Goal: Task Accomplishment & Management: Manage account settings

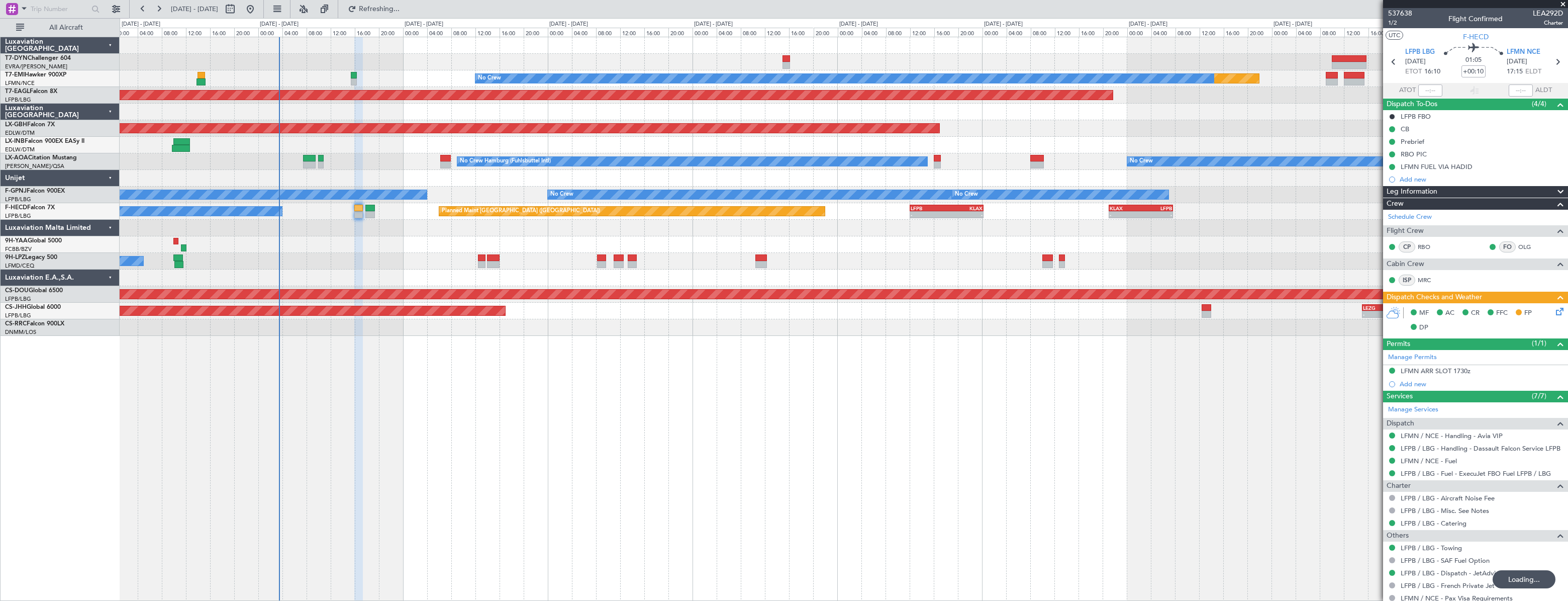
scroll to position [121, 0]
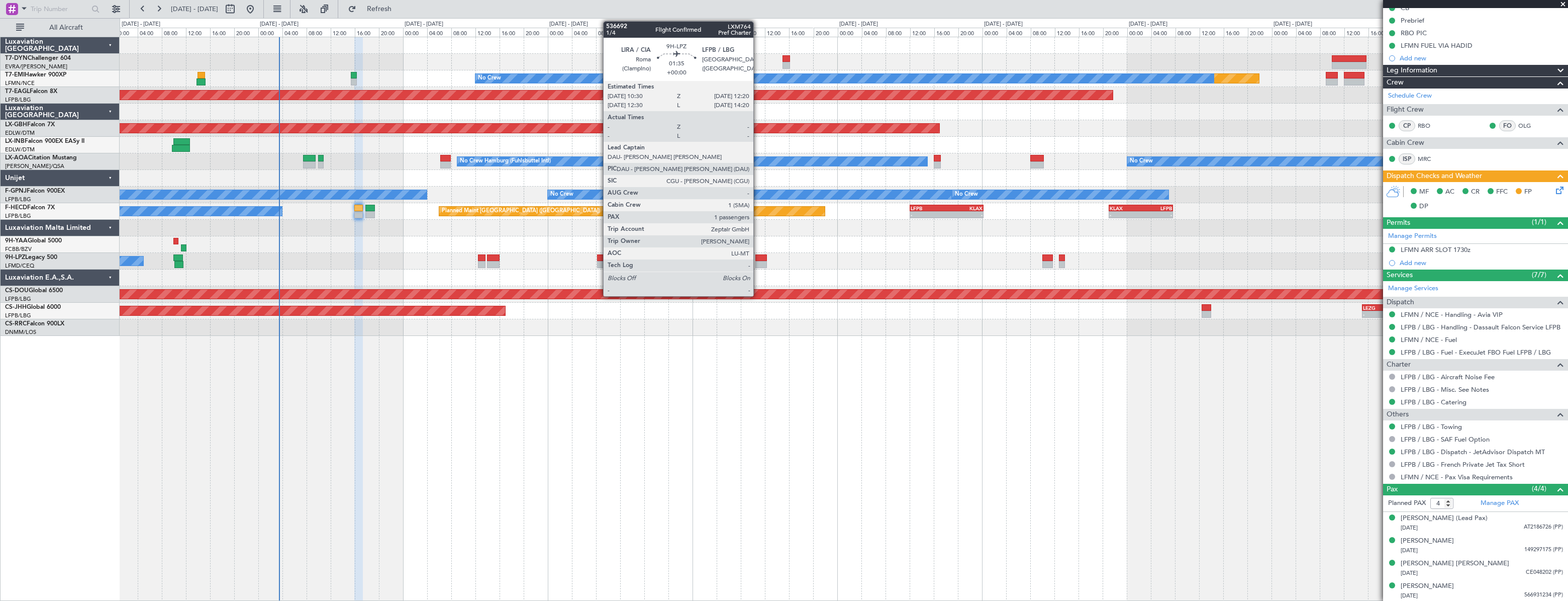
click at [758, 256] on div at bounding box center [761, 258] width 12 height 7
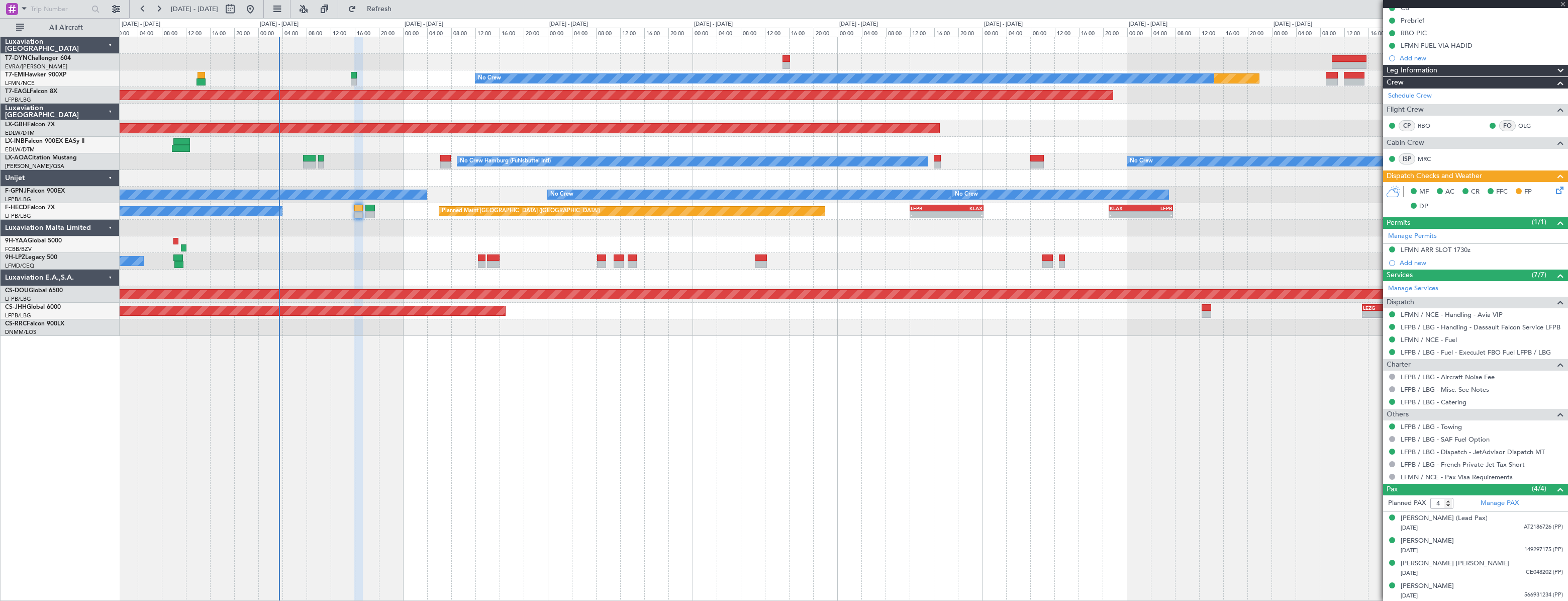
type input "1"
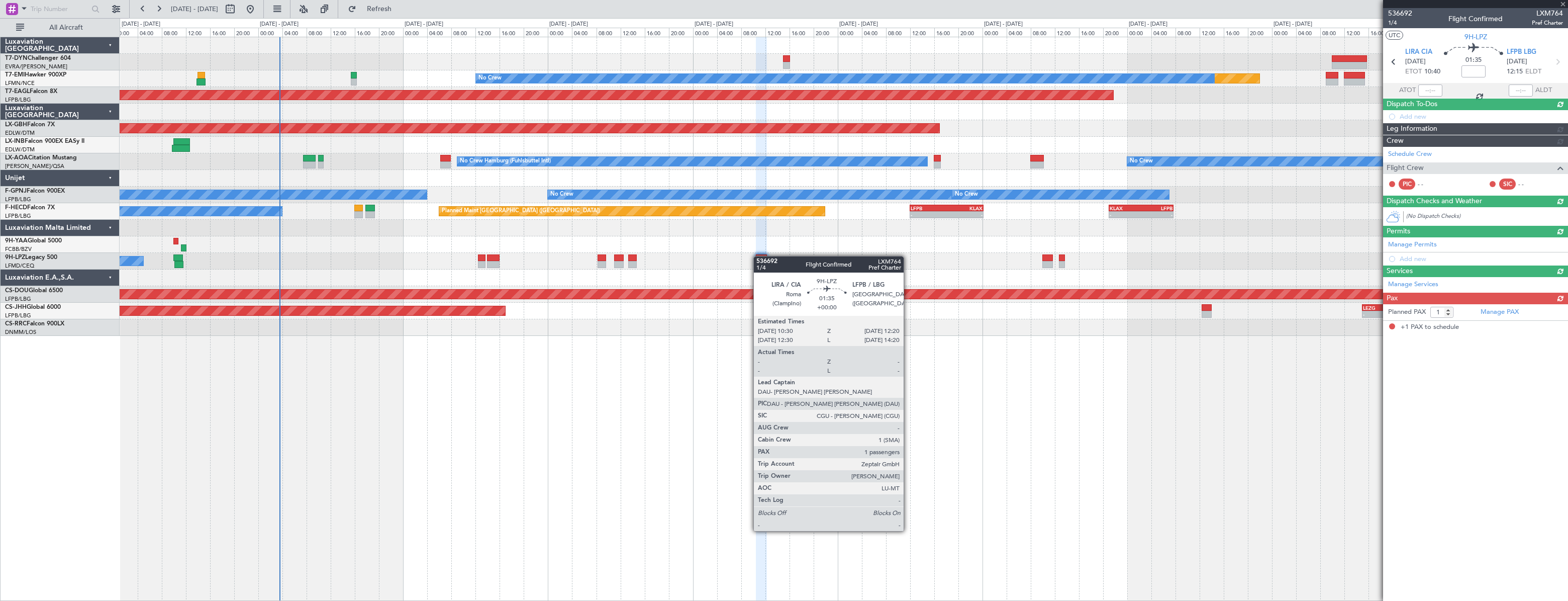
scroll to position [0, 0]
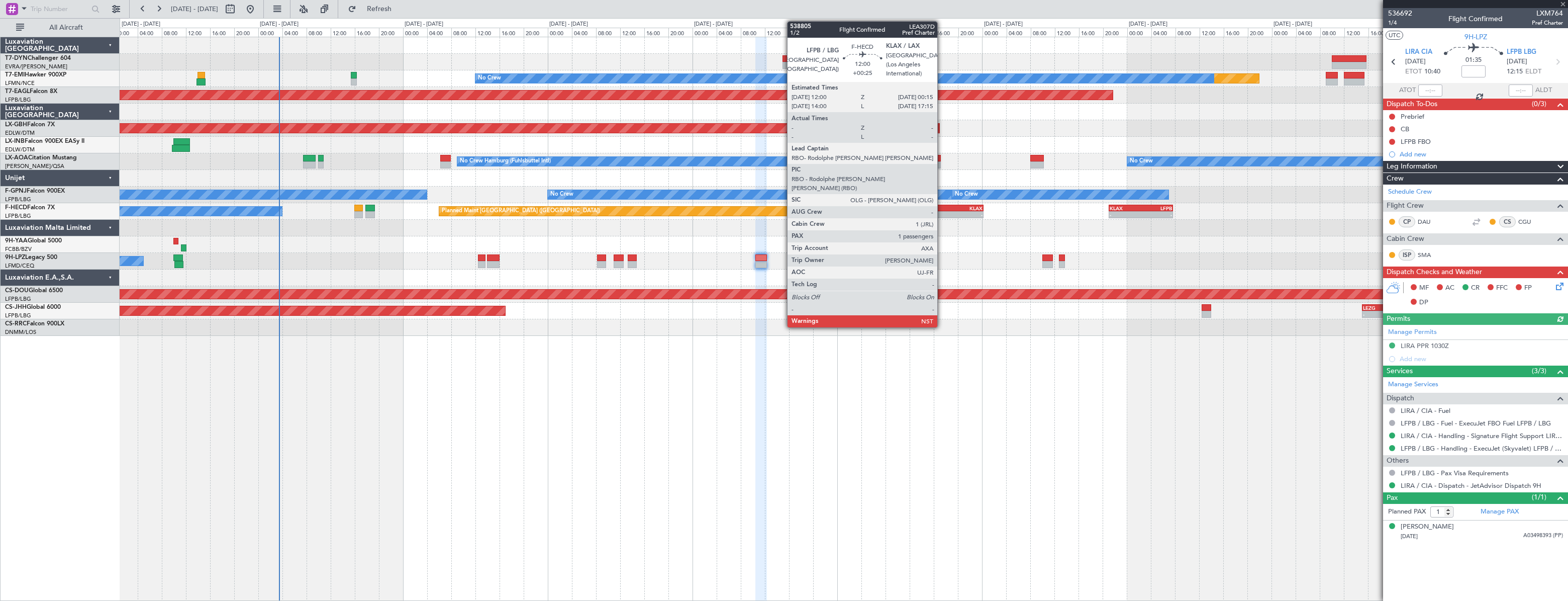
click at [942, 206] on div "LFPB" at bounding box center [928, 208] width 36 height 6
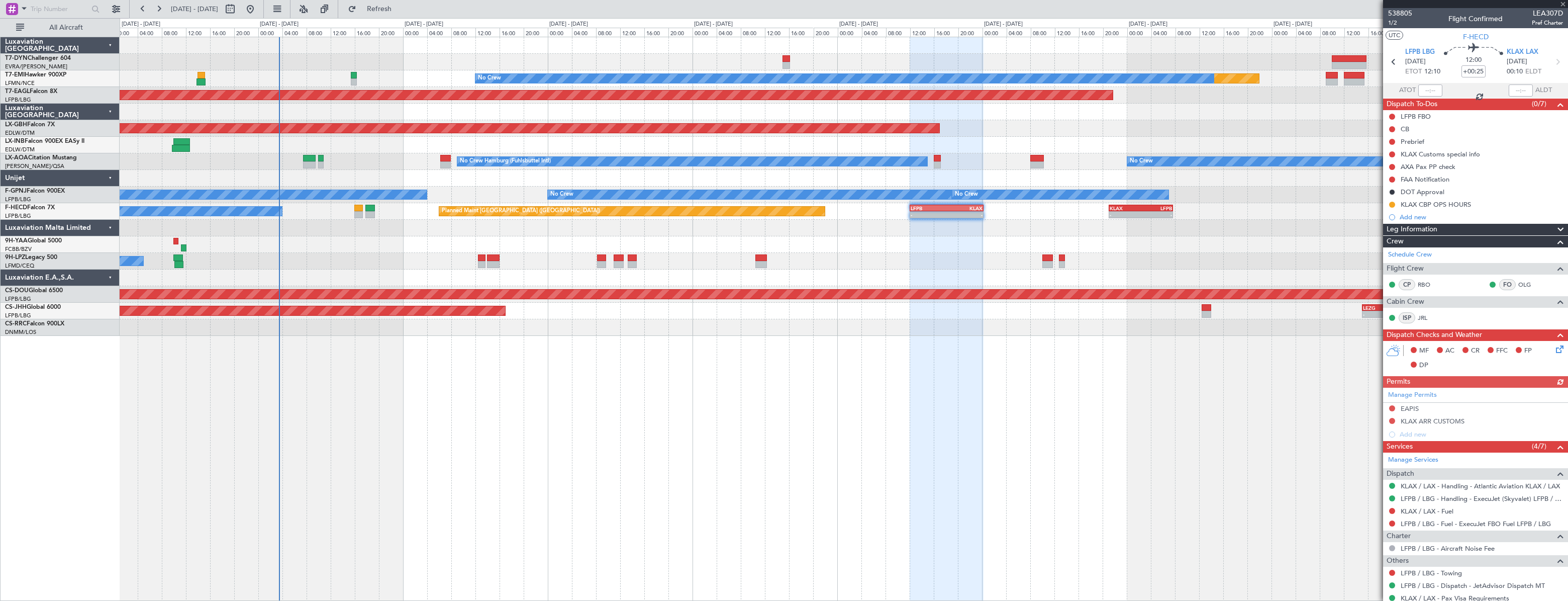
scroll to position [78, 0]
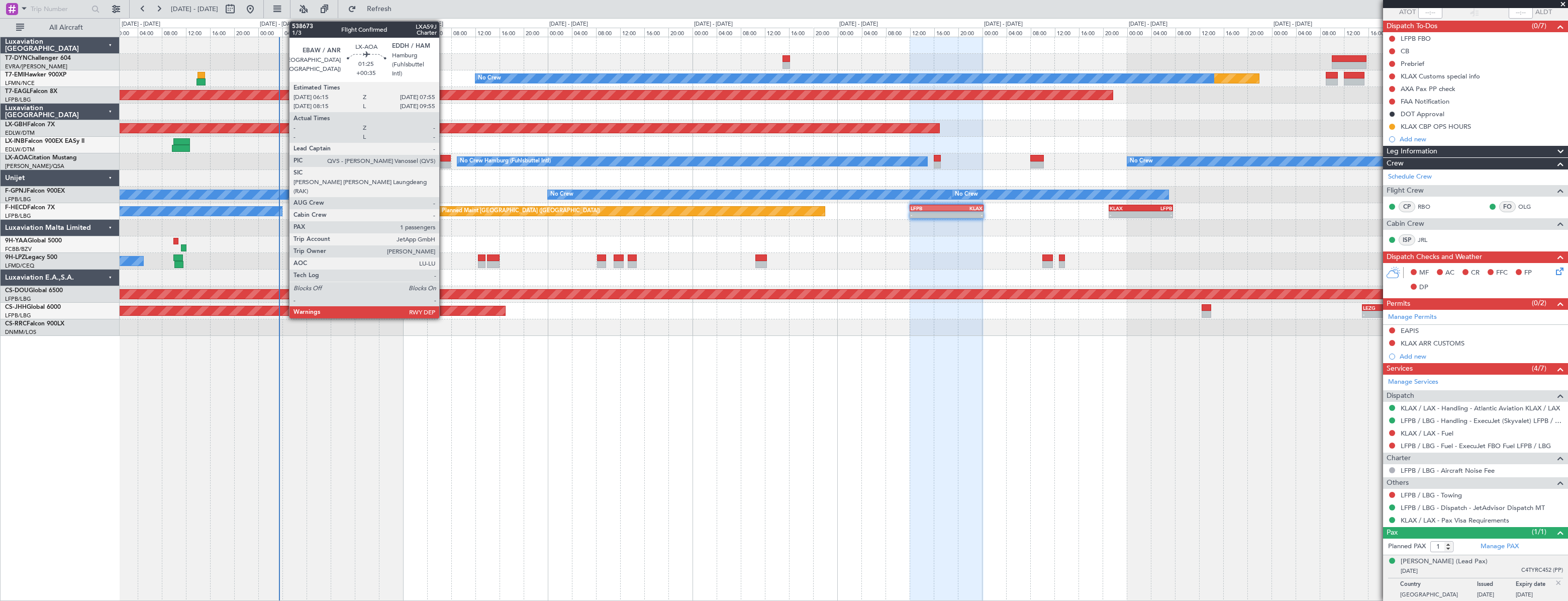
click at [444, 158] on div at bounding box center [445, 158] width 10 height 7
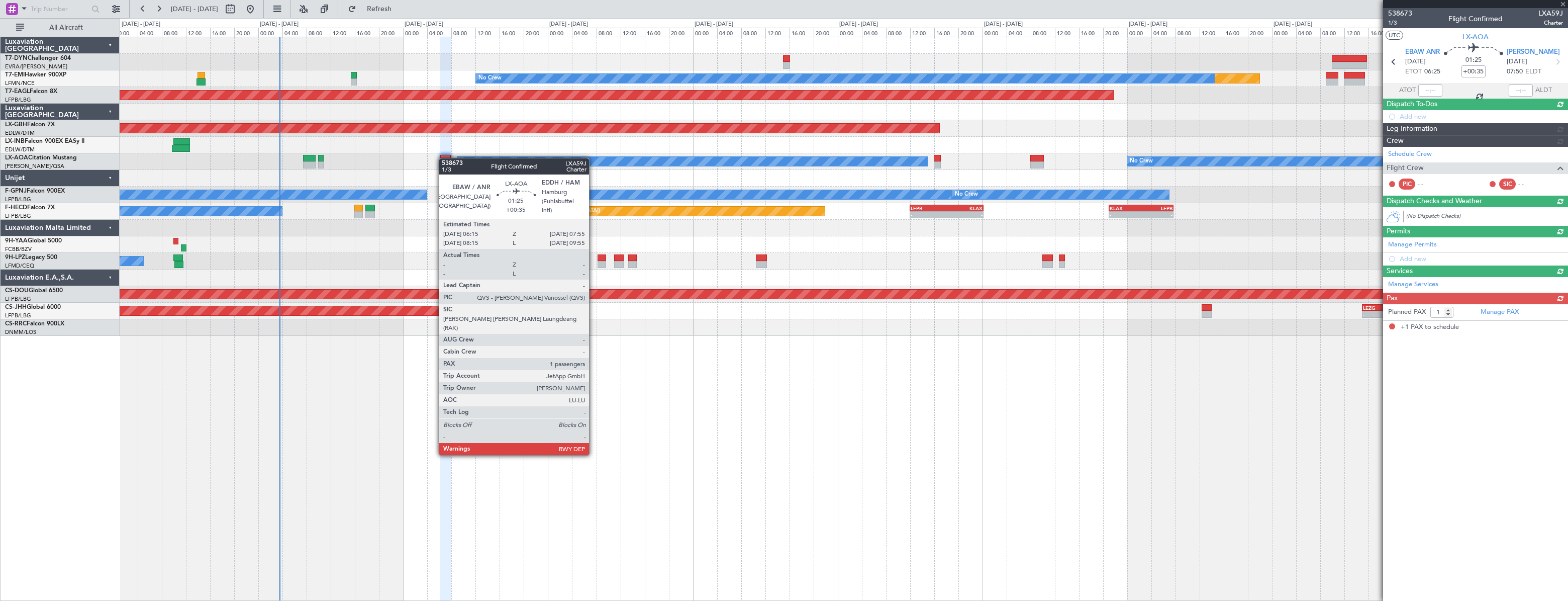
scroll to position [0, 0]
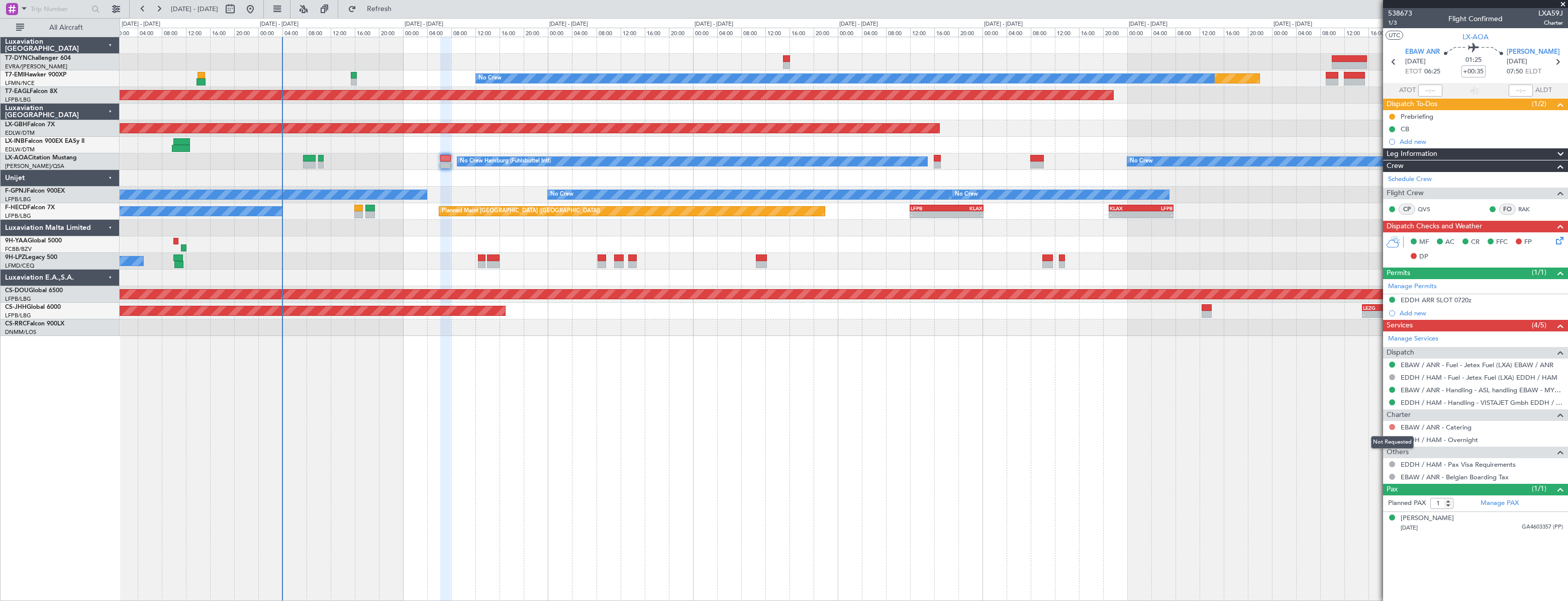
click at [1393, 425] on button at bounding box center [1392, 427] width 6 height 6
click at [1369, 485] on span "Requested" at bounding box center [1363, 485] width 32 height 10
click at [1435, 429] on link "EBAW / ANR - Catering" at bounding box center [1436, 427] width 71 height 9
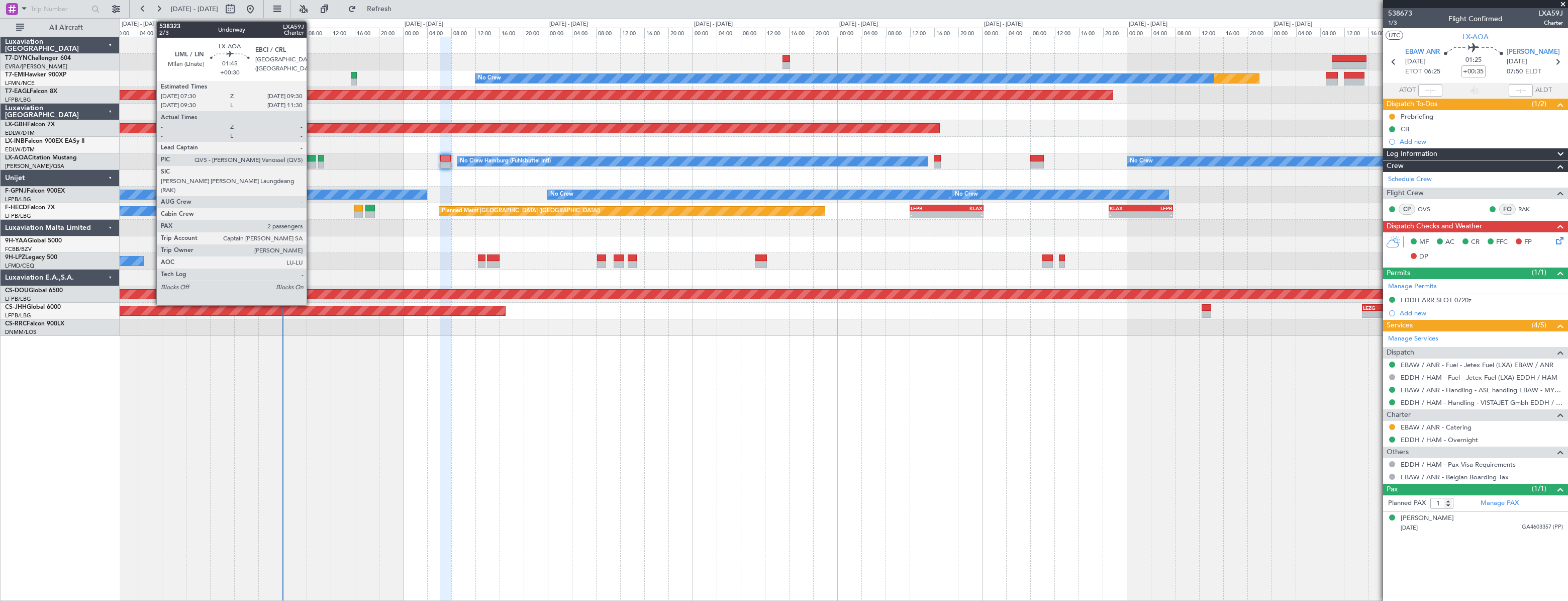
click at [311, 160] on div at bounding box center [309, 158] width 13 height 7
type input "+00:30"
type input "2"
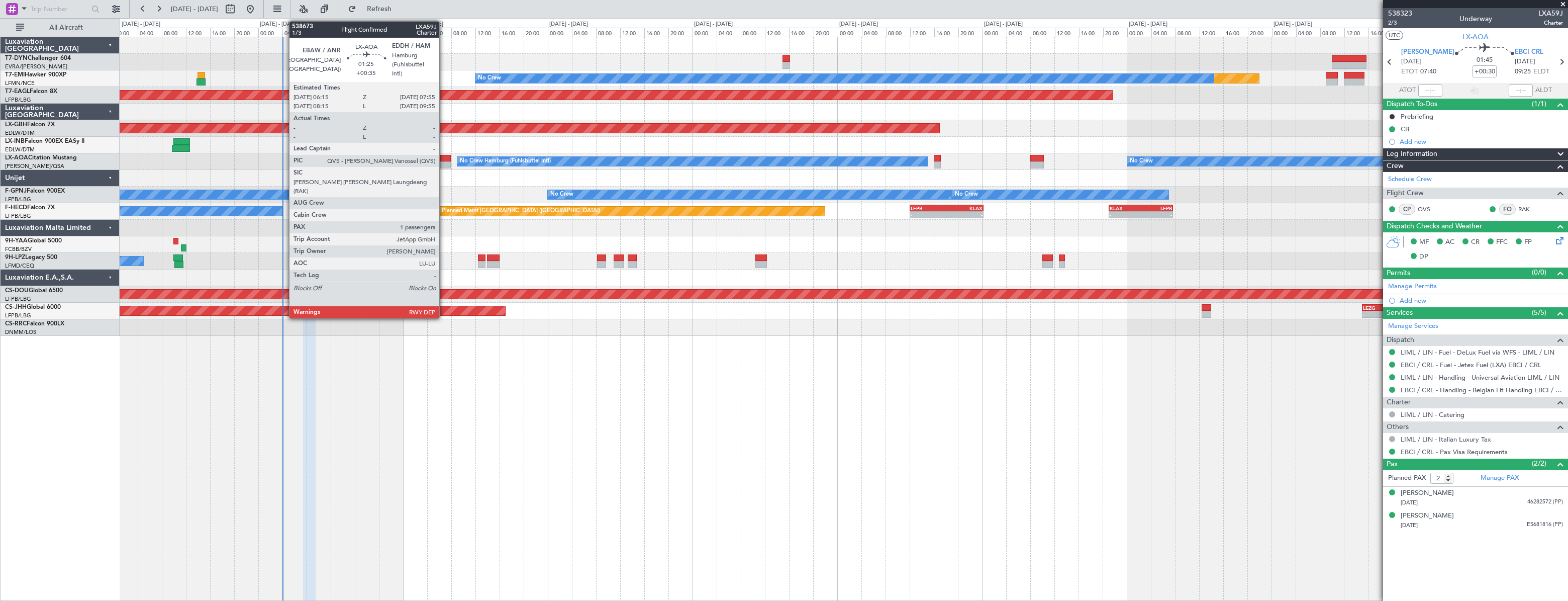
click at [444, 157] on div at bounding box center [445, 158] width 10 height 7
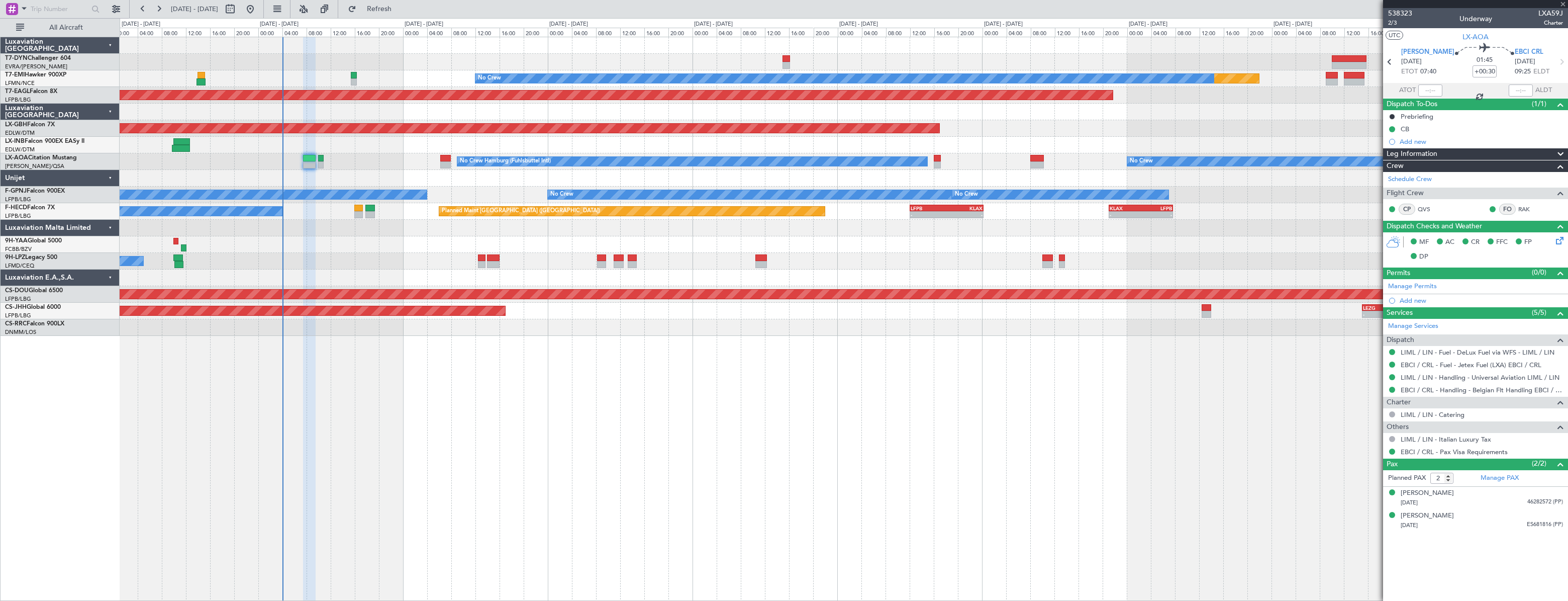
type input "+00:35"
type input "1"
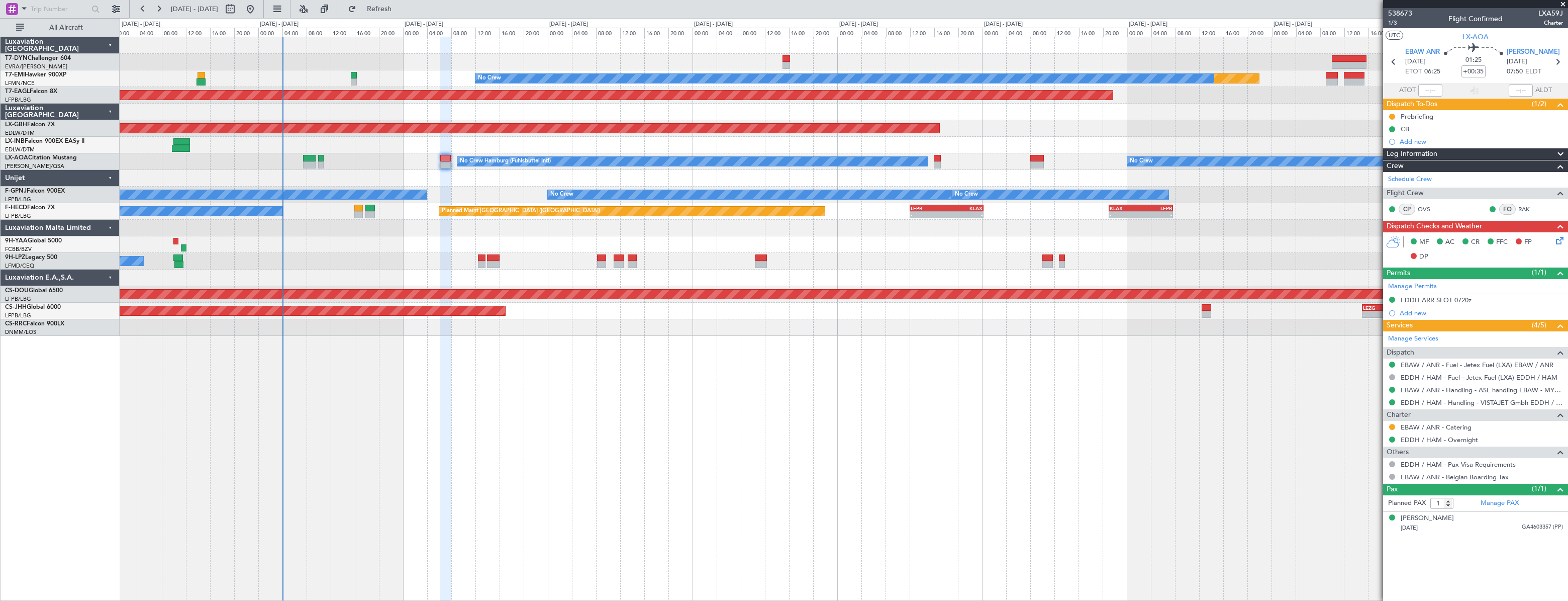
click at [951, 207] on div "KLAX" at bounding box center [964, 208] width 36 height 6
click at [950, 211] on div "00:15 Z" at bounding box center [964, 214] width 36 height 6
type input "+00:25"
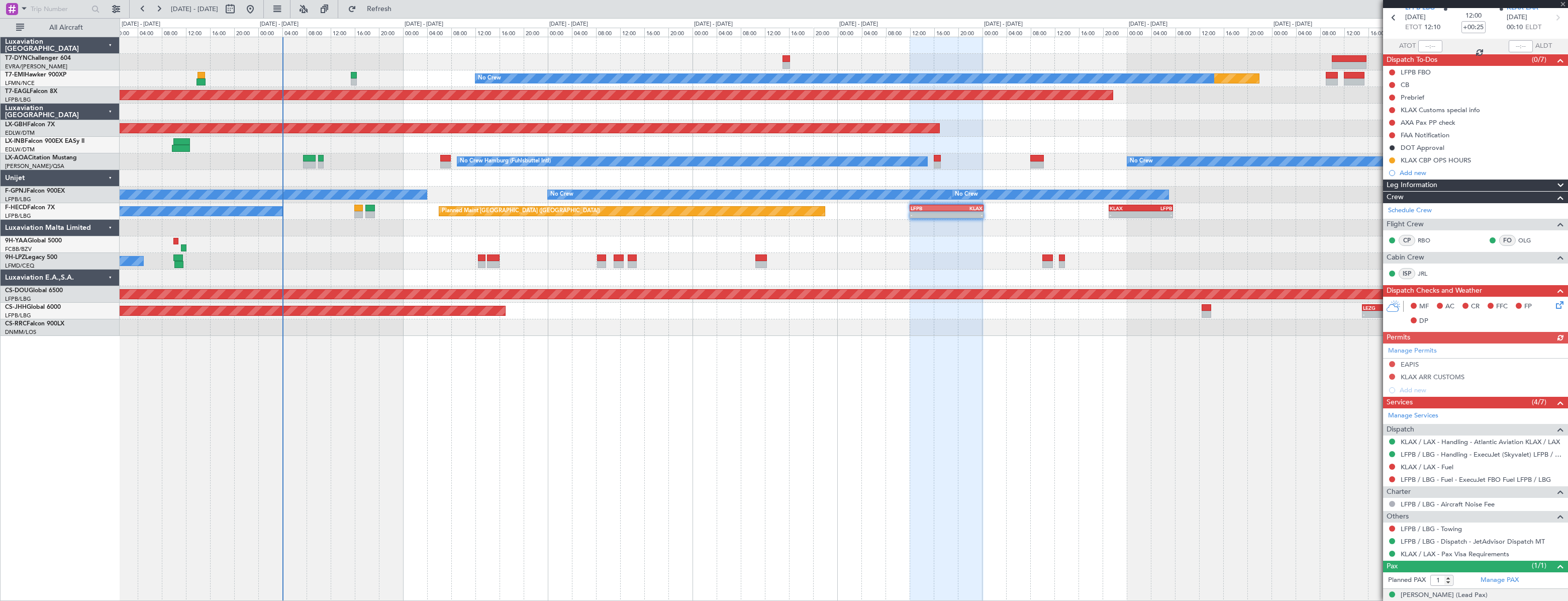
scroll to position [78, 0]
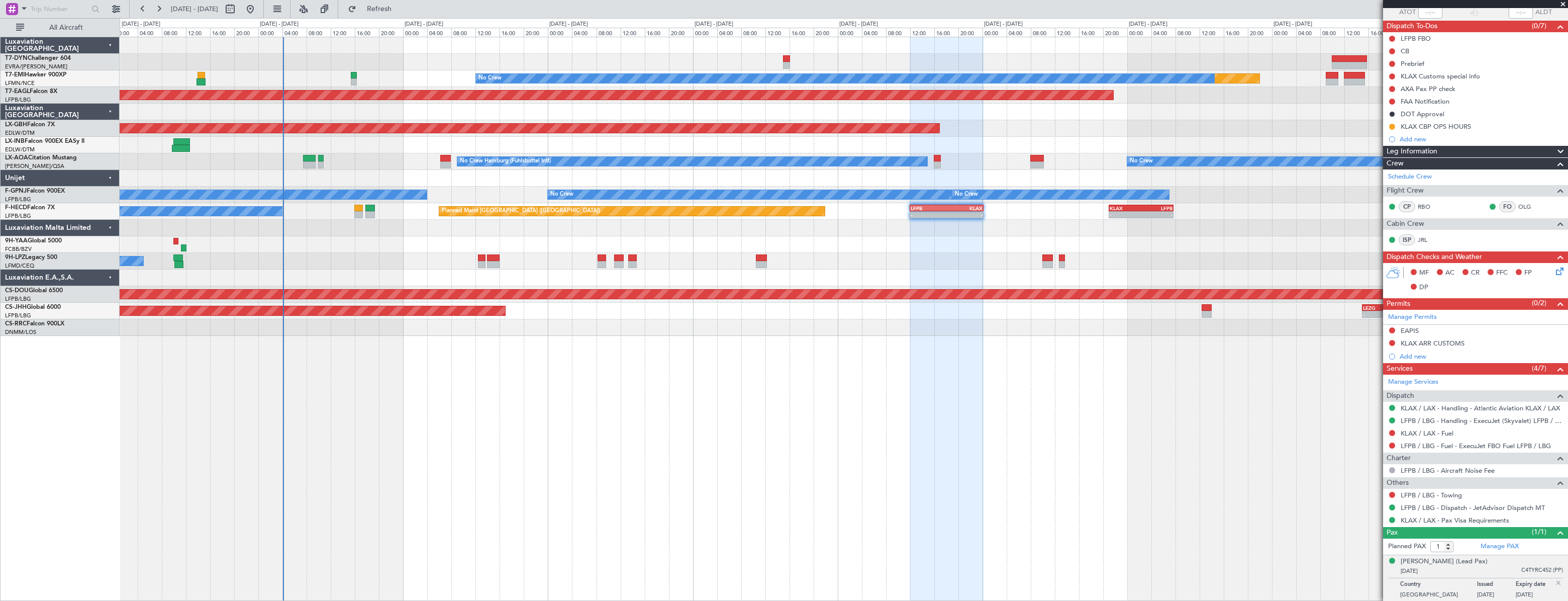
click at [780, 57] on div at bounding box center [844, 62] width 1448 height 16
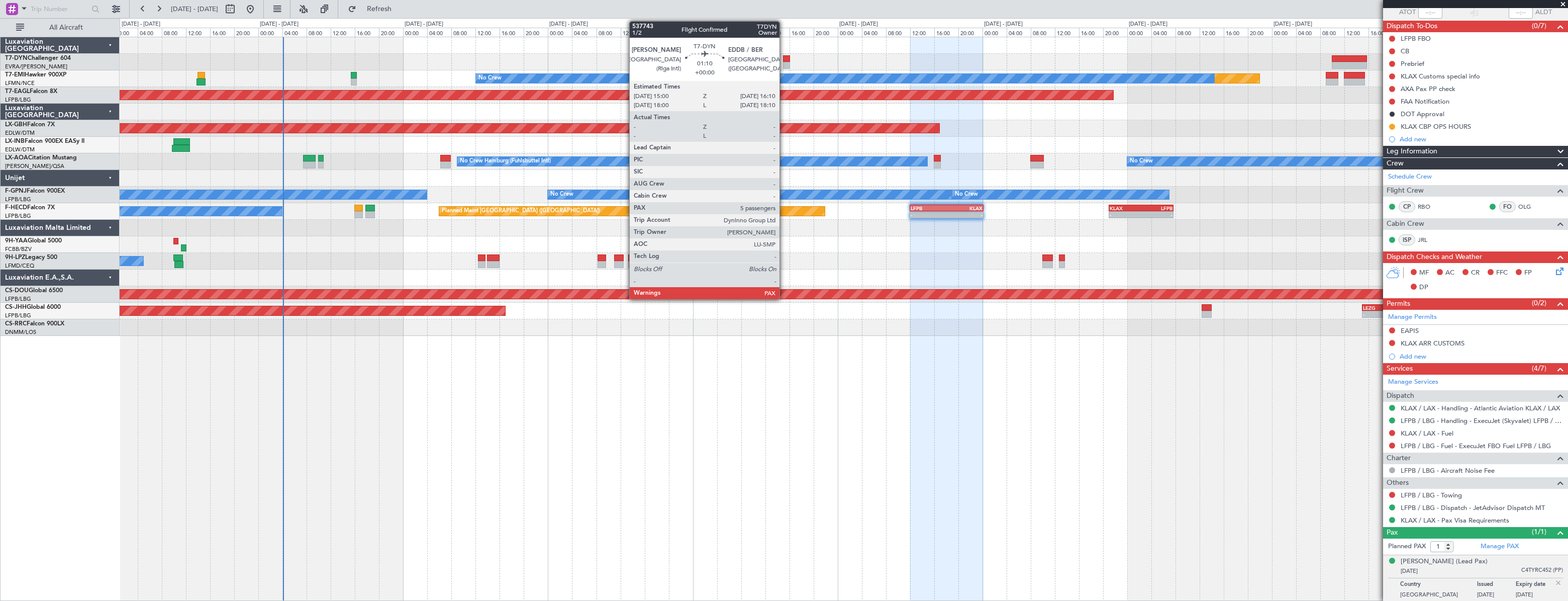
click at [787, 58] on div at bounding box center [786, 59] width 7 height 7
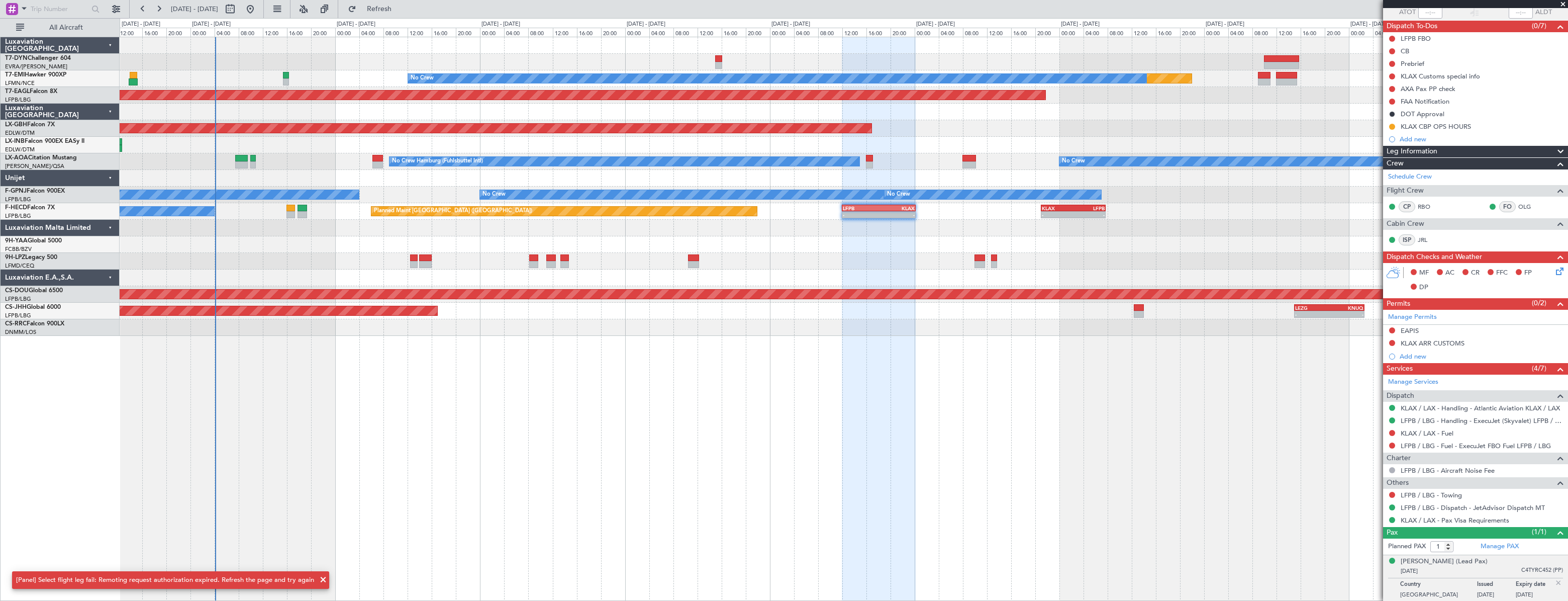
click at [685, 66] on div at bounding box center [844, 62] width 1448 height 16
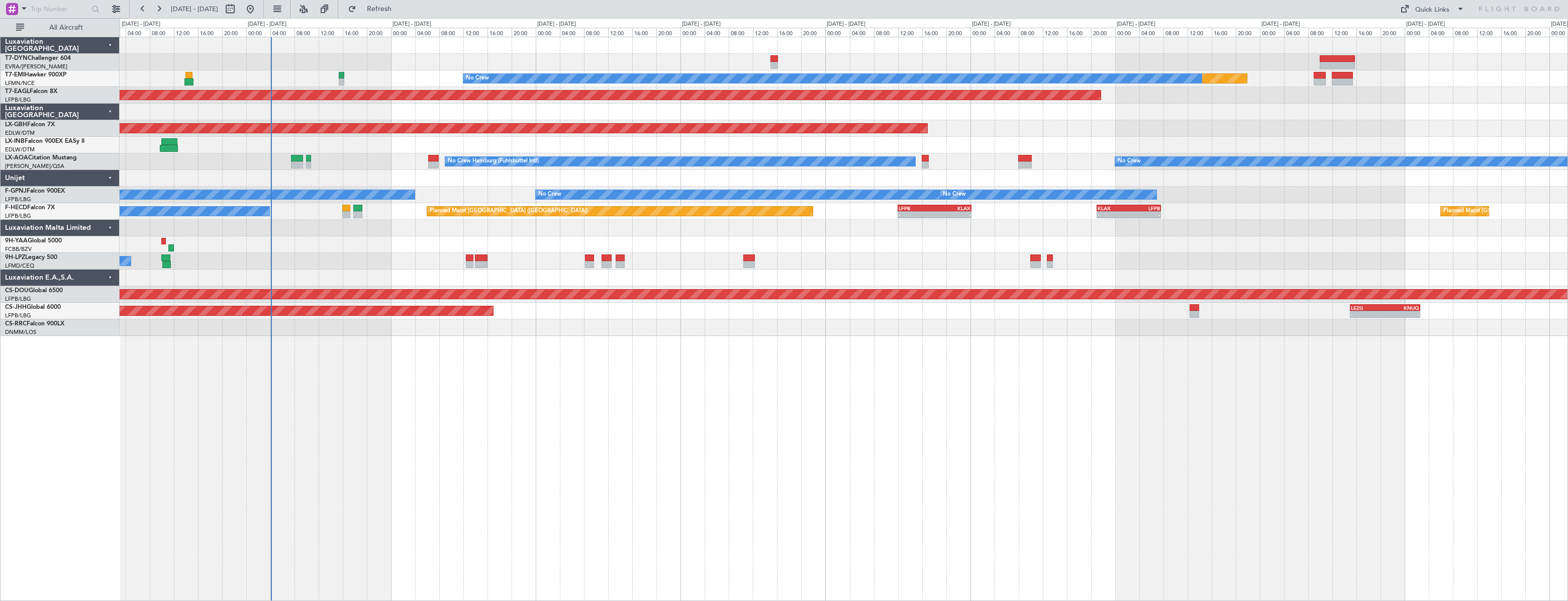
click at [402, 330] on div "Planned Maint No Crew Planned Maint [GEOGRAPHIC_DATA] (Al Maktoum Intl) Planned…" at bounding box center [844, 318] width 1448 height 564
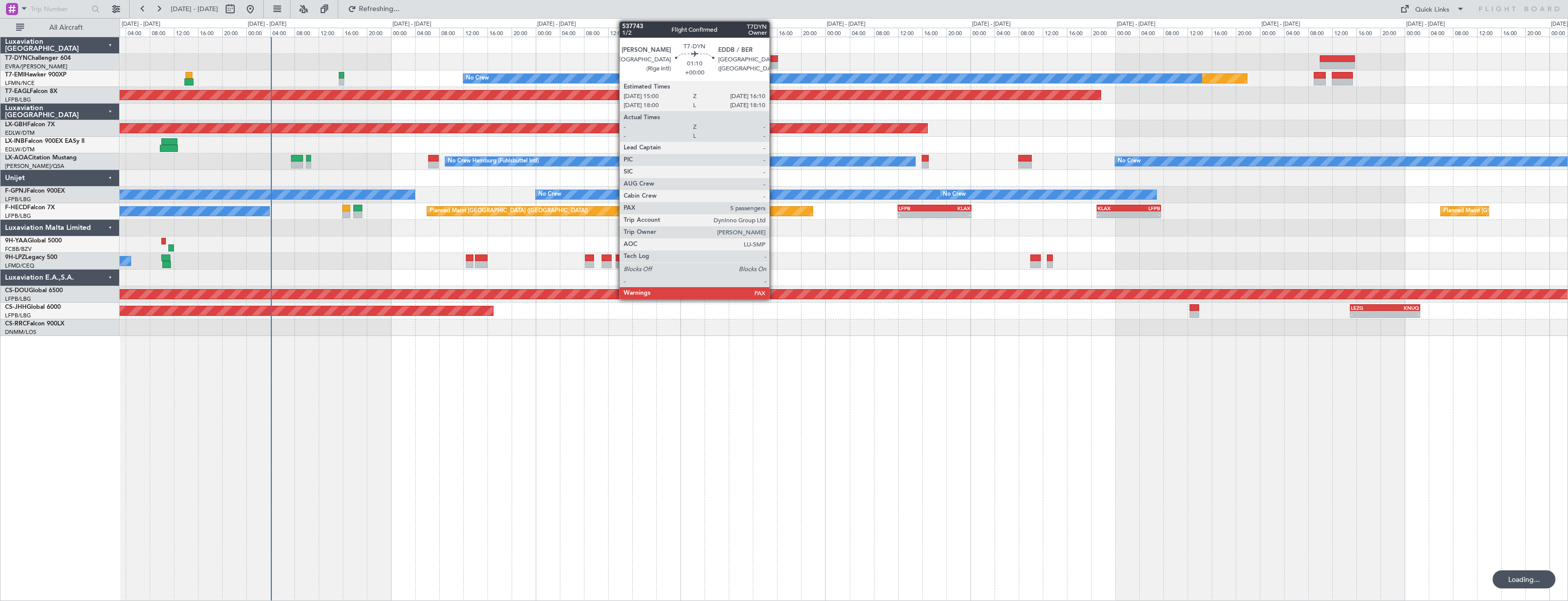
click at [774, 56] on div at bounding box center [774, 59] width 7 height 7
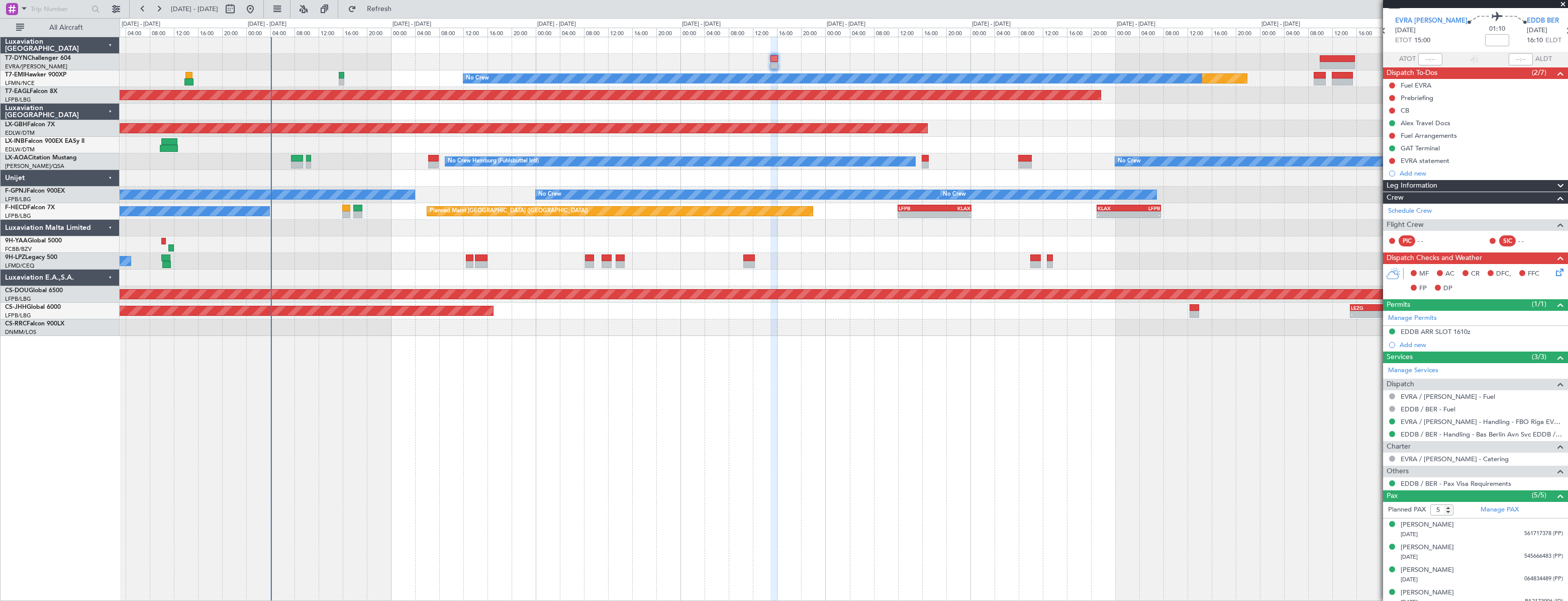
scroll to position [60, 0]
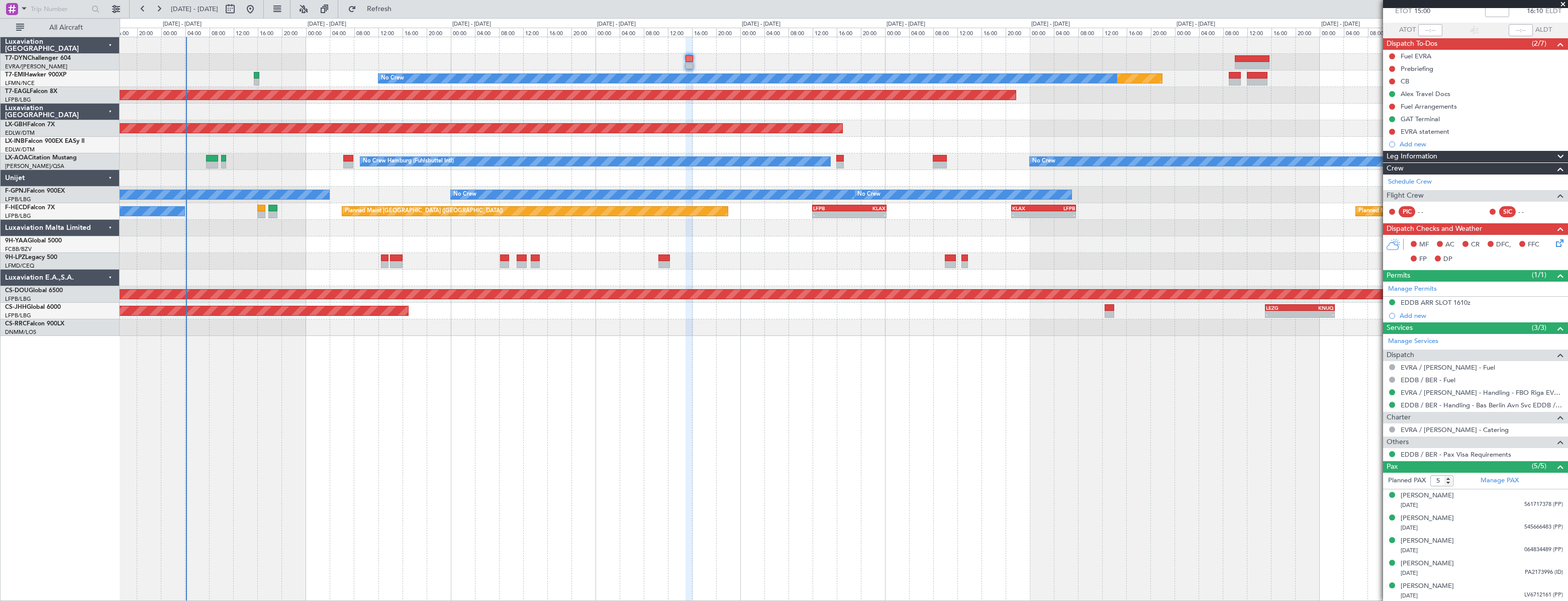
click at [958, 54] on div at bounding box center [844, 62] width 1447 height 16
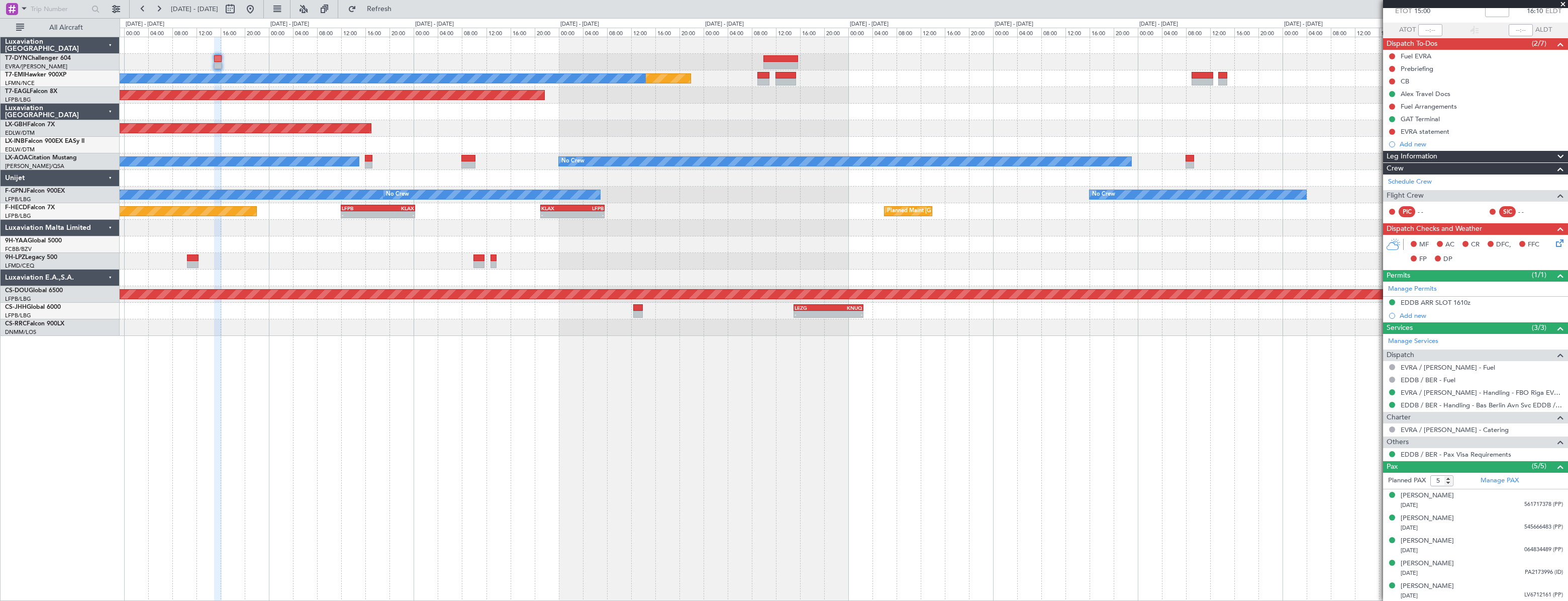
click at [742, 72] on div "Planned Maint No Crew Planned Maint [GEOGRAPHIC_DATA] (Al Maktoum Intl) Planned…" at bounding box center [844, 186] width 1448 height 298
click at [776, 110] on div at bounding box center [844, 111] width 1448 height 16
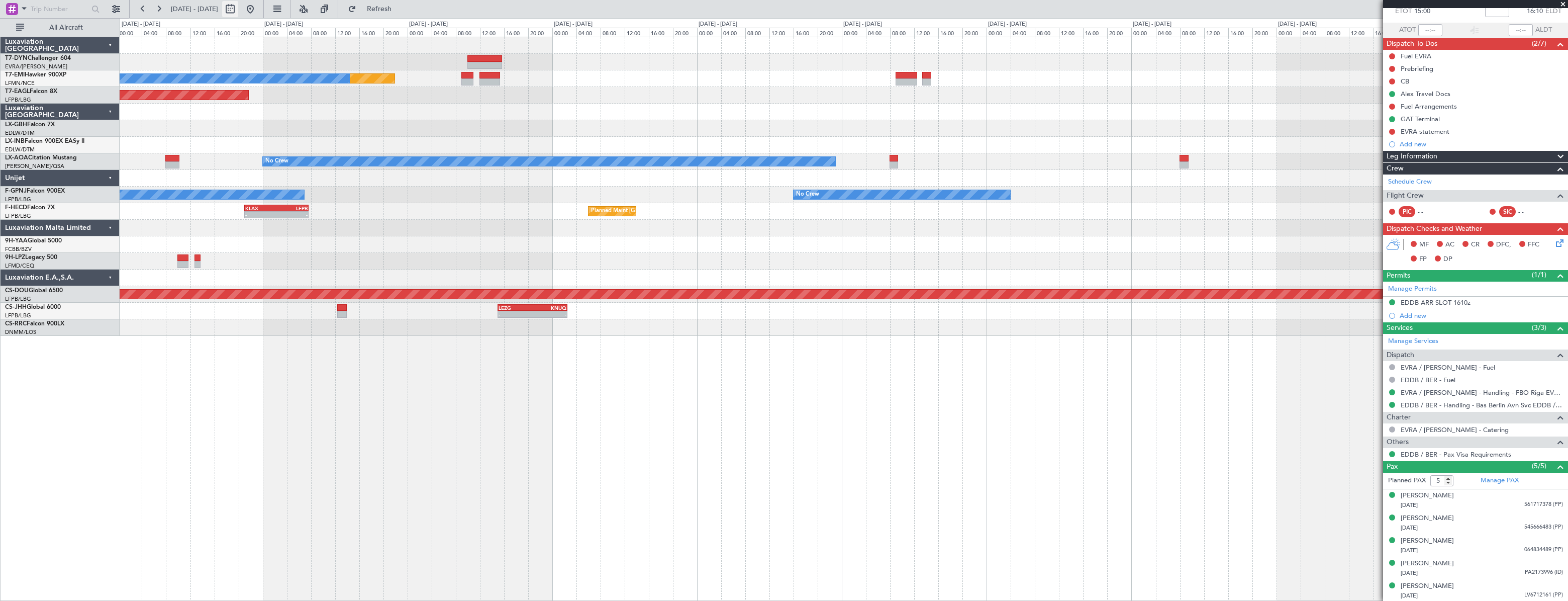
click at [238, 13] on button at bounding box center [230, 9] width 16 height 16
select select "10"
select select "2025"
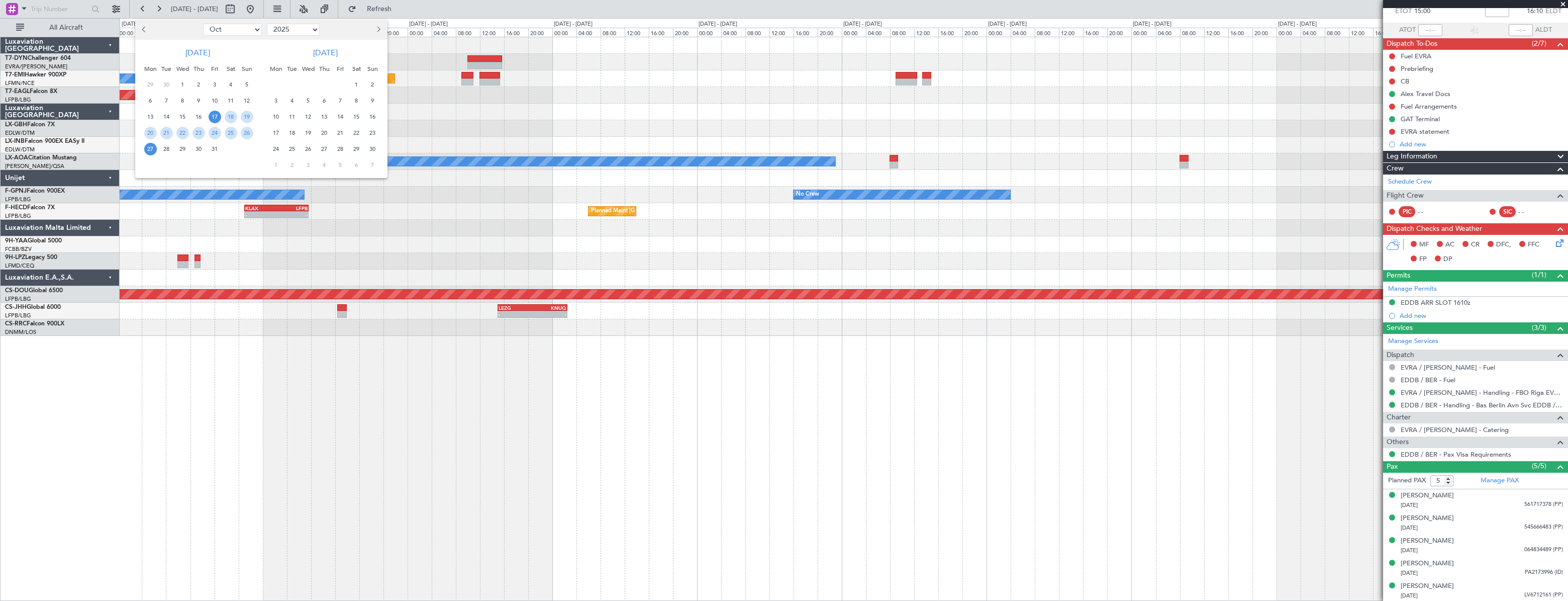
click at [239, 30] on select "Jan Feb Mar Apr May Jun [DATE] Aug Sep Oct Nov Dec" at bounding box center [233, 30] width 59 height 12
select select "11"
click at [203, 24] on select "Jan Feb Mar Apr May Jun [DATE] Aug Sep Oct Nov Dec" at bounding box center [233, 30] width 59 height 12
click at [203, 135] on span "20" at bounding box center [198, 133] width 13 height 13
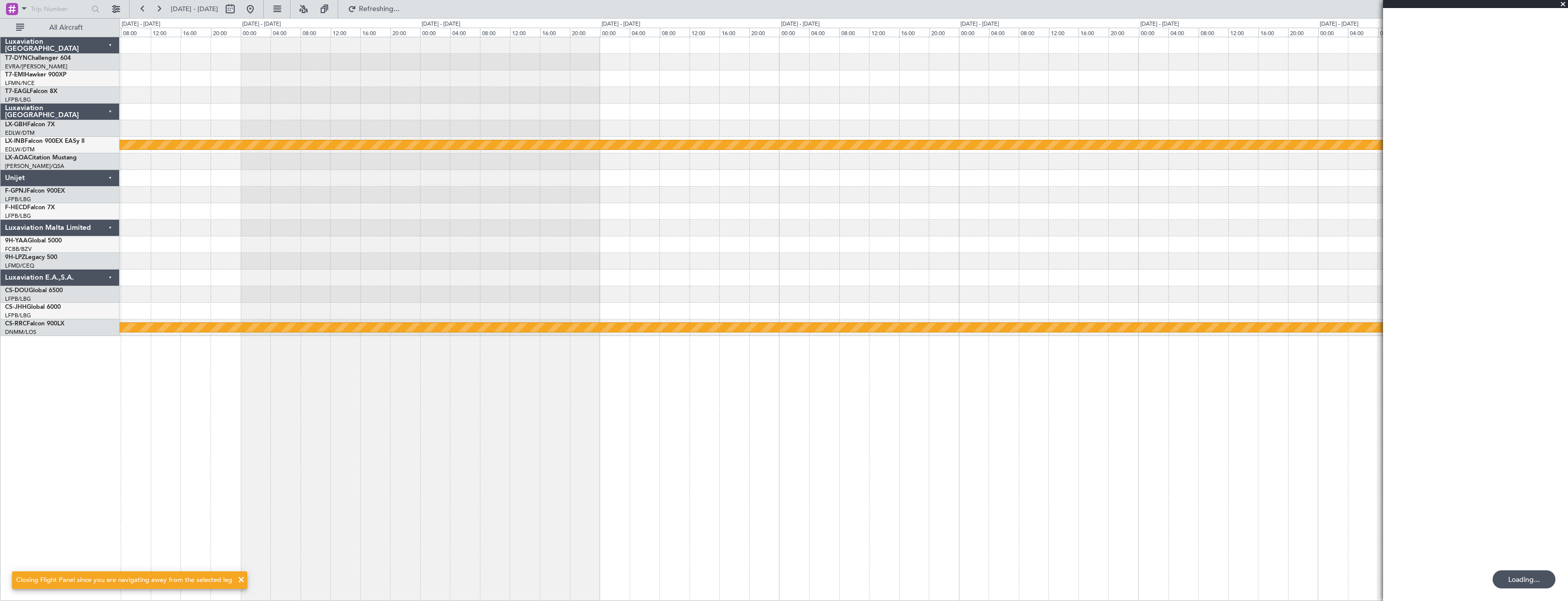
scroll to position [0, 0]
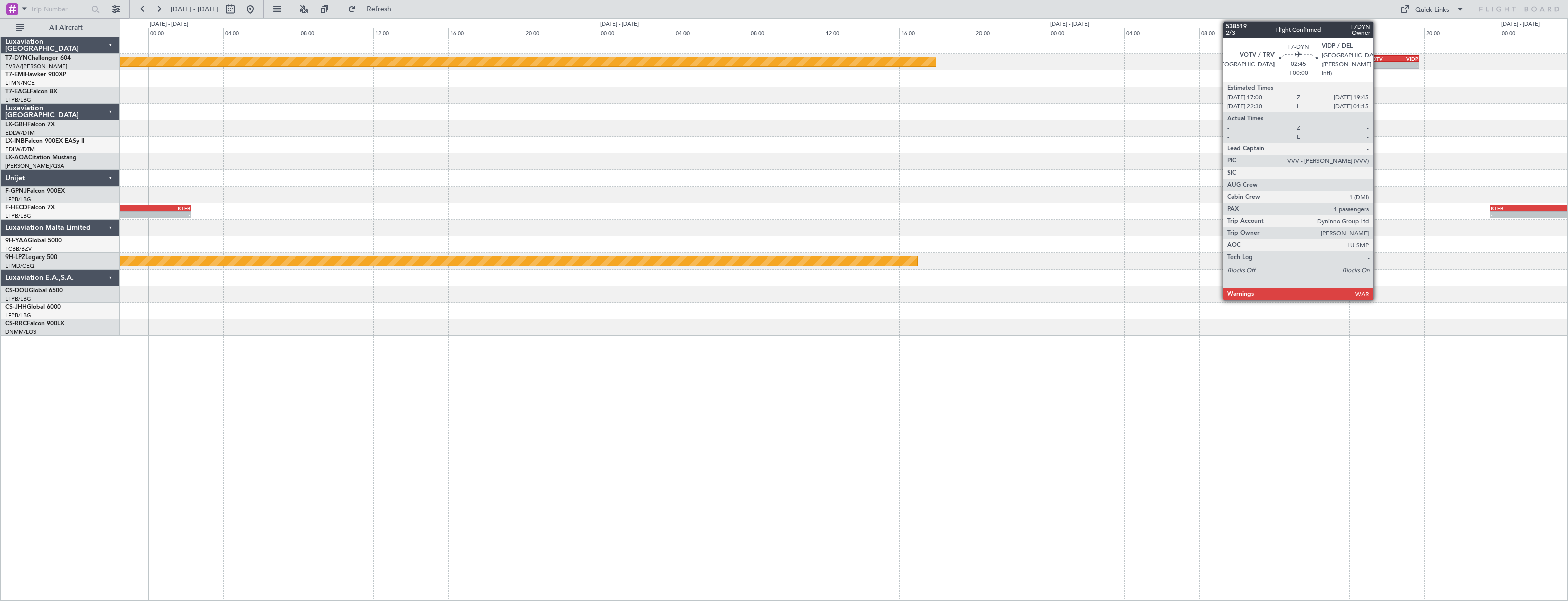
click at [1378, 56] on div "VOTV" at bounding box center [1381, 59] width 25 height 6
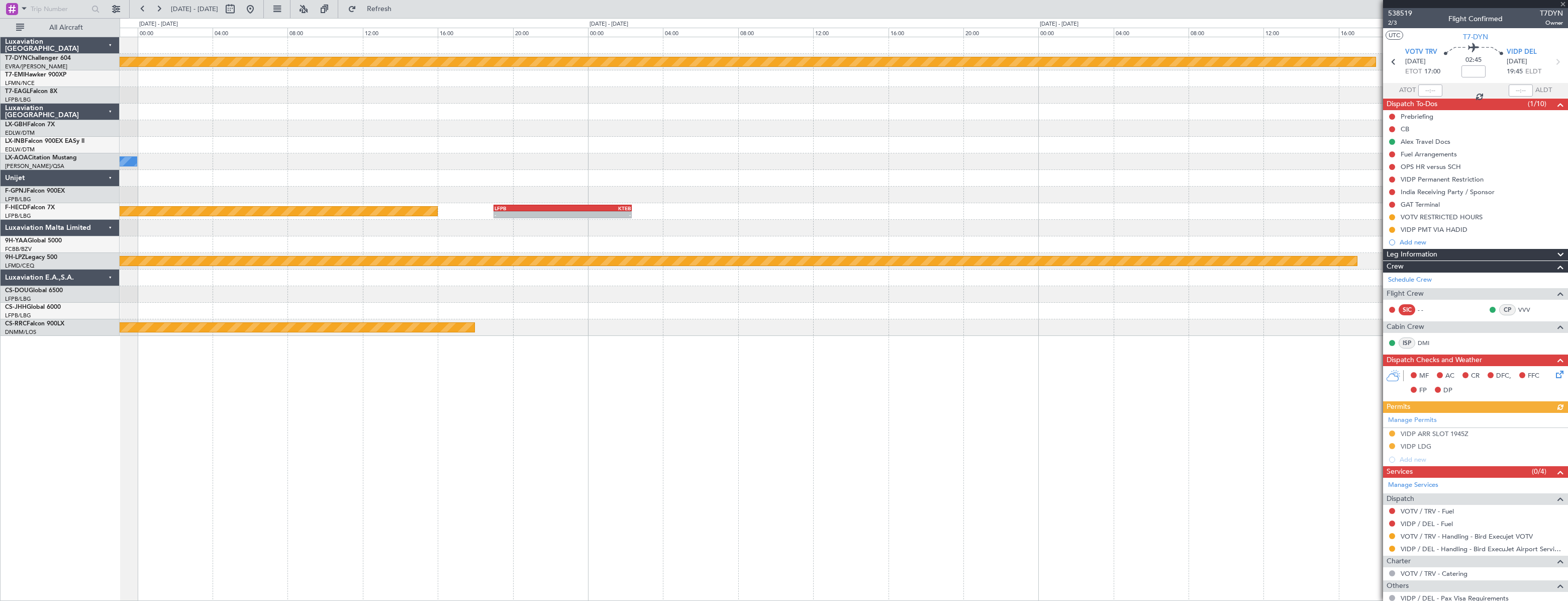
click at [199, 116] on div "Planned Maint Riga (Riga Intl) VOTV 17:00 Z VIDP 19:45 Z - - No Crew Sabadell -…" at bounding box center [844, 186] width 1448 height 298
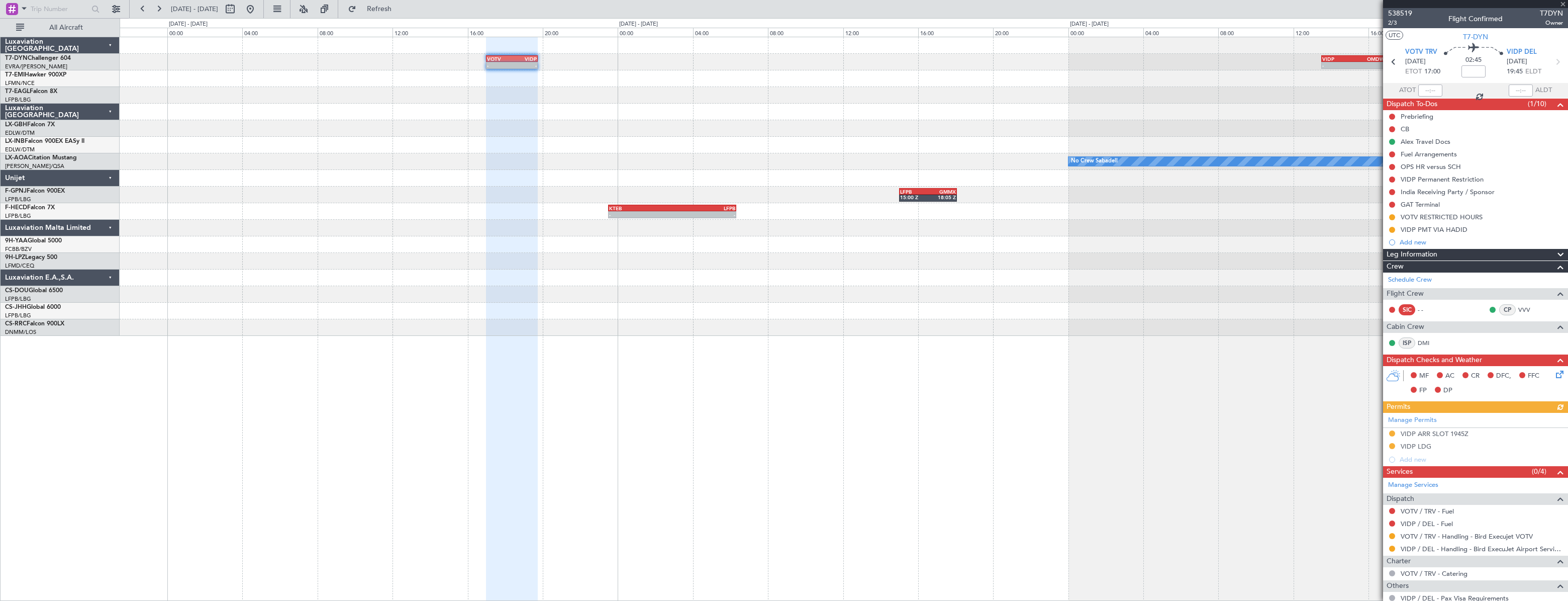
click at [362, 114] on div at bounding box center [844, 111] width 1448 height 16
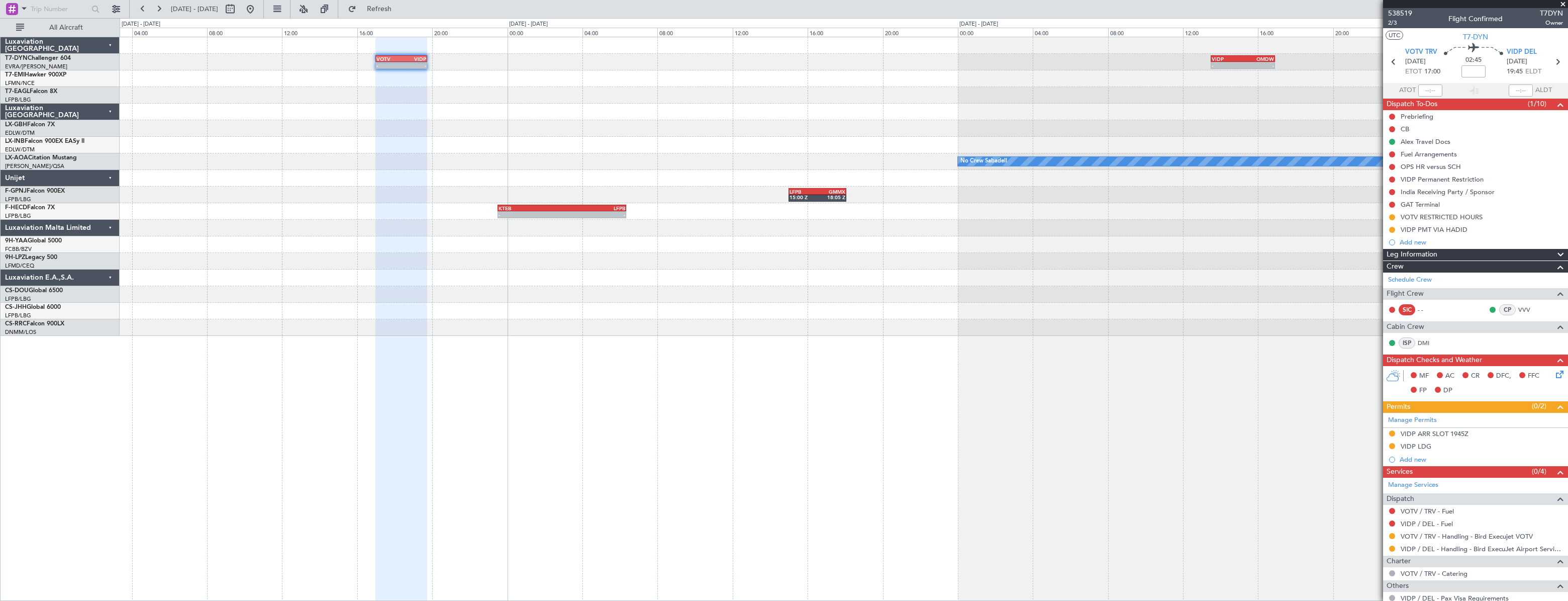
click at [470, 80] on div at bounding box center [844, 79] width 1448 height 16
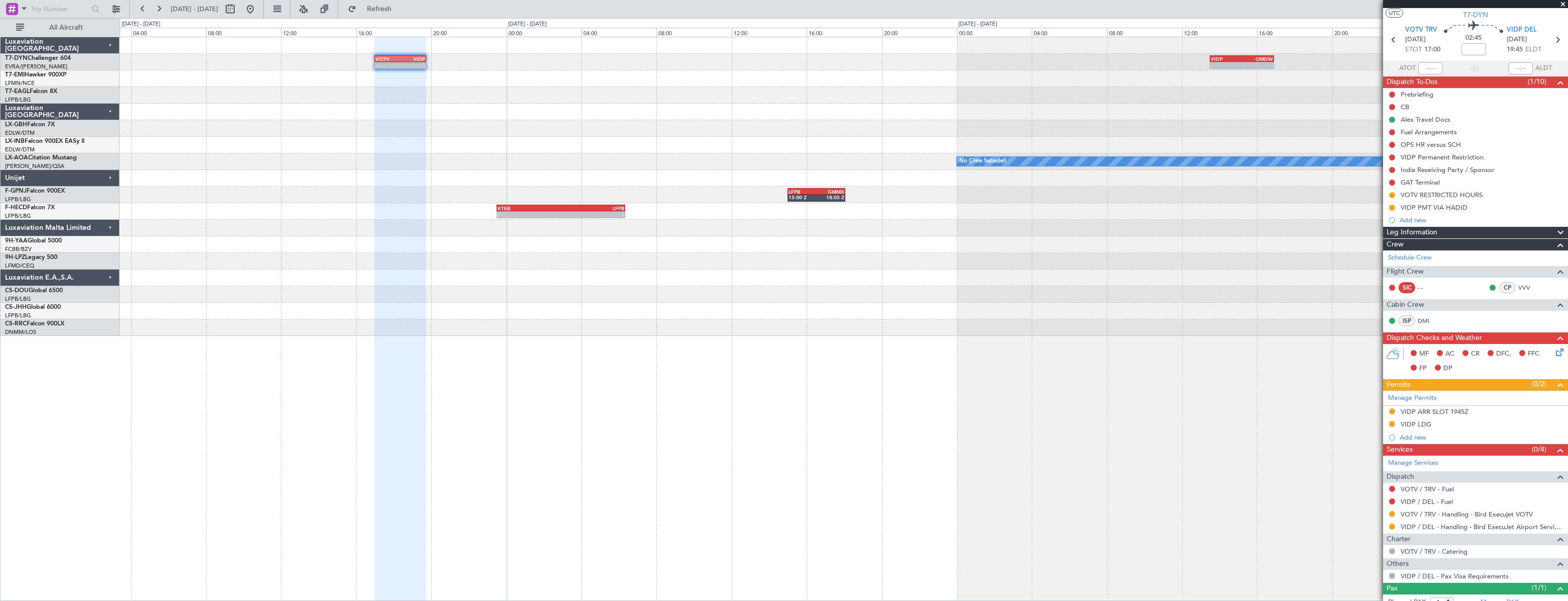
scroll to position [54, 0]
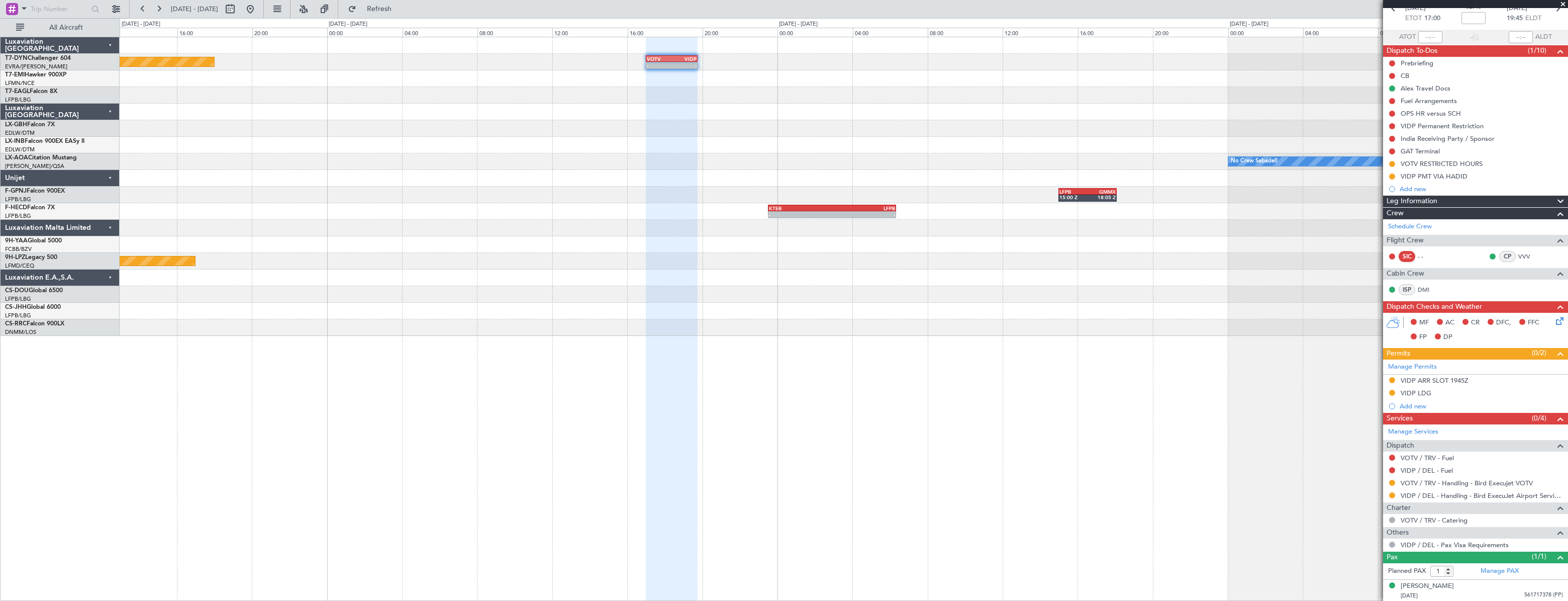
click at [769, 197] on div "- - VOTV 17:00 Z VIDP 19:45 Z - - VIDP 13:30 Z OMDW 16:55 Z Planned Maint [GEOG…" at bounding box center [844, 186] width 1447 height 298
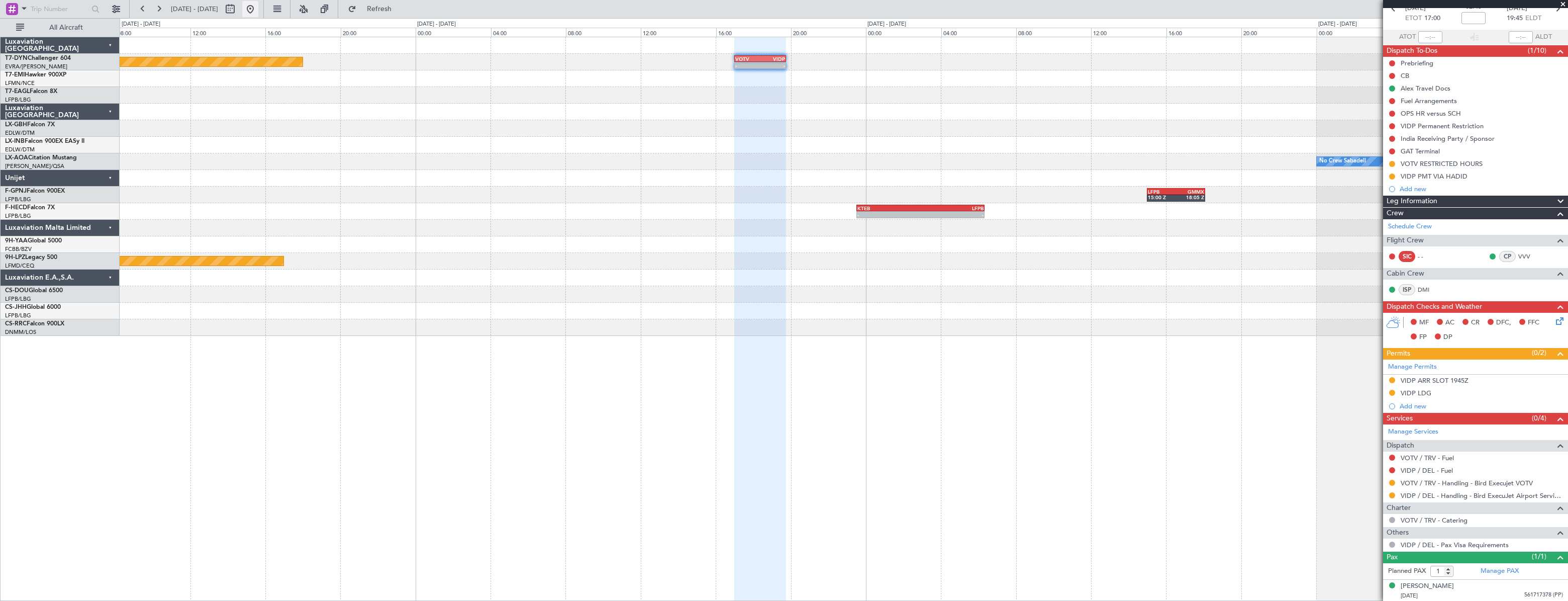
click at [258, 10] on button at bounding box center [250, 9] width 16 height 16
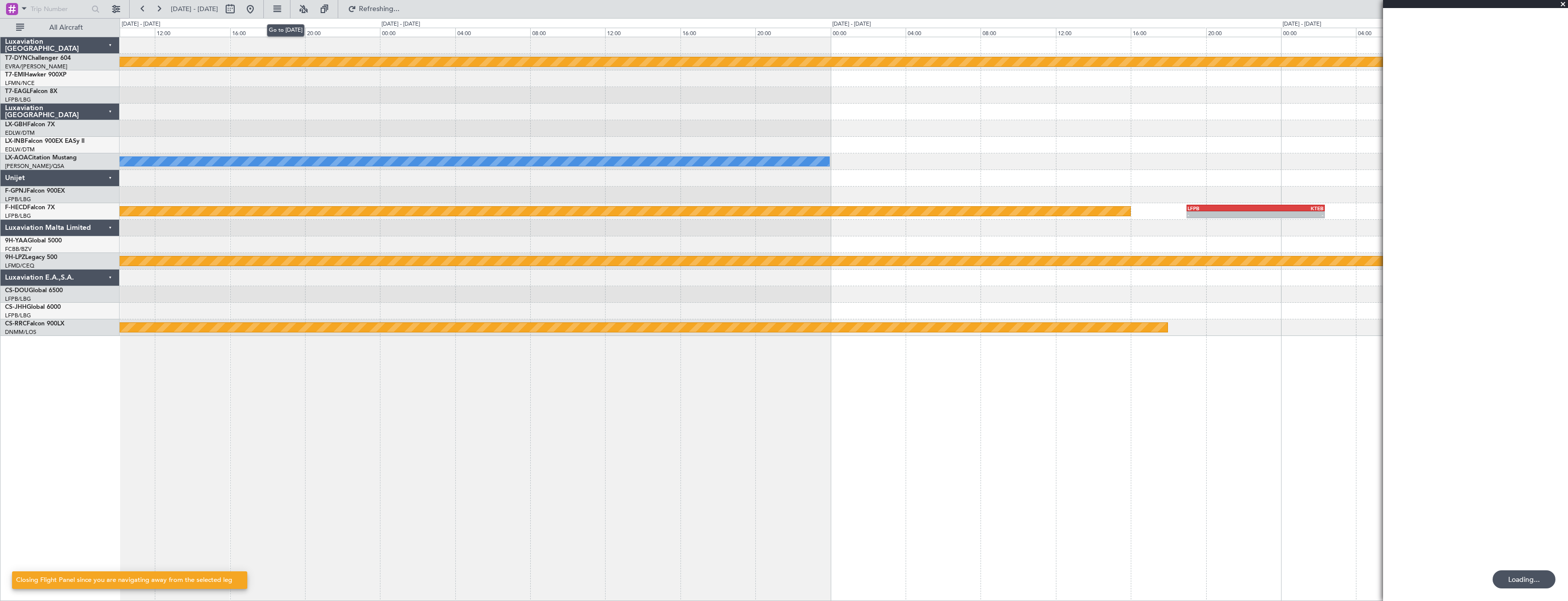
scroll to position [0, 0]
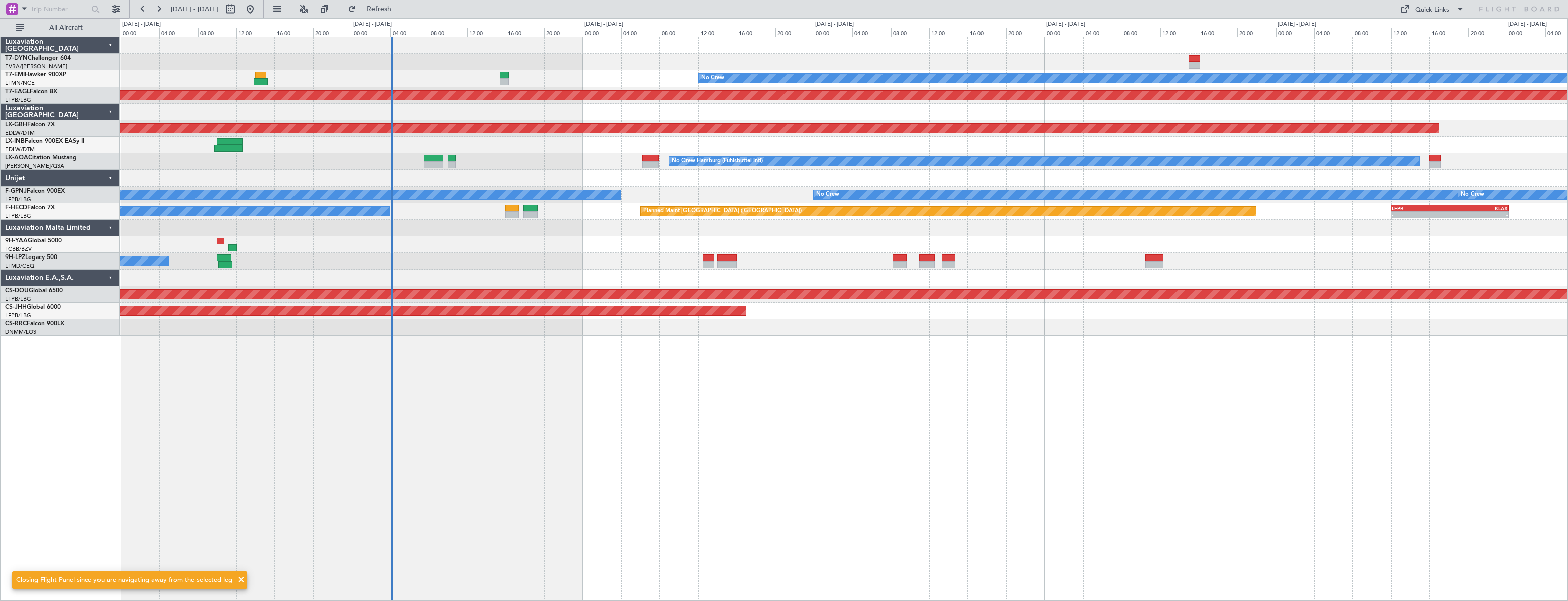
click at [550, 152] on div at bounding box center [844, 145] width 1447 height 16
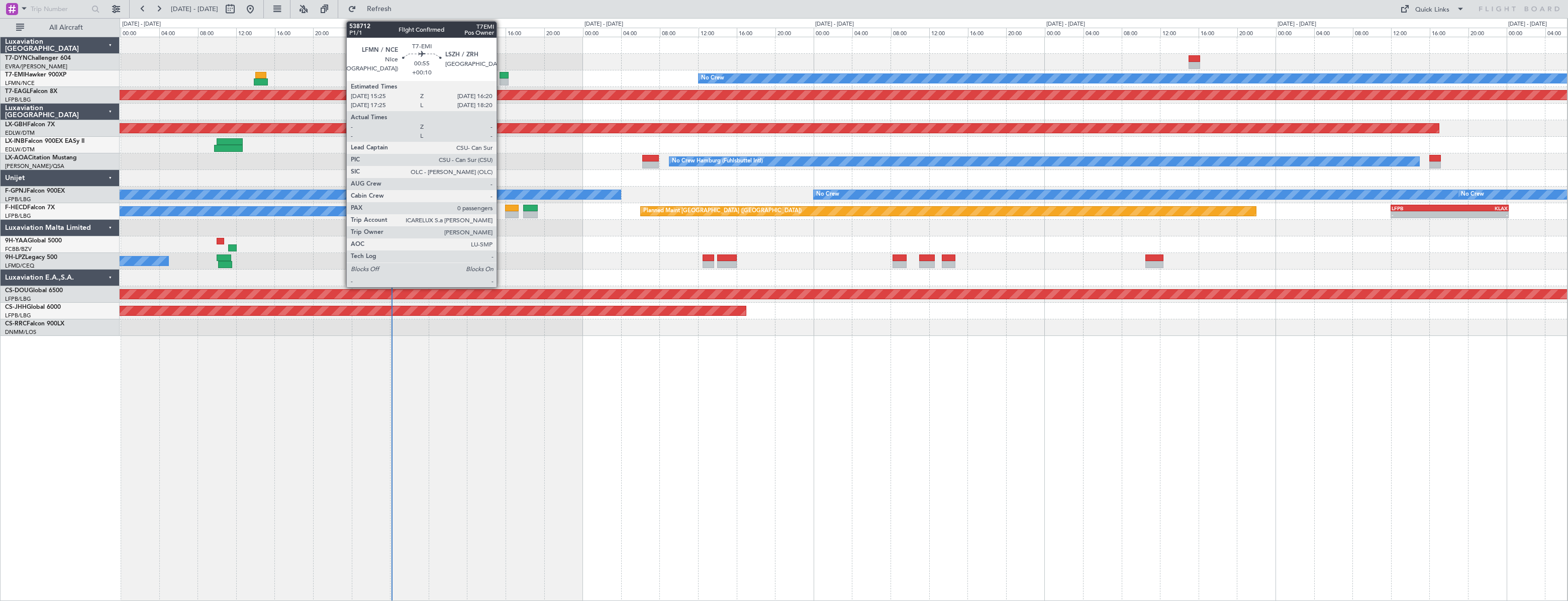
click at [501, 76] on div at bounding box center [504, 76] width 9 height 7
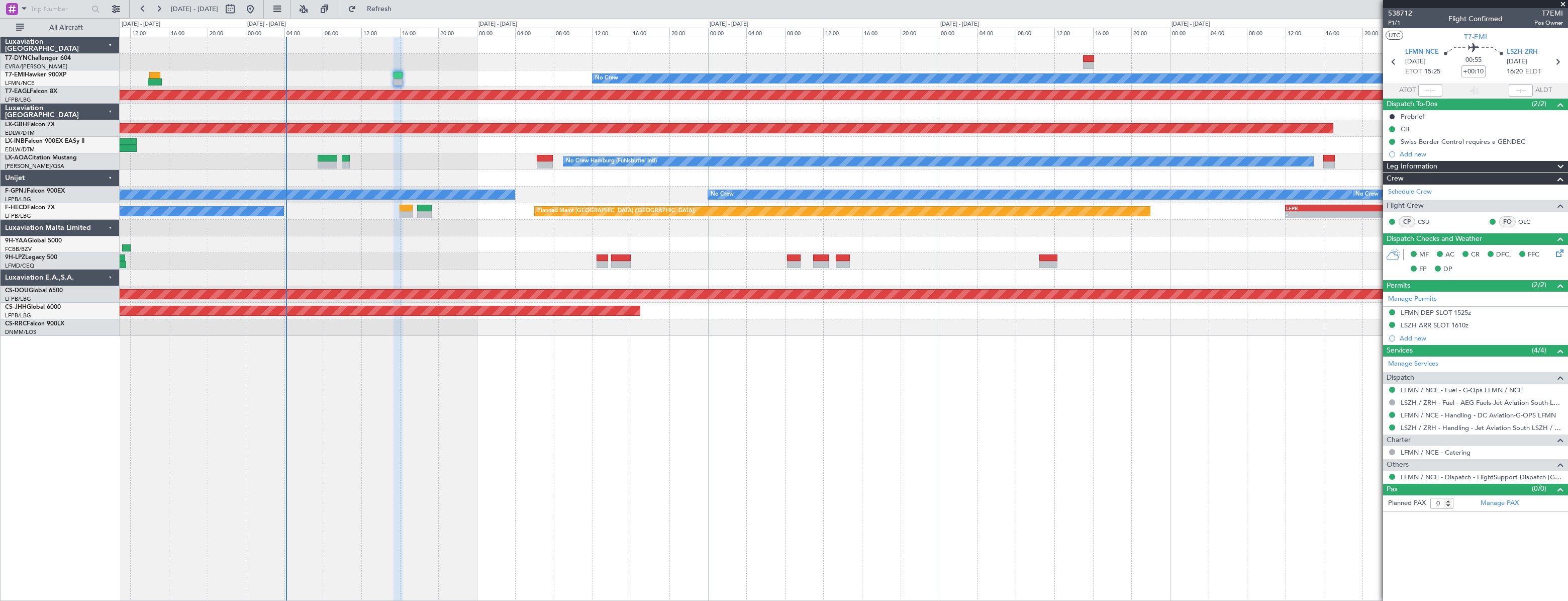
click at [478, 79] on div "Planned Maint No Crew" at bounding box center [844, 79] width 1448 height 16
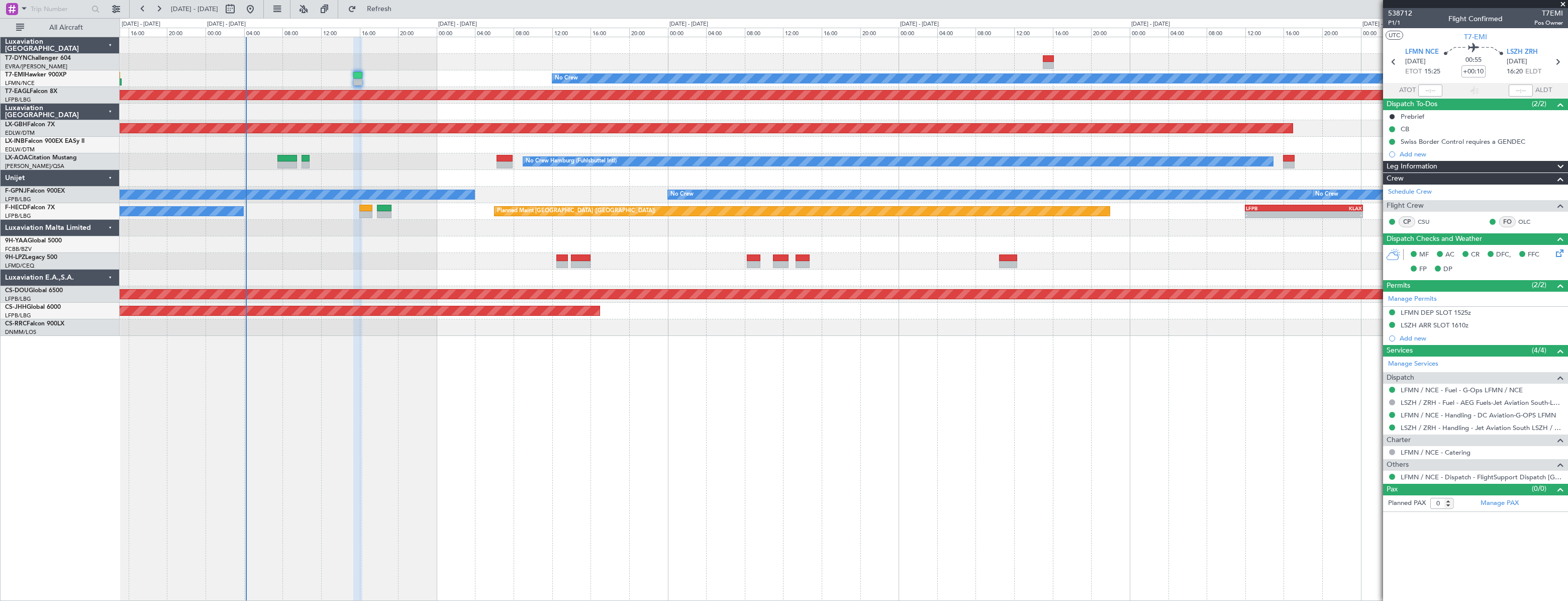
click at [484, 112] on div at bounding box center [844, 111] width 1448 height 16
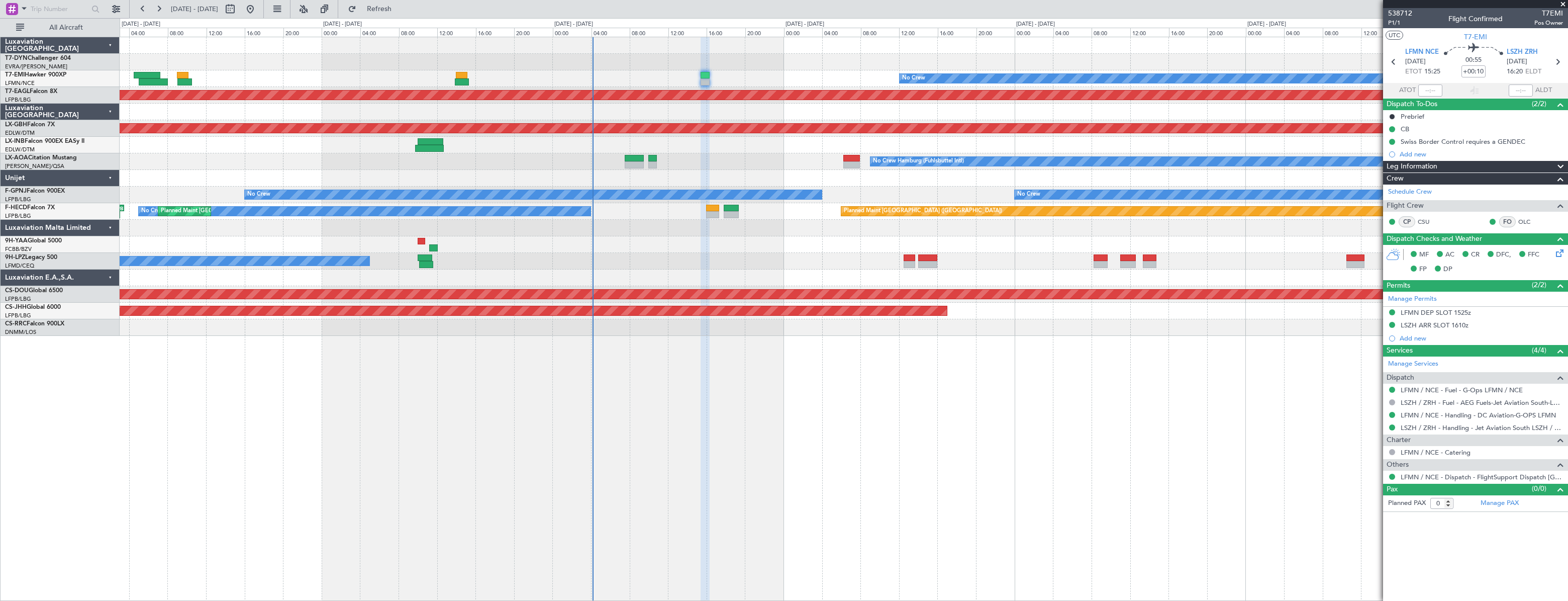
click at [716, 137] on div at bounding box center [844, 145] width 1447 height 16
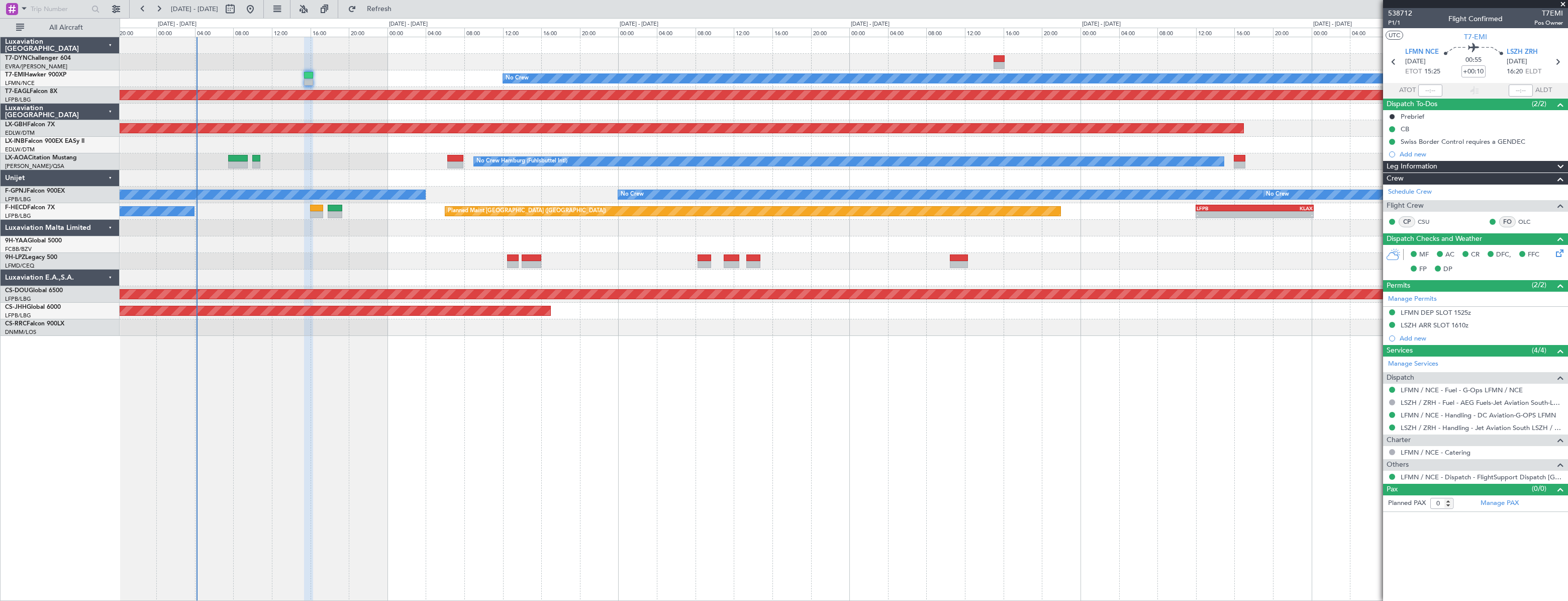
click at [386, 142] on div at bounding box center [844, 145] width 1448 height 16
click at [234, 153] on div "No Crew Hamburg (Fuhlsbuttel Intl) No Crew" at bounding box center [844, 161] width 1447 height 16
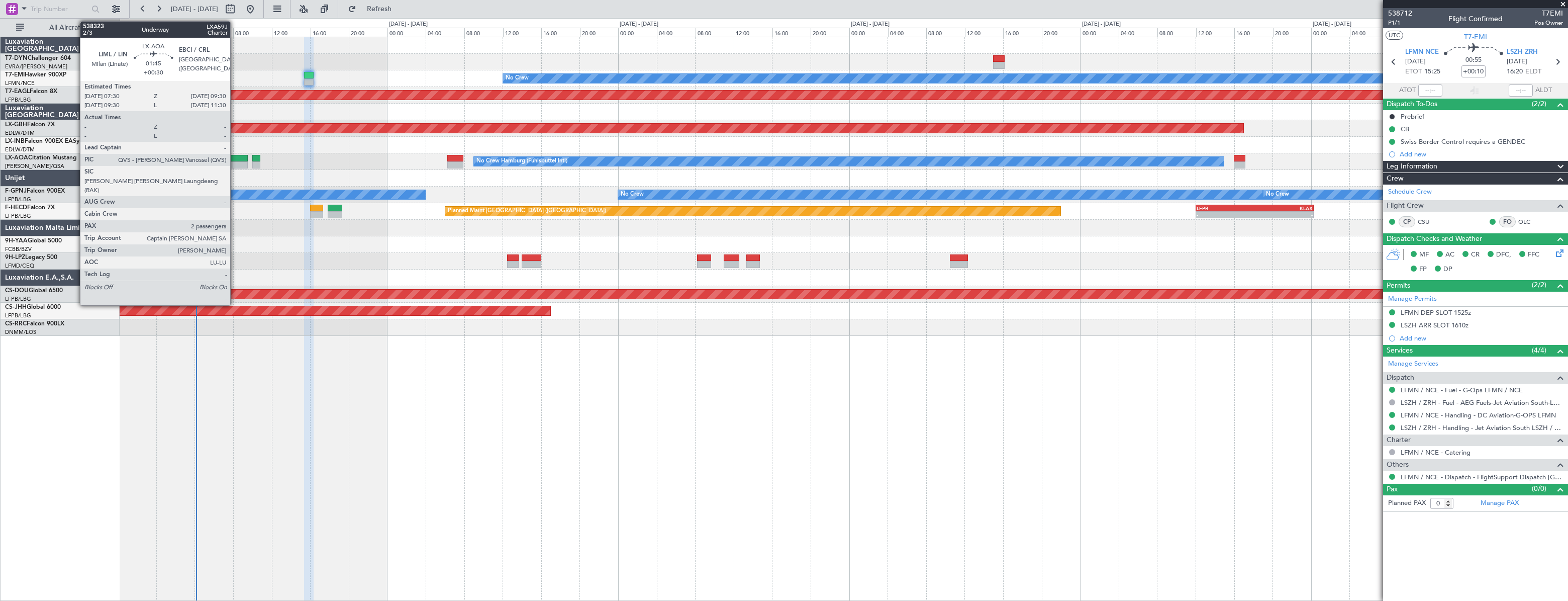
click at [235, 156] on div at bounding box center [238, 158] width 19 height 7
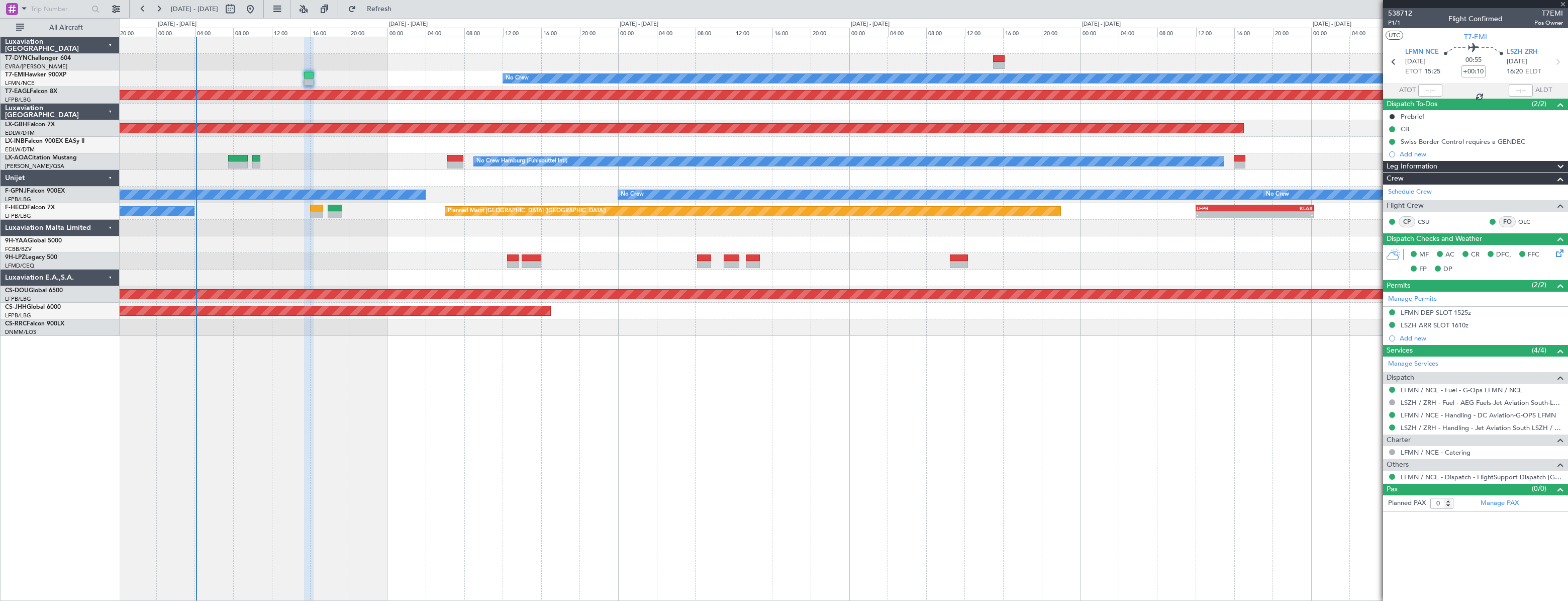
type input "+00:30"
type input "2"
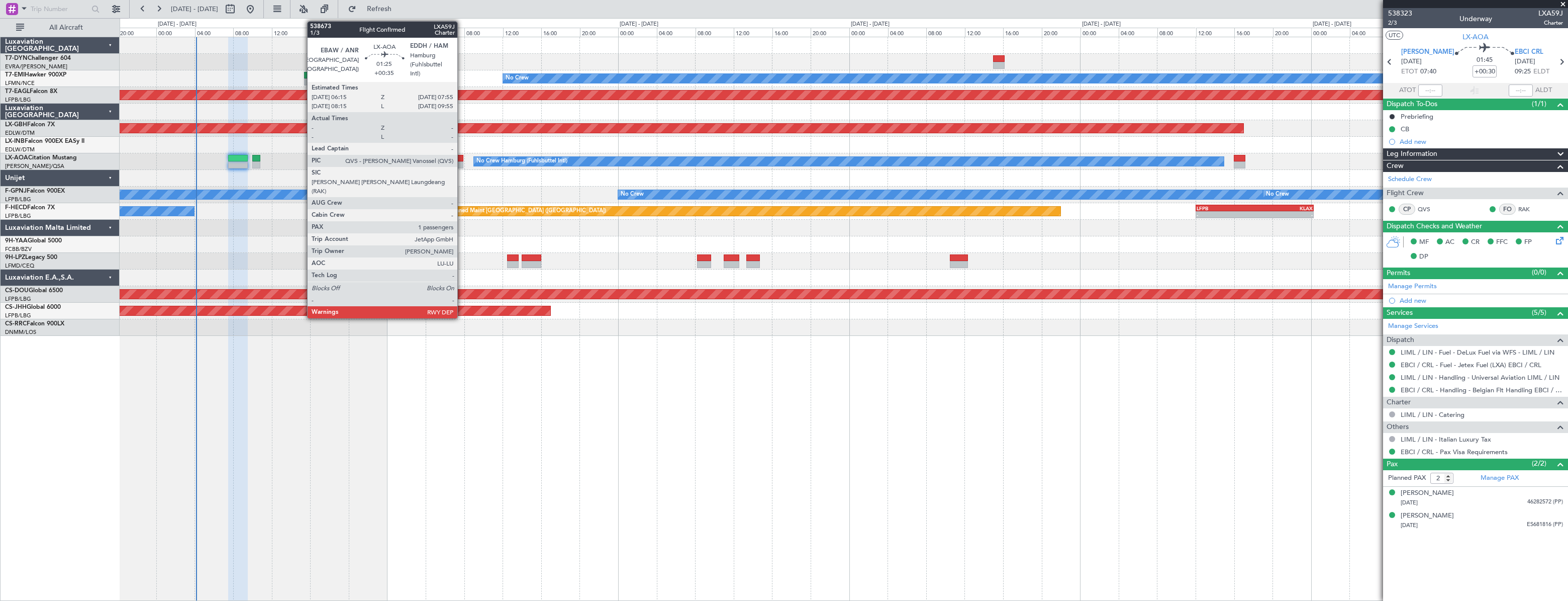
click at [462, 158] on div at bounding box center [455, 158] width 16 height 7
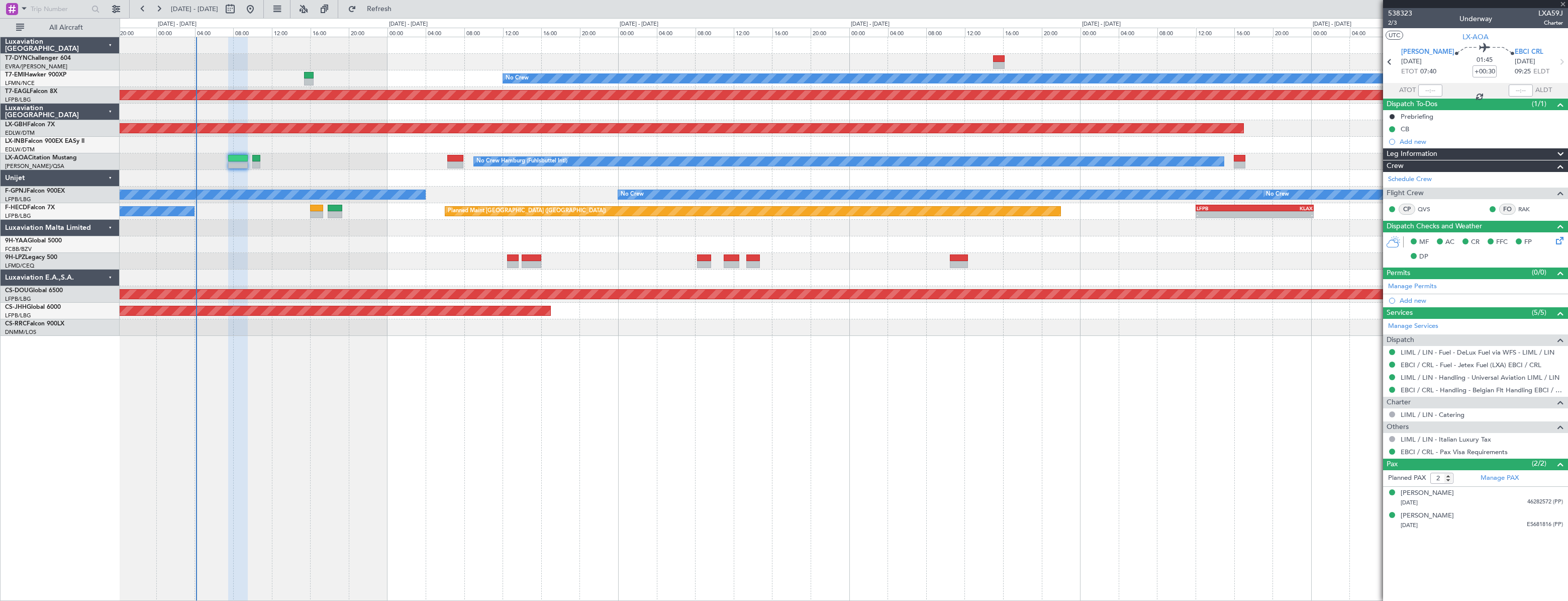
type input "+00:35"
type input "1"
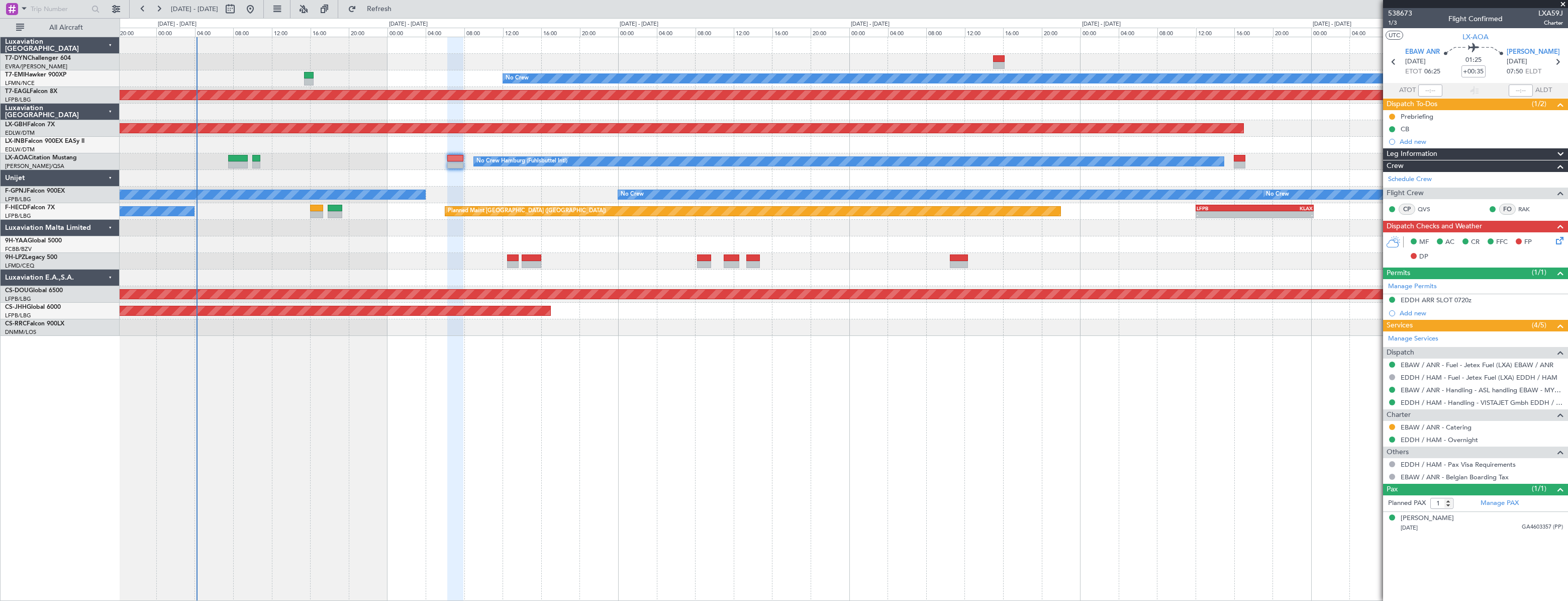
click at [369, 149] on div at bounding box center [844, 145] width 1447 height 16
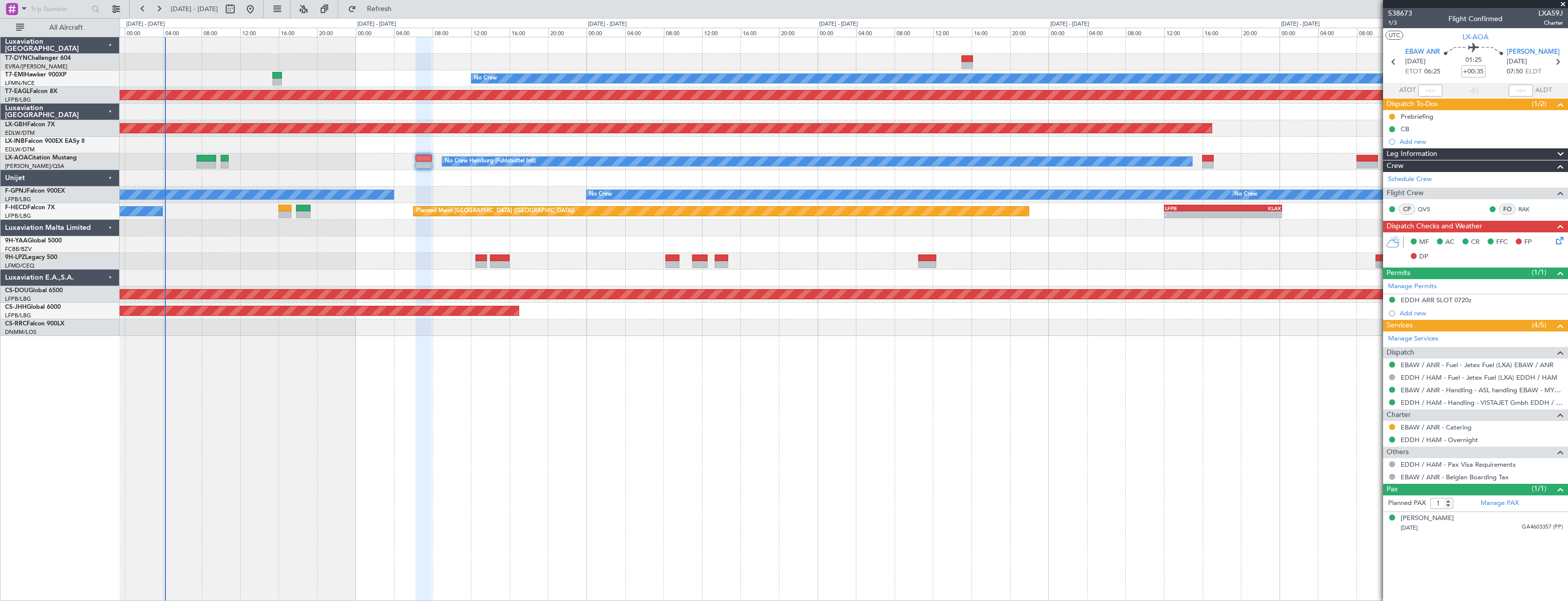
click at [330, 154] on div "No Crew Hamburg (Fuhlsbuttel Intl) No Crew" at bounding box center [844, 161] width 1447 height 16
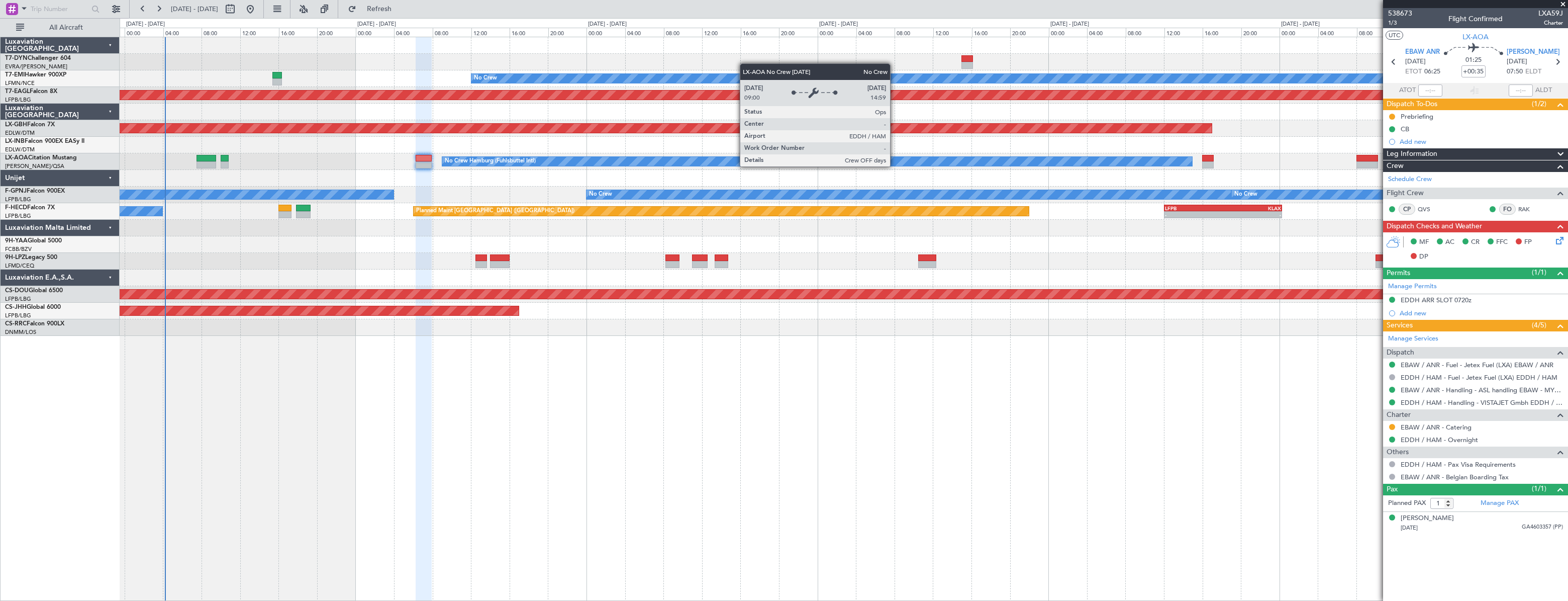
click at [1169, 153] on div "- - EDDB 10:00 Z OMDW 15:45 Z Planned Maint No Crew Planned Maint [GEOGRAPHIC_D…" at bounding box center [844, 186] width 1447 height 298
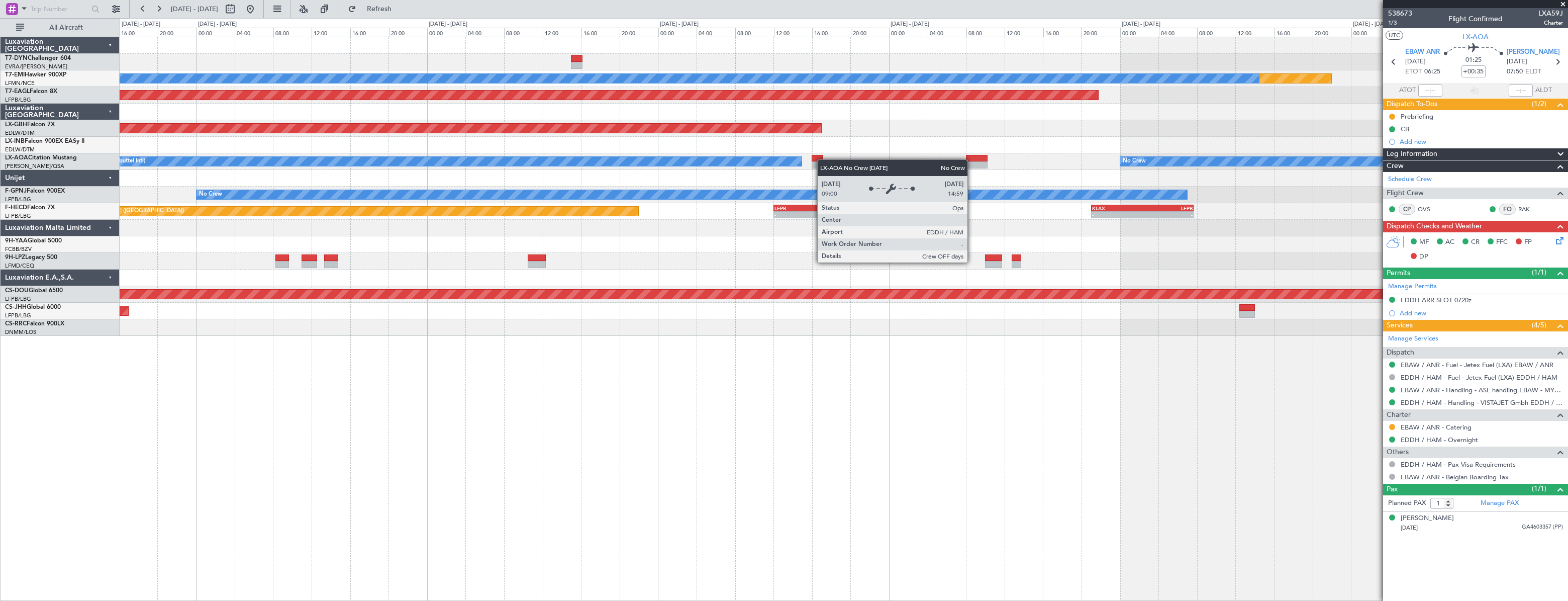
click at [615, 165] on div "No Crew Hamburg (Fuhlsbuttel Intl) No Crew" at bounding box center [844, 161] width 1447 height 16
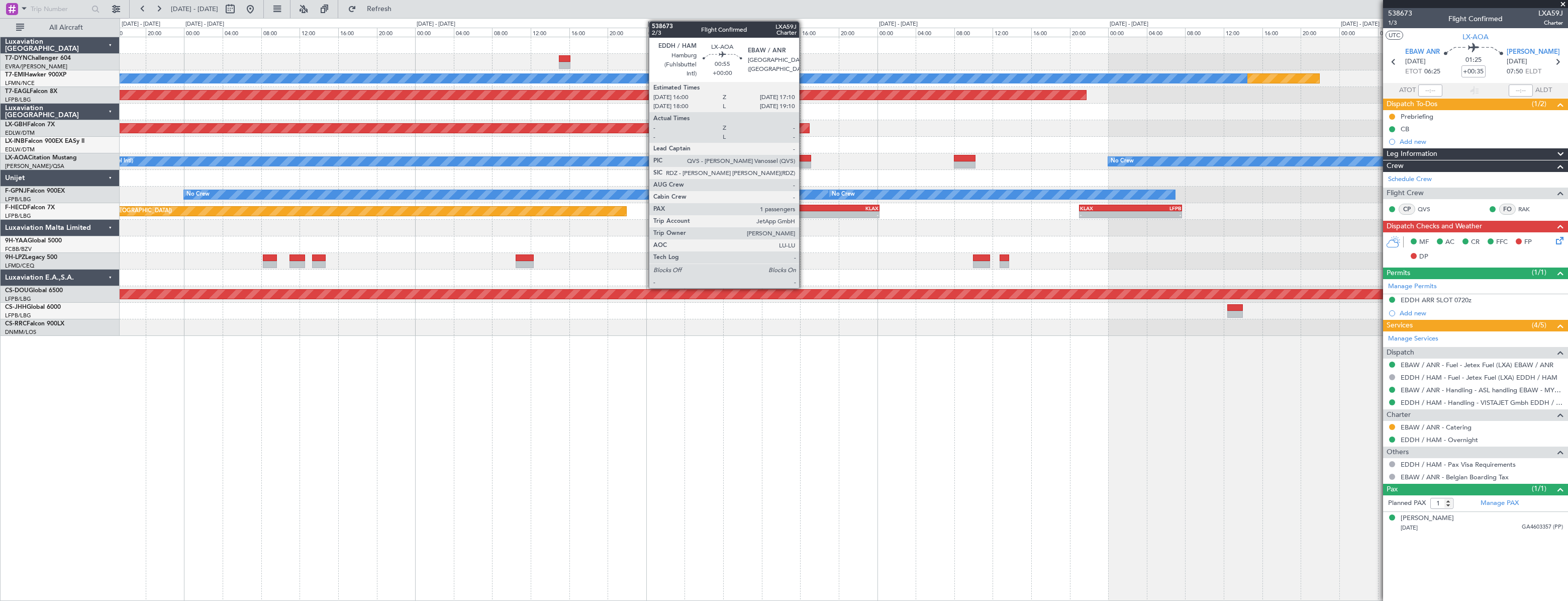
click at [803, 158] on div at bounding box center [805, 158] width 12 height 7
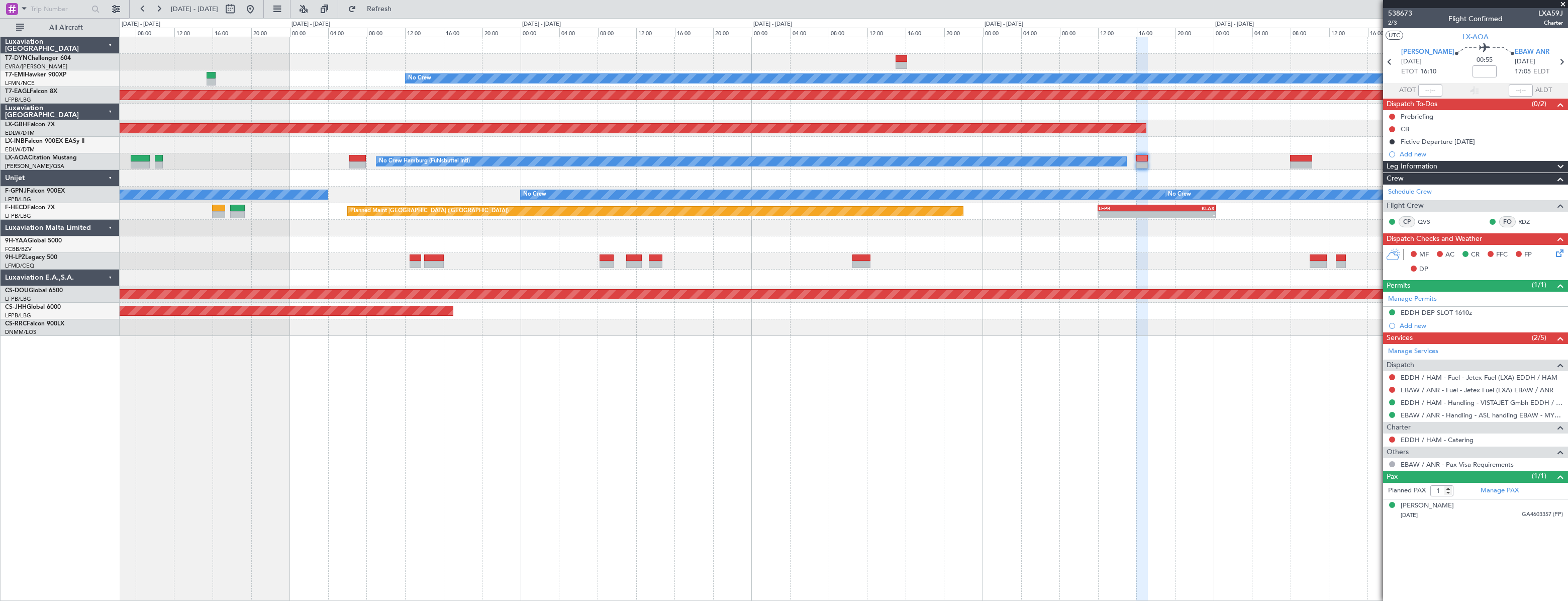
click at [912, 241] on div at bounding box center [844, 244] width 1447 height 16
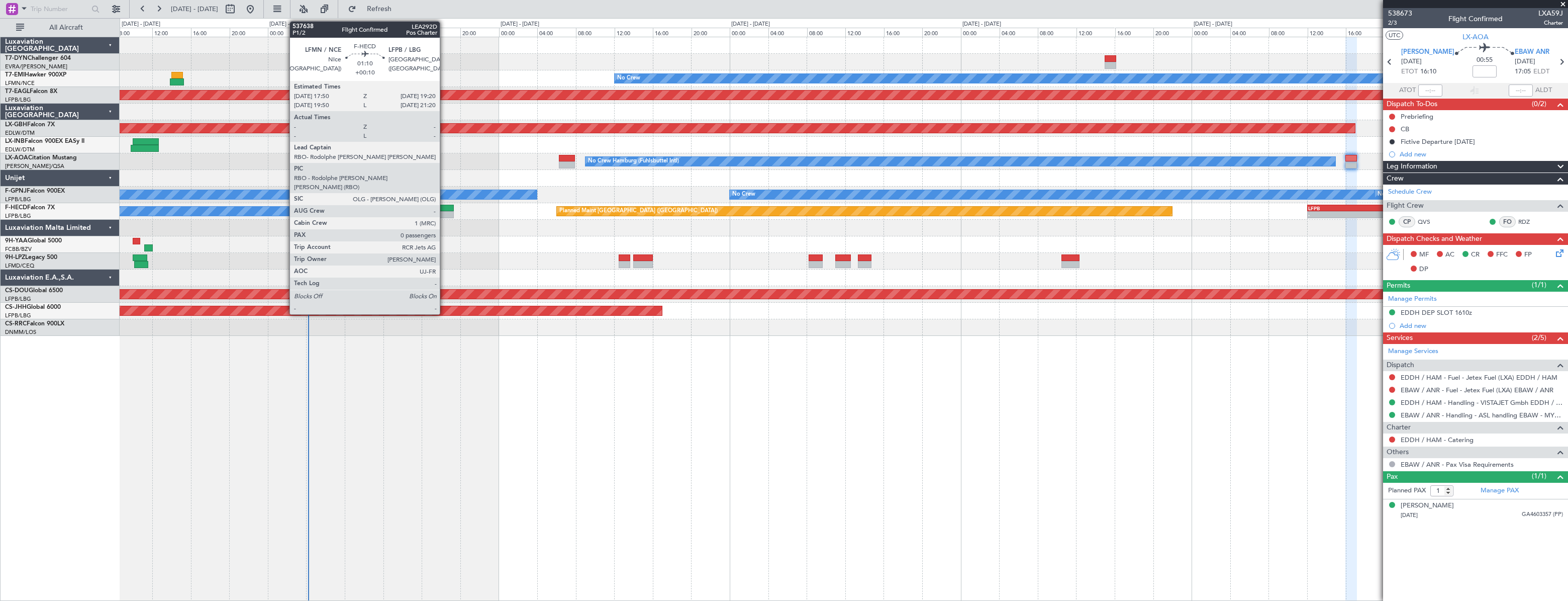
click at [444, 209] on div at bounding box center [447, 208] width 15 height 7
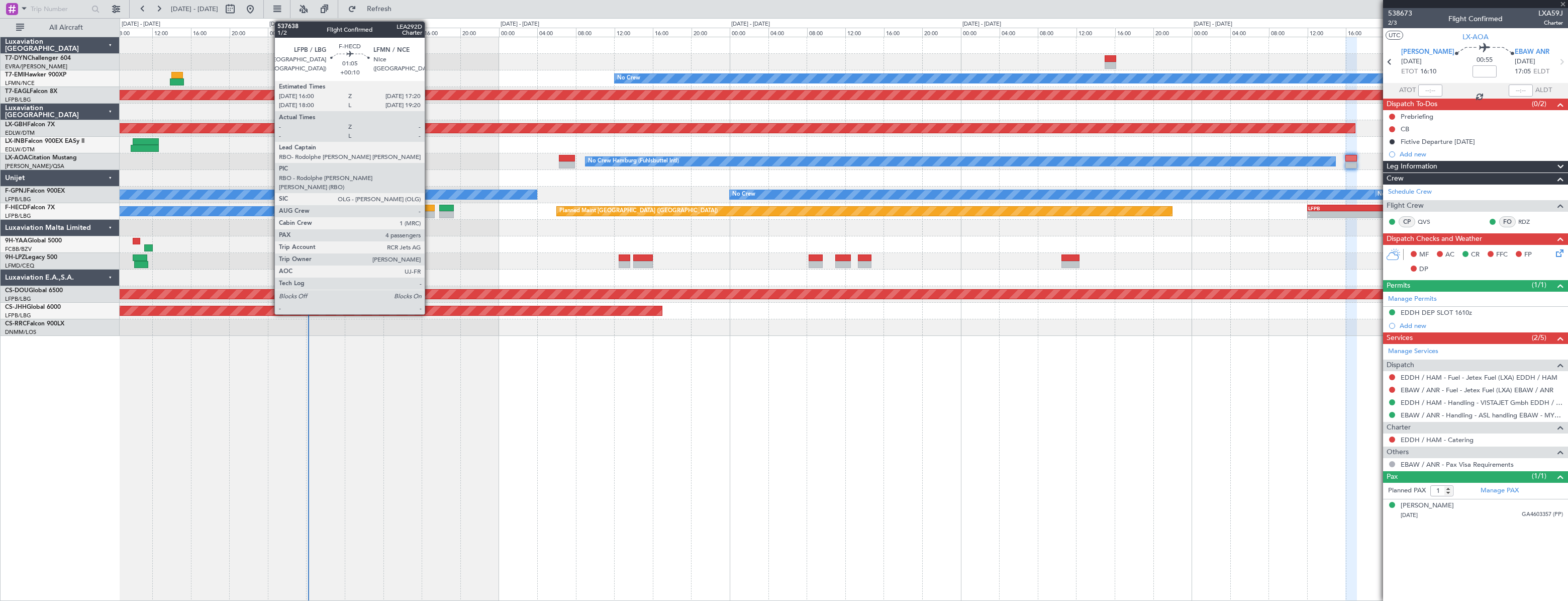
type input "+00:10"
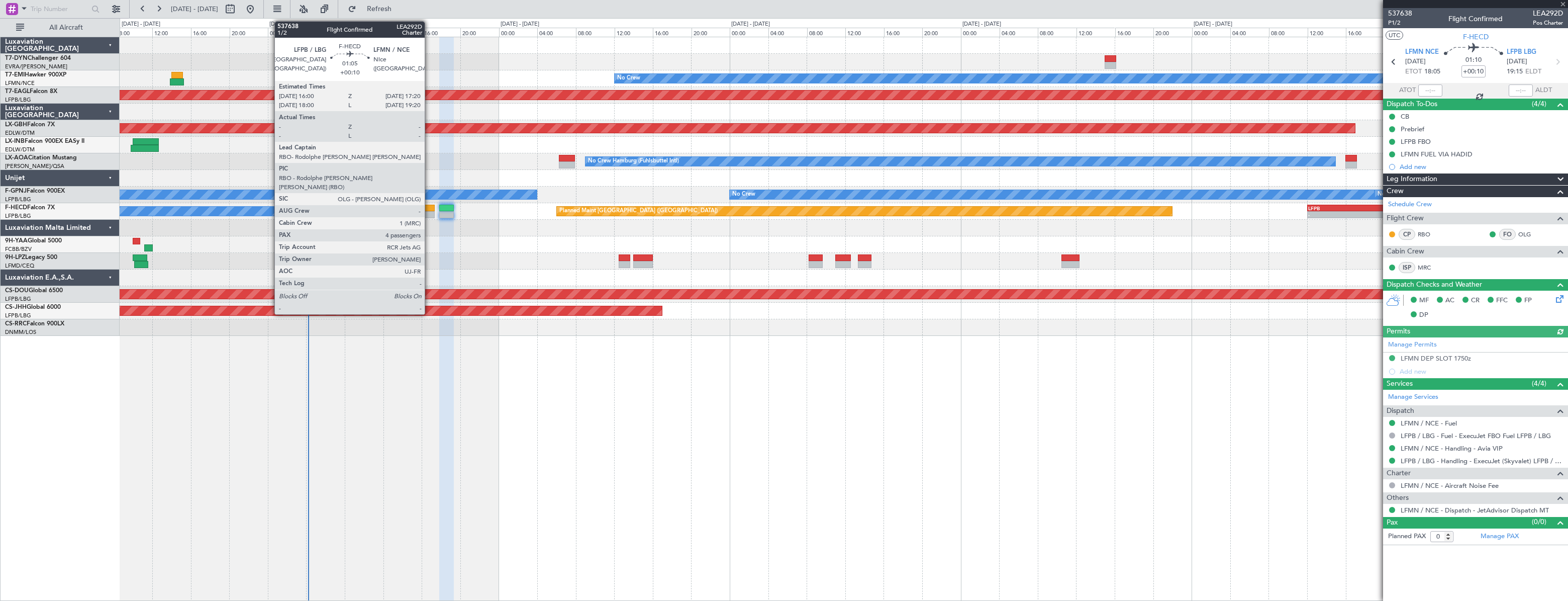
click at [429, 208] on div at bounding box center [428, 208] width 13 height 7
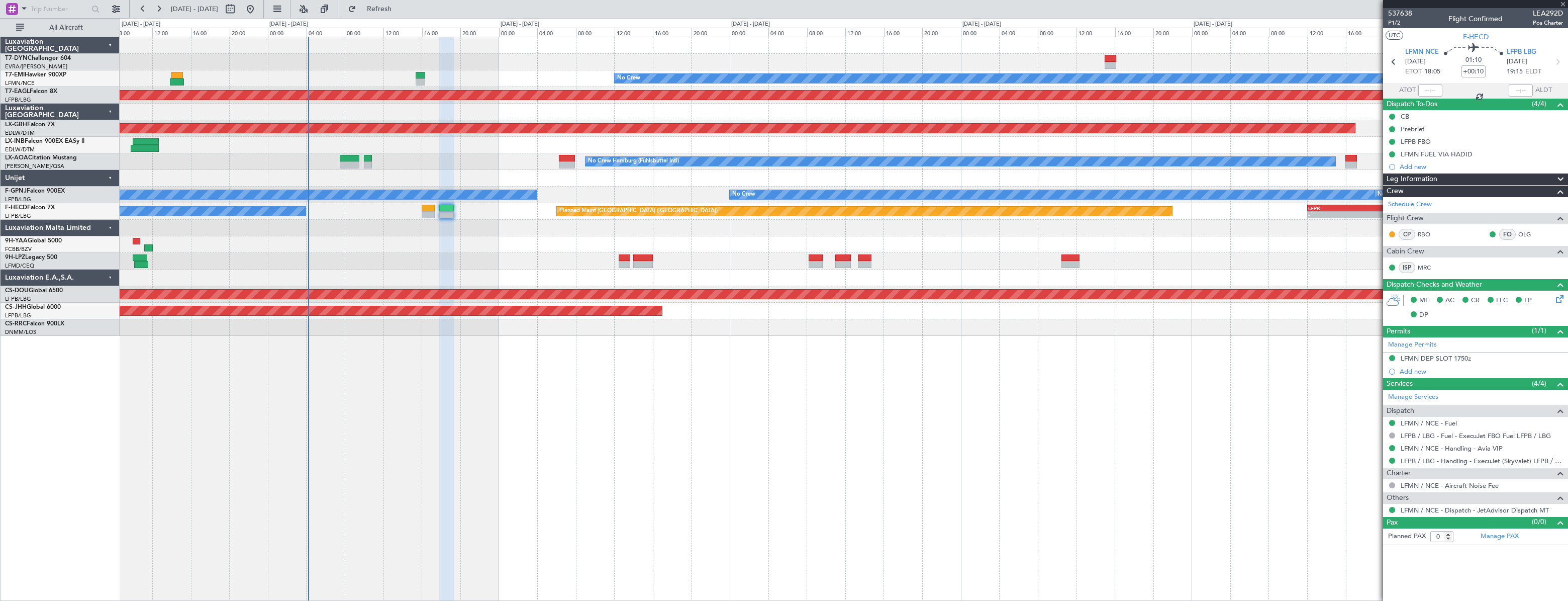
type input "4"
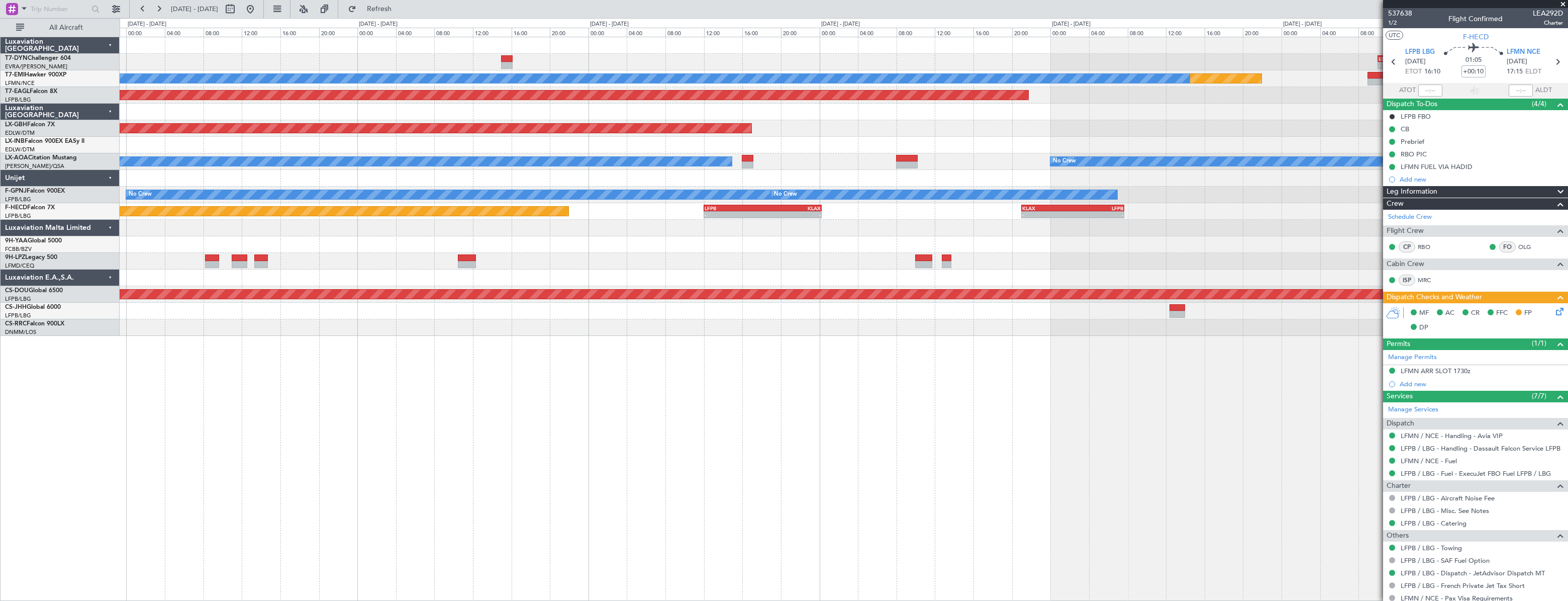
click at [712, 255] on div "- - EDDB 10:00 Z OMDW 15:45 Z Planned Maint No Crew Planned Maint [GEOGRAPHIC_D…" at bounding box center [844, 186] width 1448 height 298
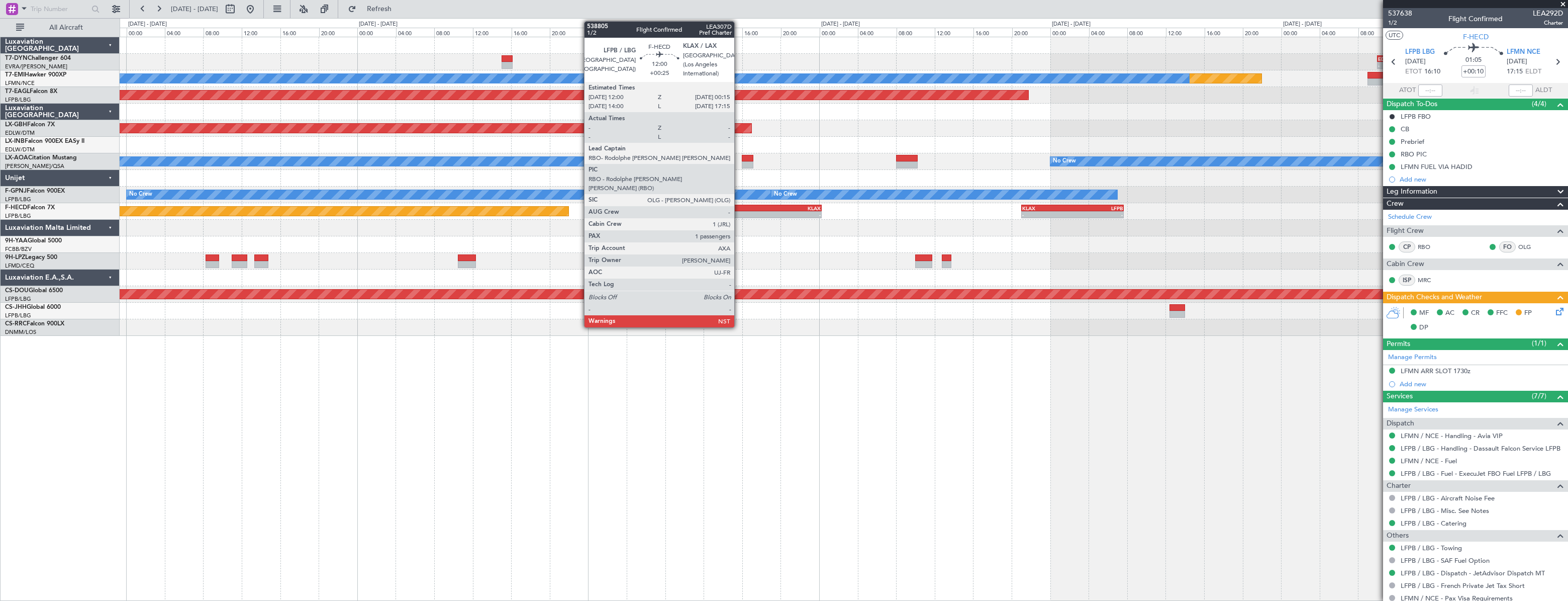
click at [739, 215] on div "-" at bounding box center [734, 215] width 58 height 6
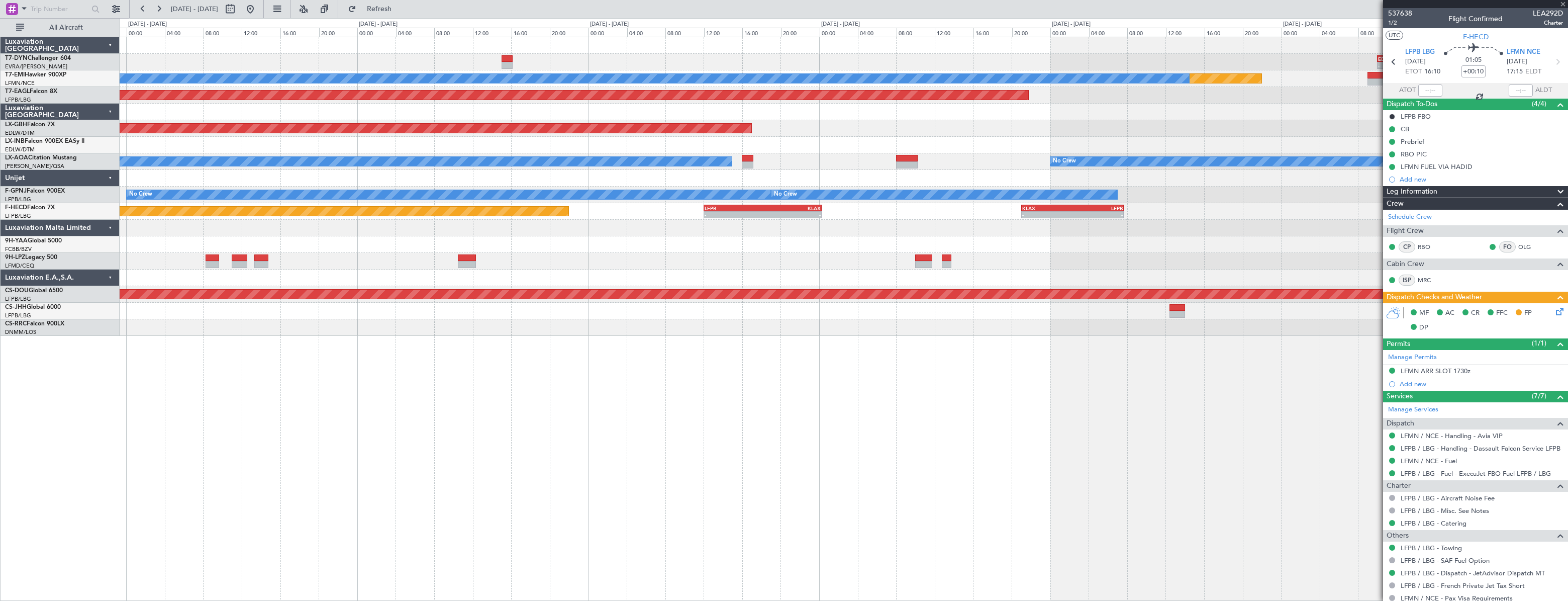
type input "+00:25"
type input "1"
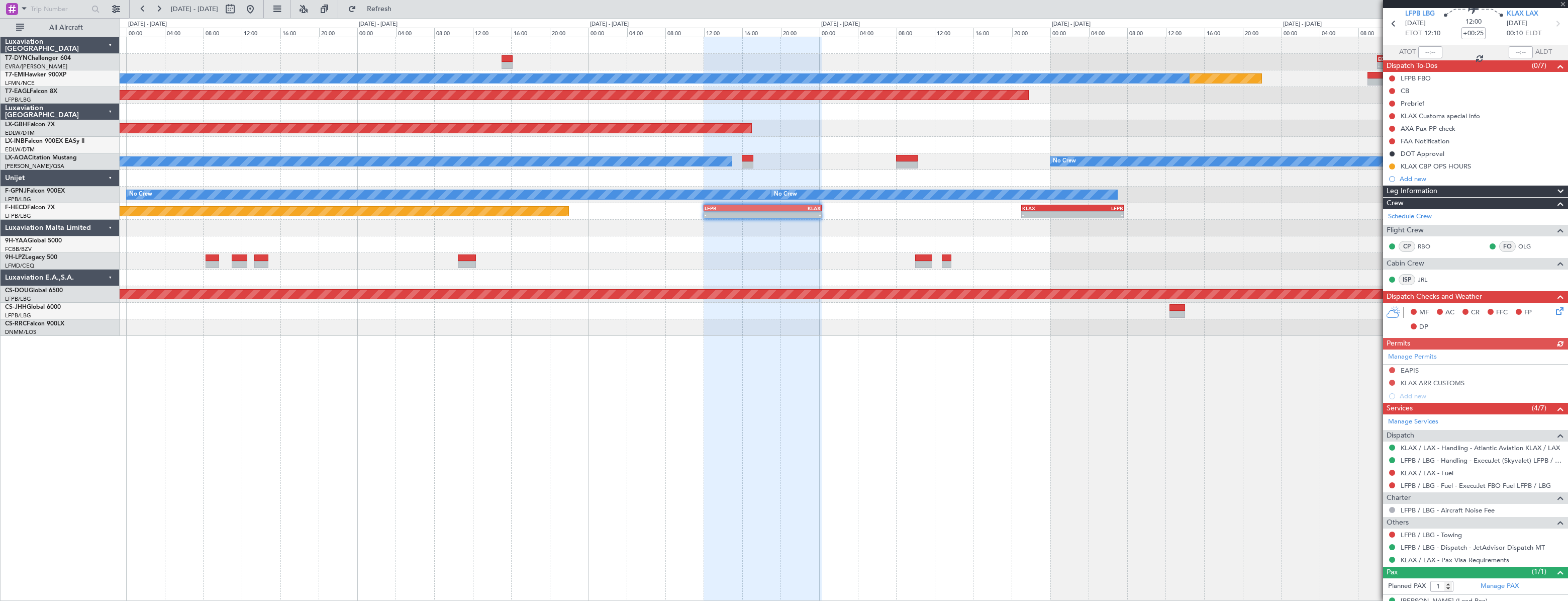
scroll to position [54, 0]
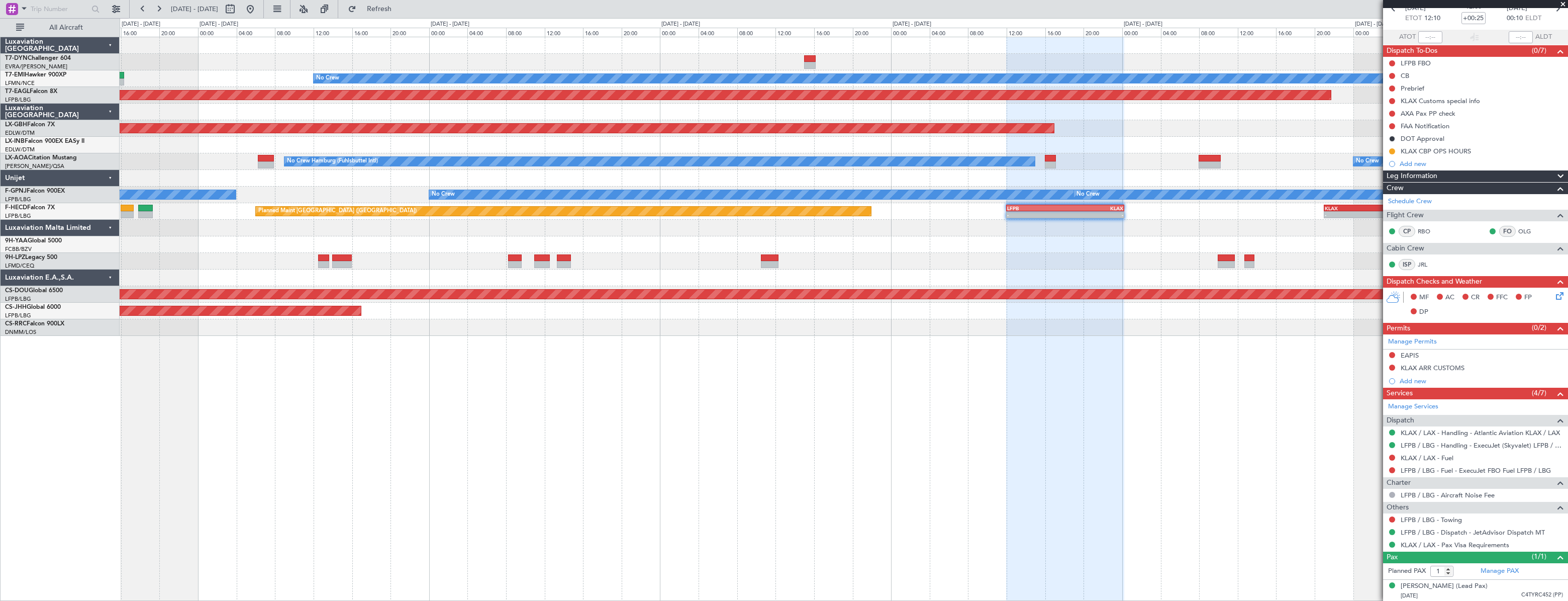
click at [946, 258] on div "No Crew" at bounding box center [844, 261] width 1448 height 16
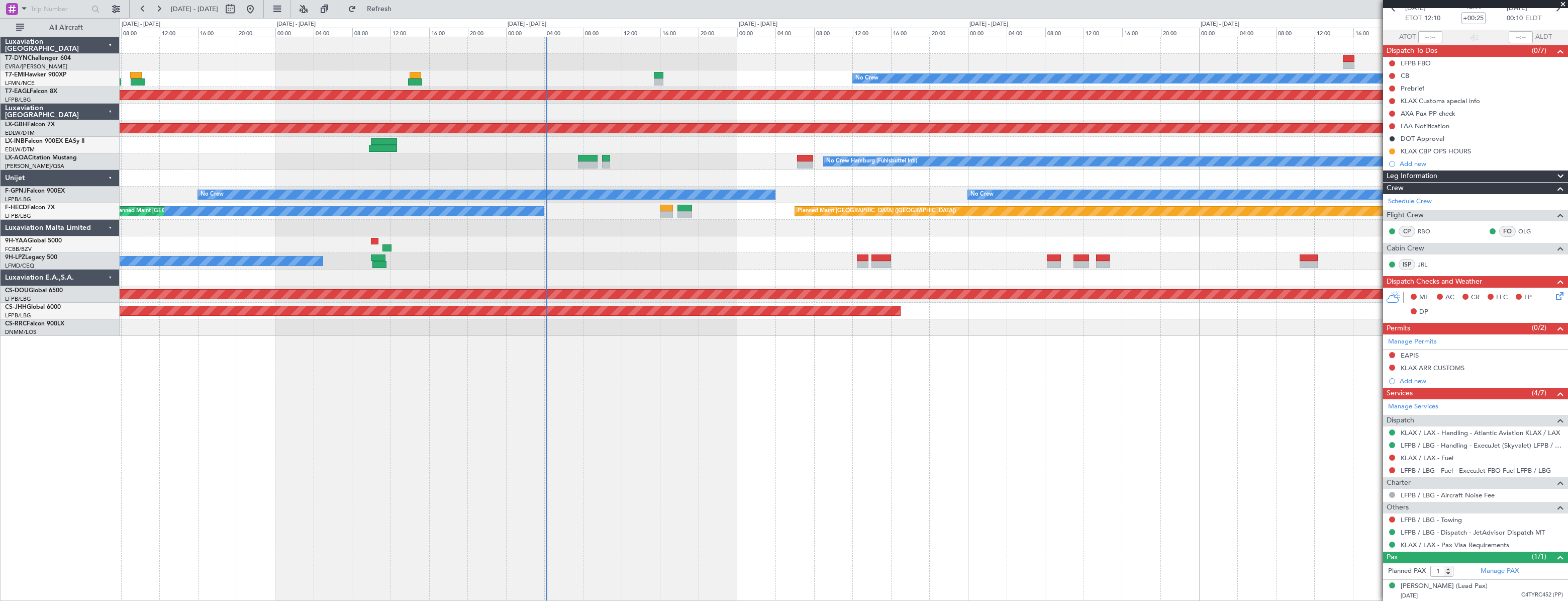
click at [996, 227] on div "Planned Maint No Crew Planned Maint [GEOGRAPHIC_DATA] (Al Maktoum Intl) Planned…" at bounding box center [844, 186] width 1447 height 298
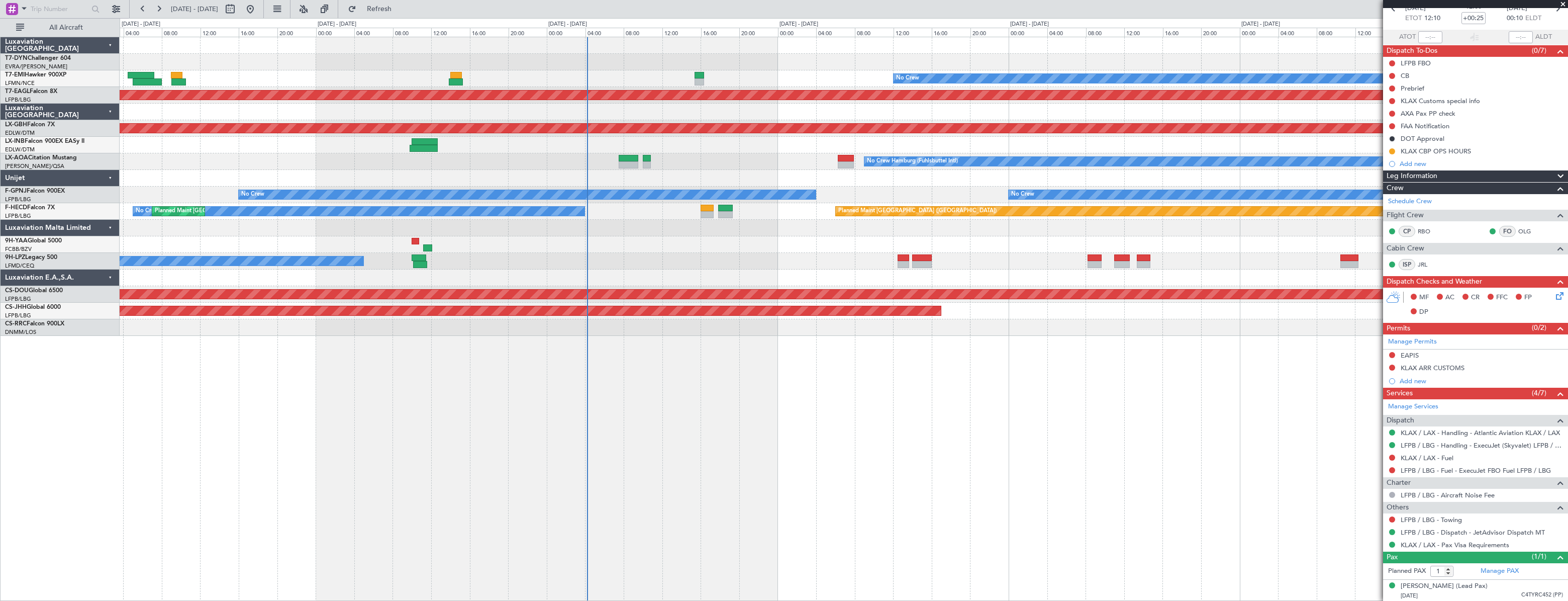
click at [292, 310] on div "Planned Maint No Crew Planned Maint [GEOGRAPHIC_DATA] (Al Maktoum Intl) Planned…" at bounding box center [844, 186] width 1447 height 298
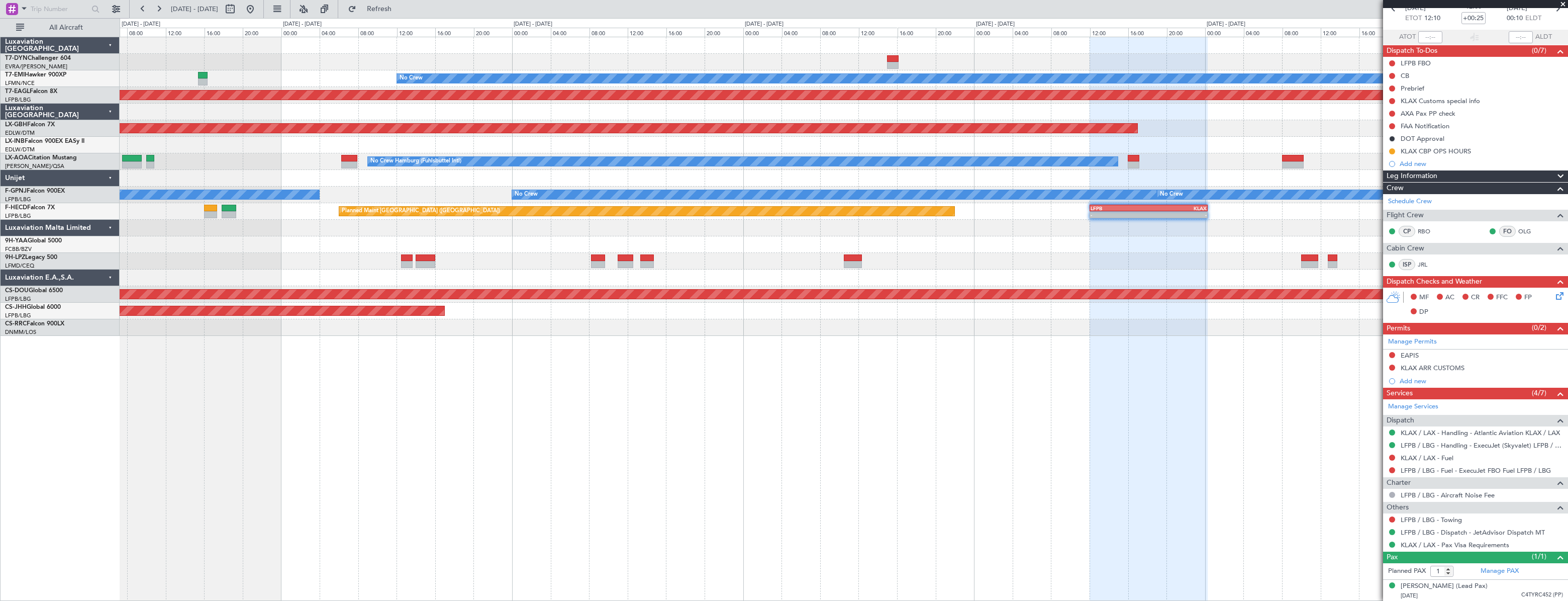
click at [597, 245] on div at bounding box center [844, 244] width 1447 height 16
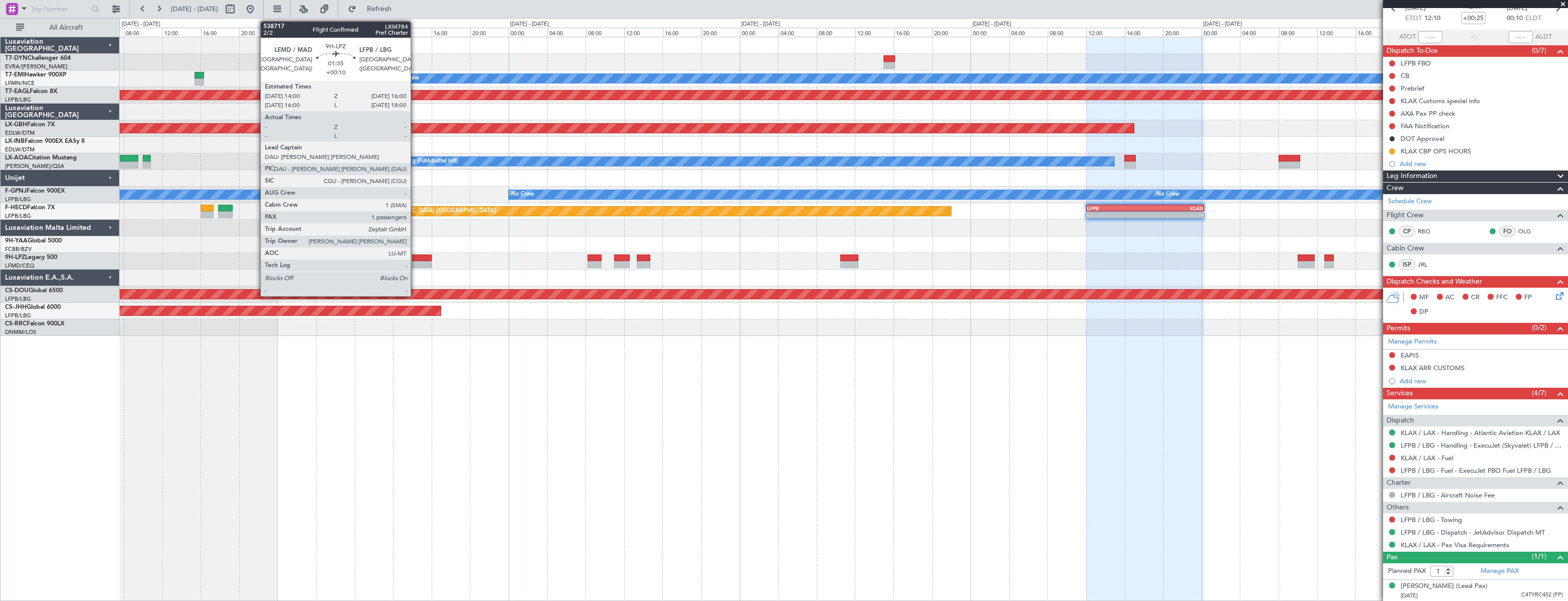
click at [415, 260] on div at bounding box center [422, 258] width 19 height 7
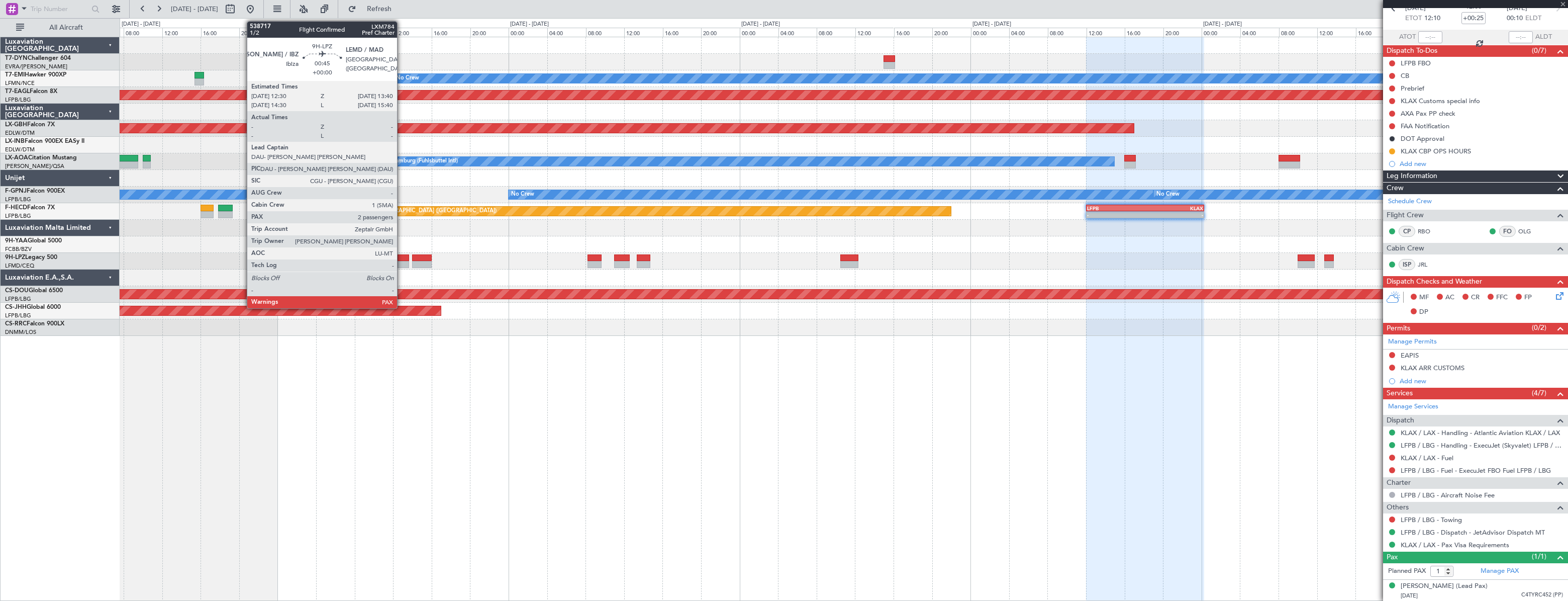
click at [402, 258] on div at bounding box center [403, 258] width 12 height 7
type input "+00:10"
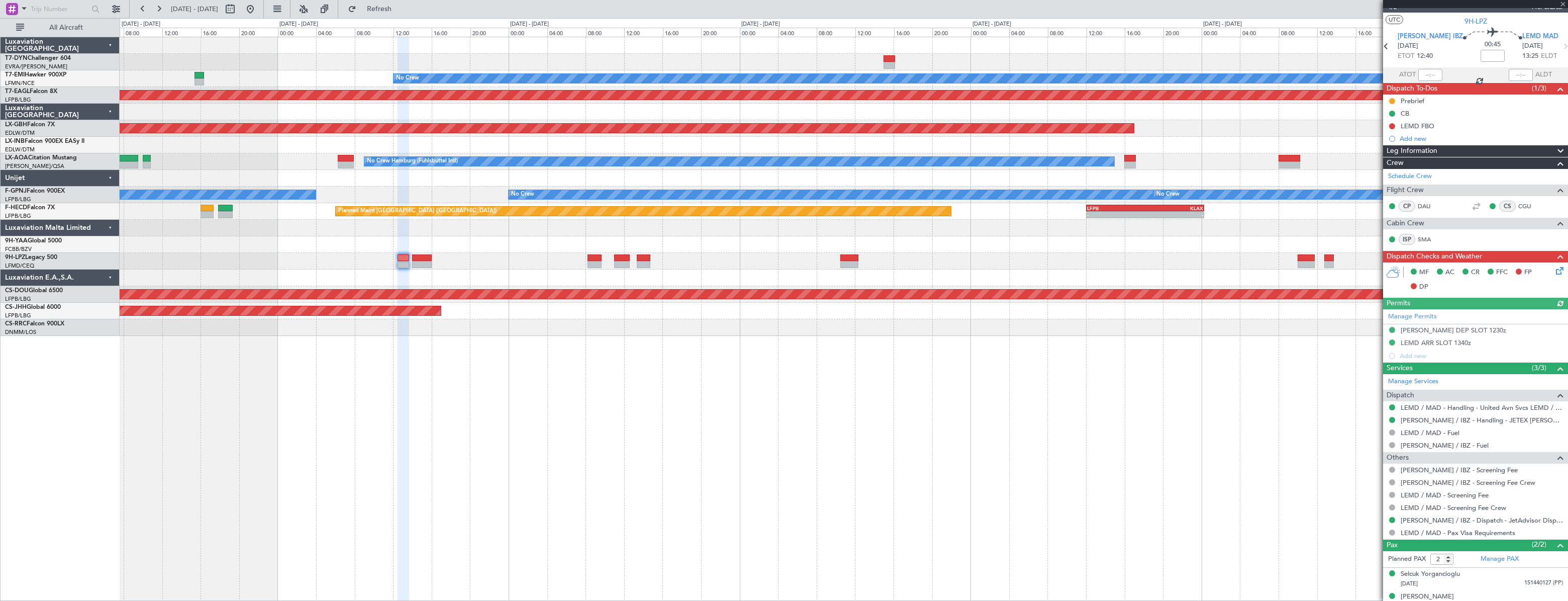
scroll to position [0, 0]
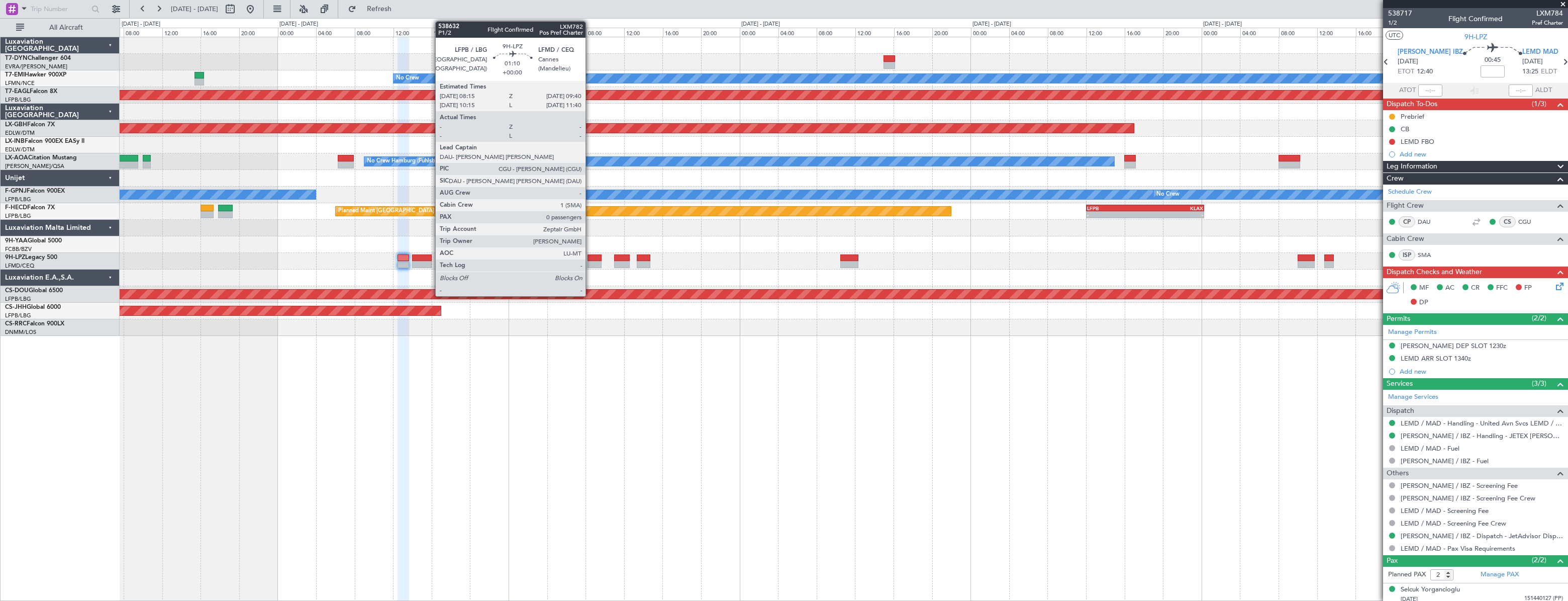
click at [590, 258] on div at bounding box center [594, 258] width 14 height 7
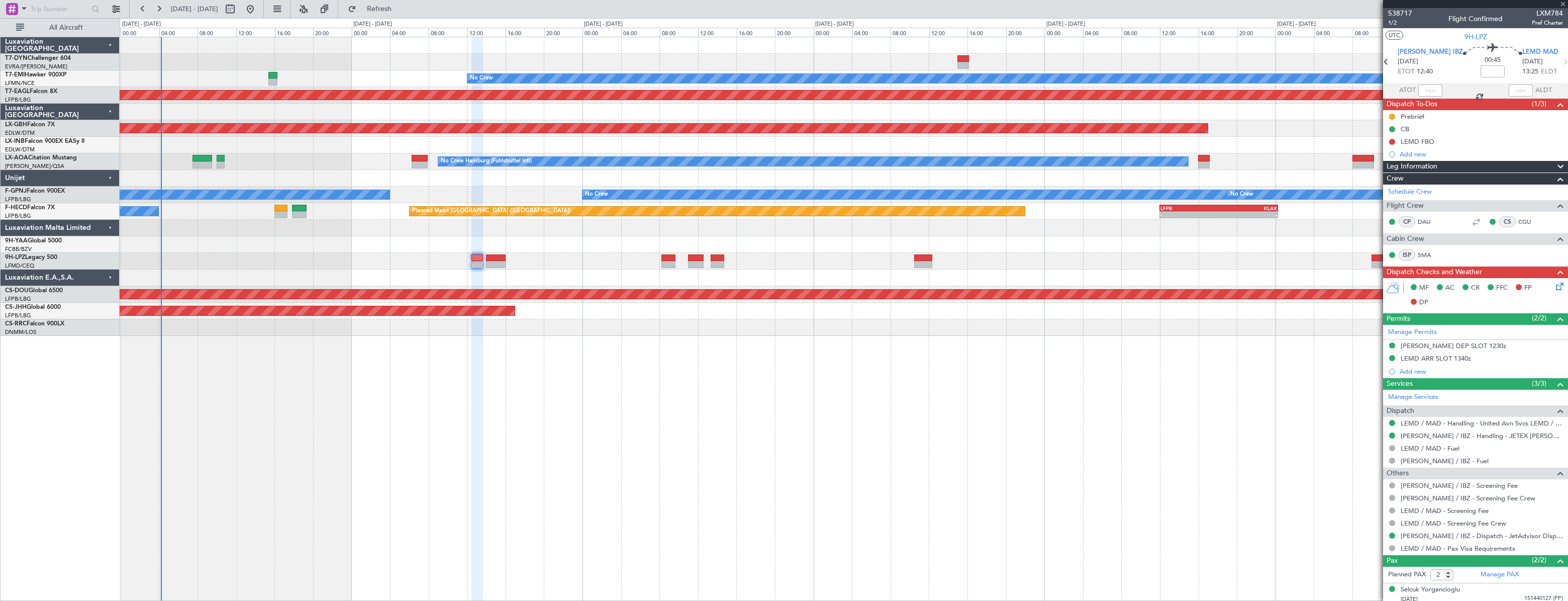
click at [622, 253] on div "No Crew" at bounding box center [844, 261] width 1447 height 16
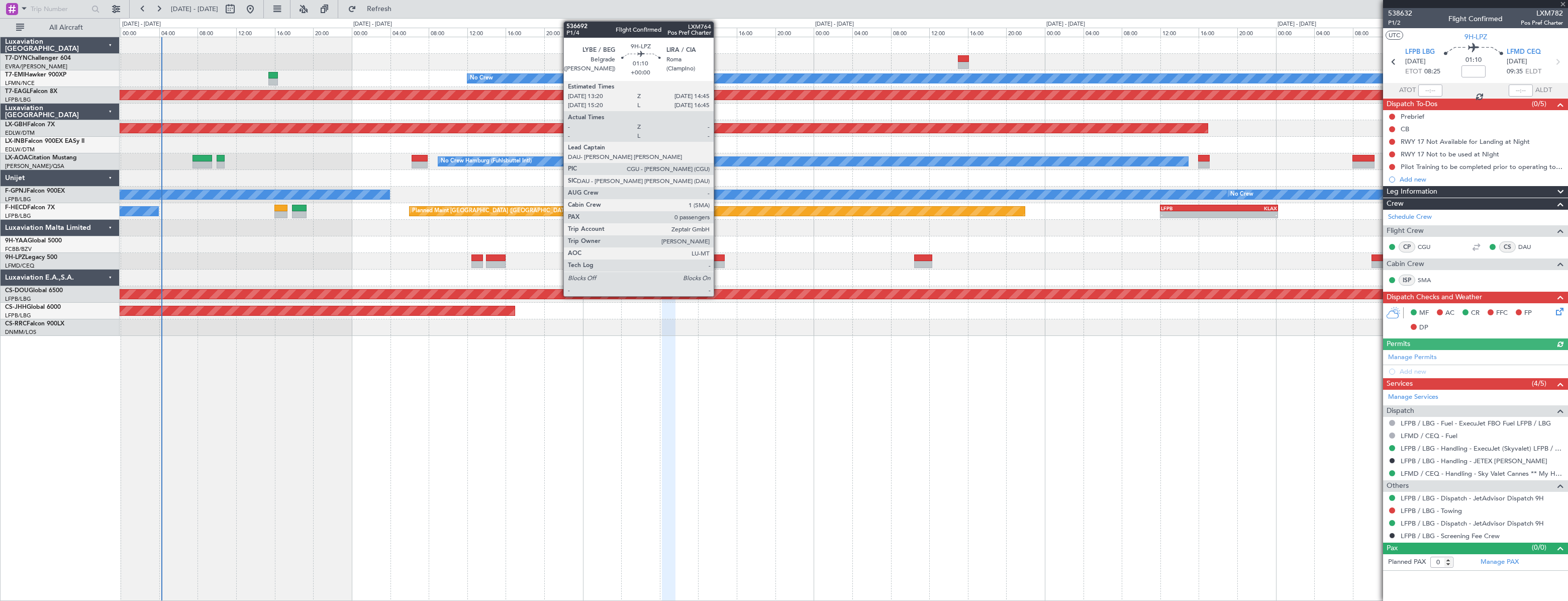
click at [718, 258] on div at bounding box center [717, 258] width 14 height 7
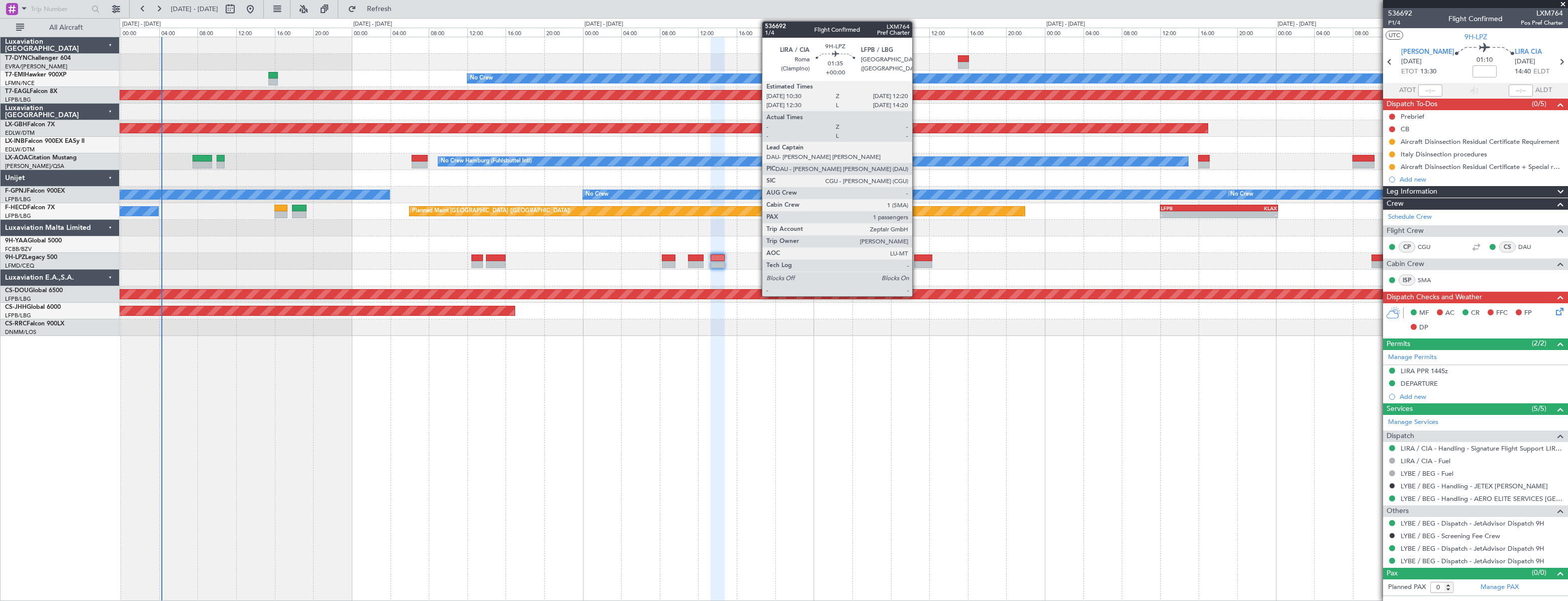
click at [917, 261] on div at bounding box center [923, 265] width 18 height 7
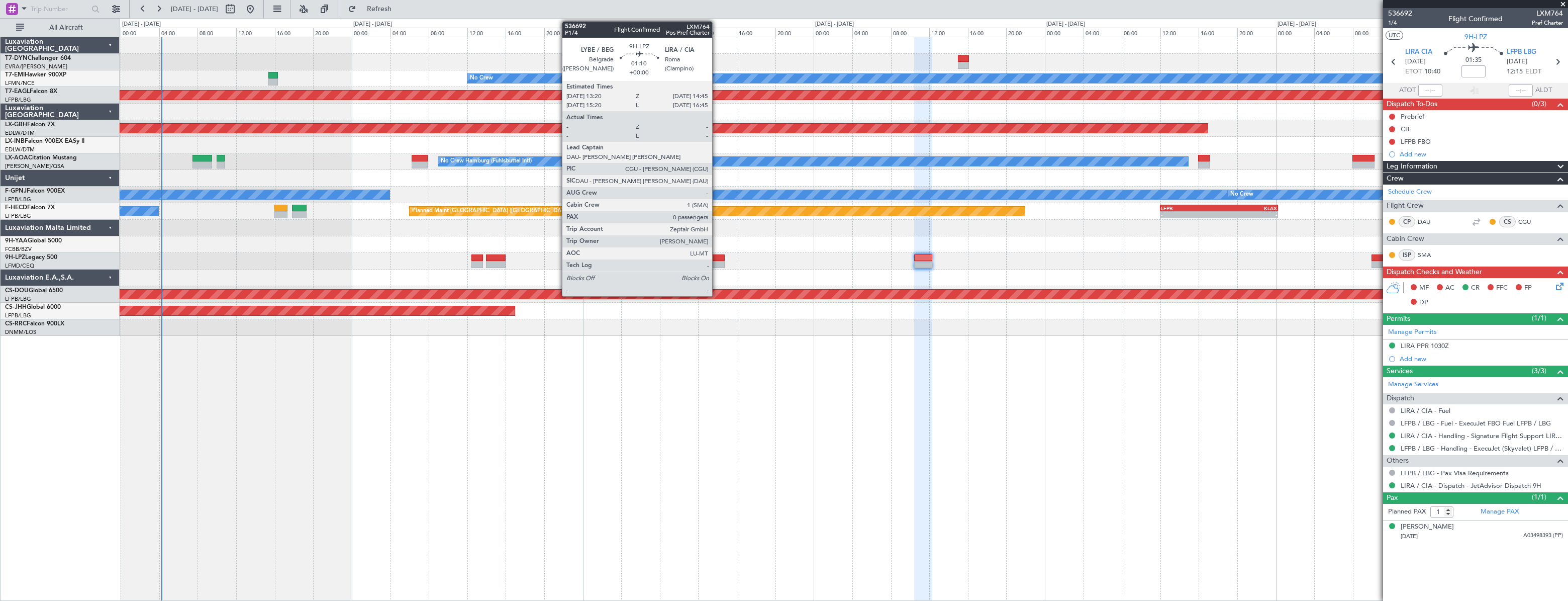
click at [716, 256] on div at bounding box center [717, 258] width 14 height 7
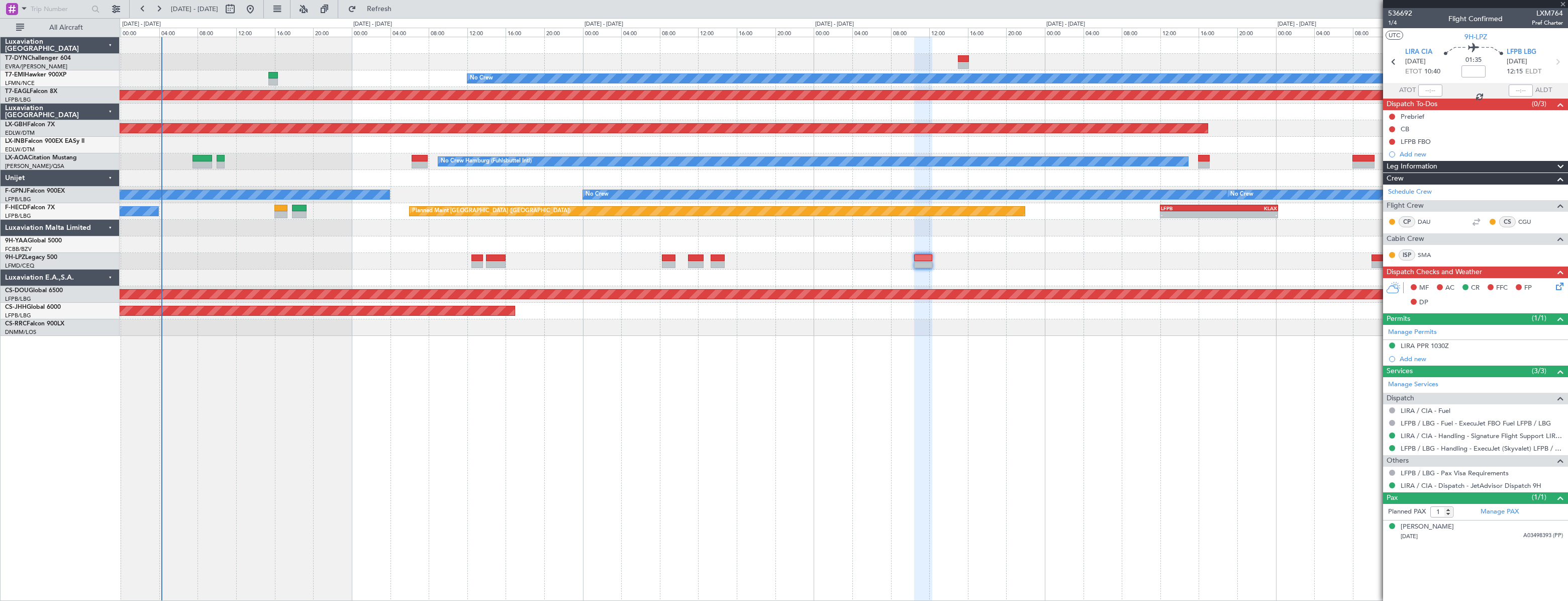
type input "0"
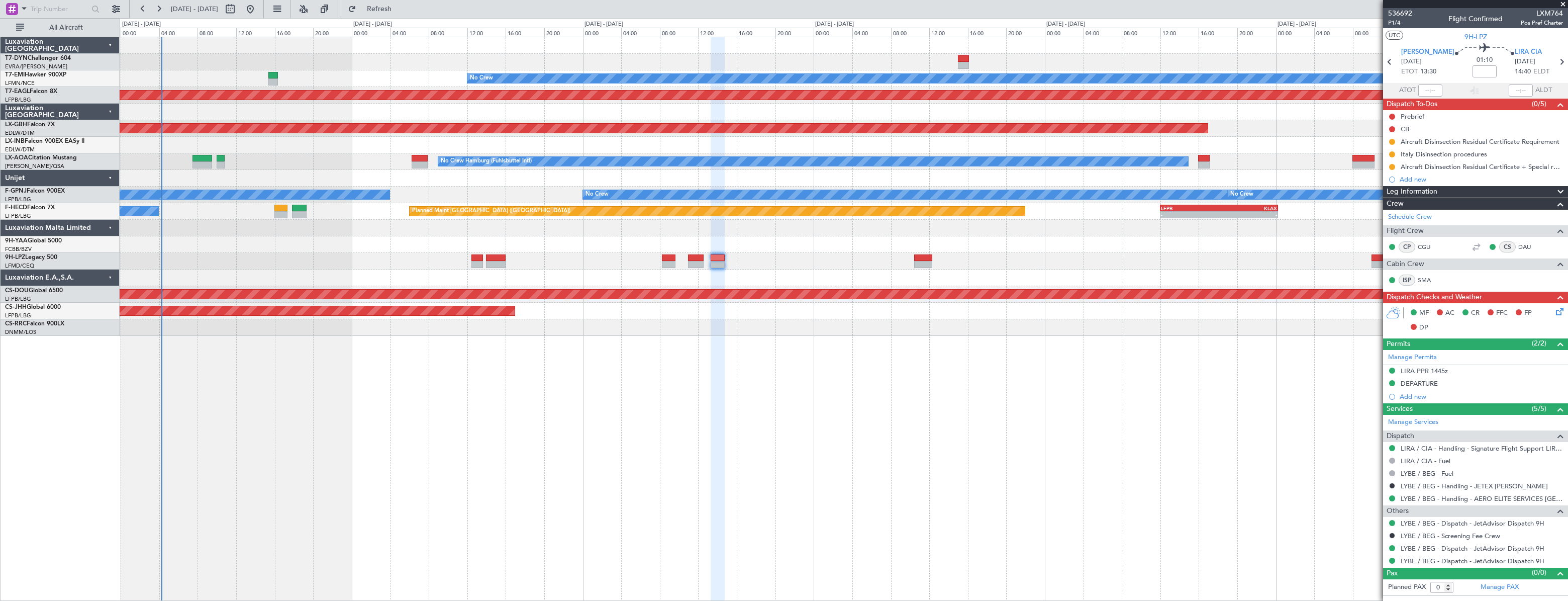
click at [1002, 350] on div "- - EDDB 10:00 Z OMDW 15:45 Z Planned Maint No Crew Planned Maint [GEOGRAPHIC_D…" at bounding box center [844, 318] width 1448 height 564
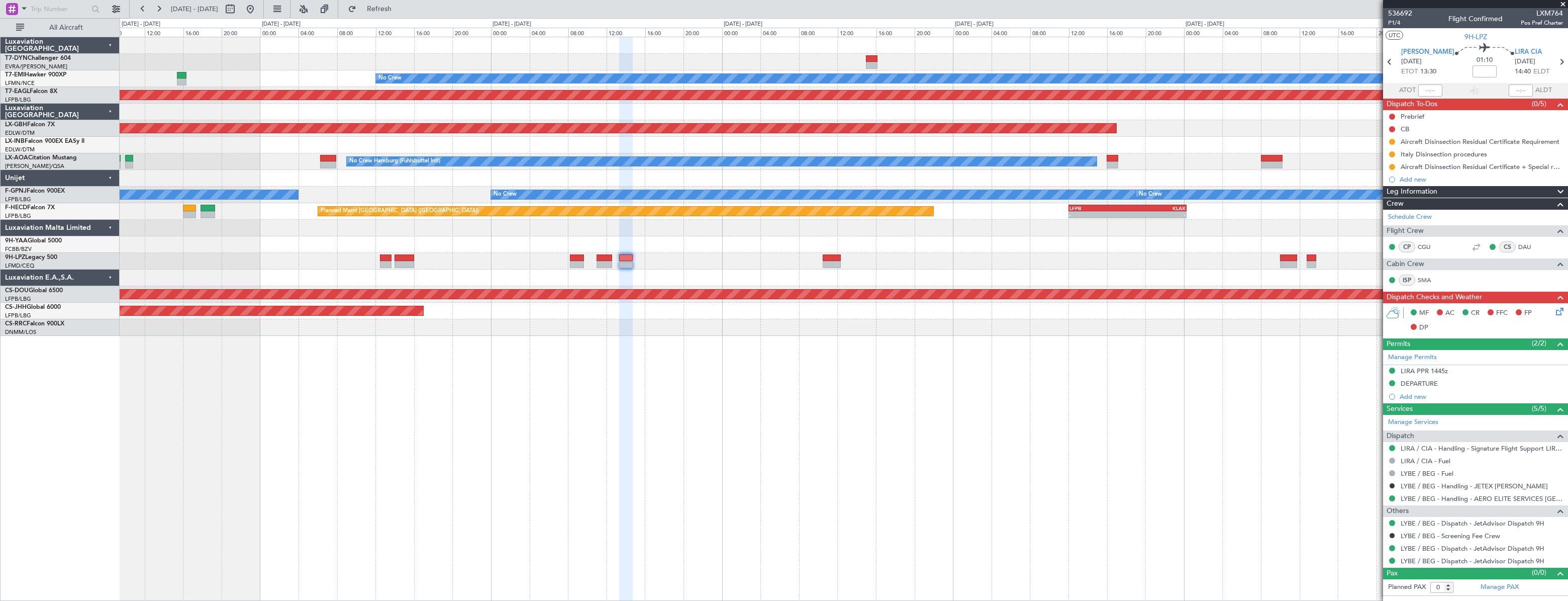
click at [315, 334] on div "- - EDDB 10:00 Z OMDW 15:45 Z Planned Maint No Crew Planned Maint [GEOGRAPHIC_D…" at bounding box center [844, 318] width 1448 height 564
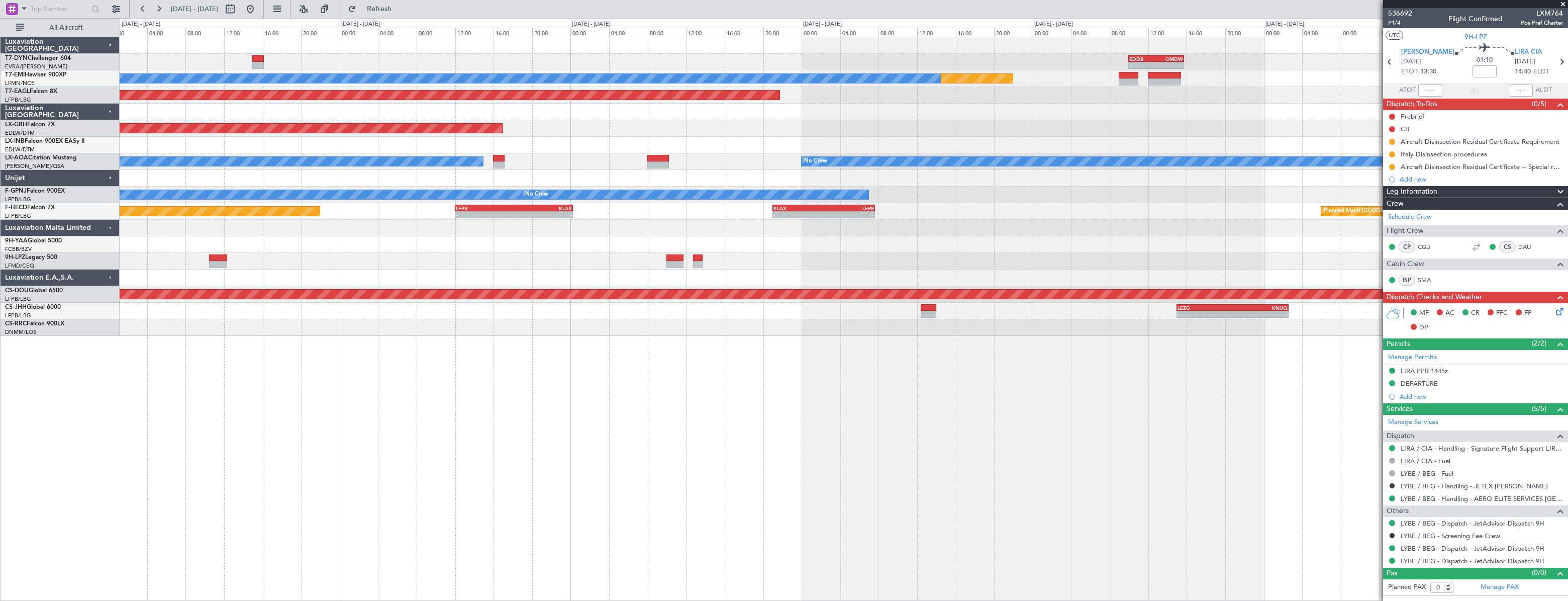
click at [1080, 328] on div "- - EDDB 10:00 Z OMDW 15:45 Z Planned Maint No Crew Planned Maint [GEOGRAPHIC_D…" at bounding box center [844, 318] width 1448 height 564
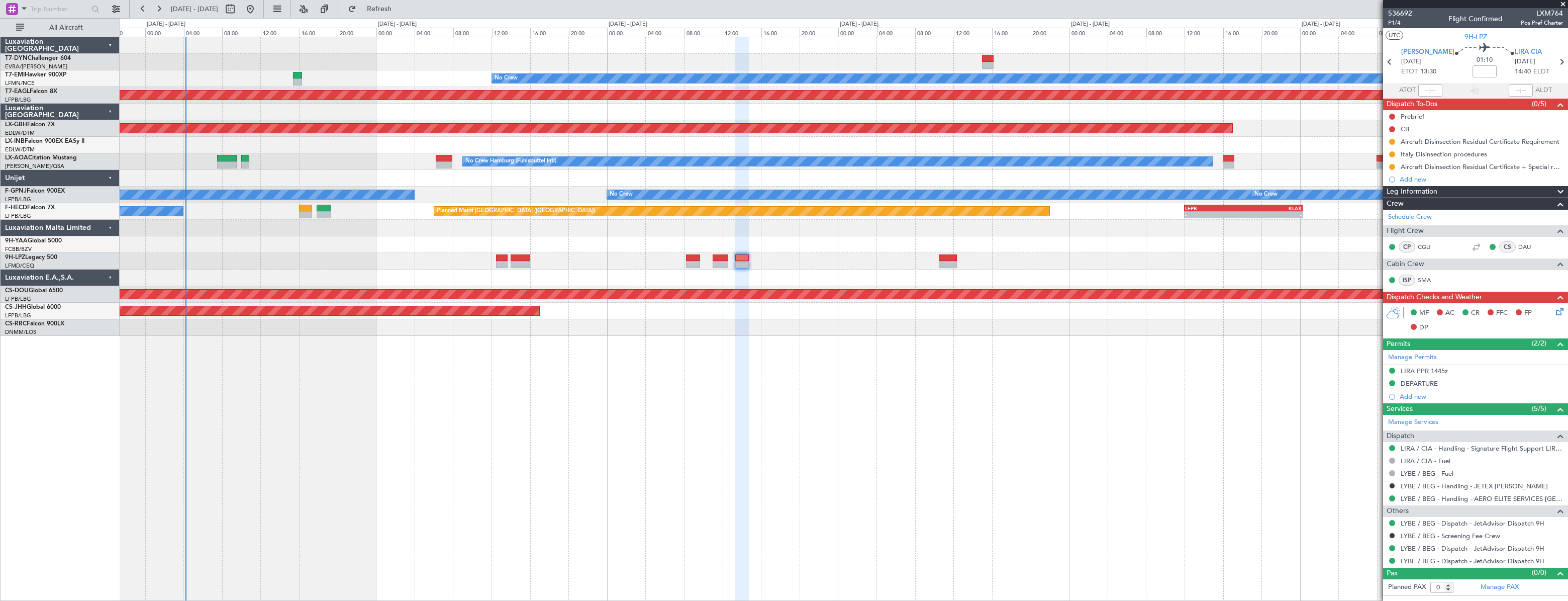
click at [772, 338] on div "- - EDDB 10:00 Z OMDW 15:45 Z Planned Maint No Crew Planned Maint [GEOGRAPHIC_D…" at bounding box center [844, 318] width 1448 height 564
click at [238, 6] on button at bounding box center [230, 9] width 16 height 16
select select "10"
select select "2025"
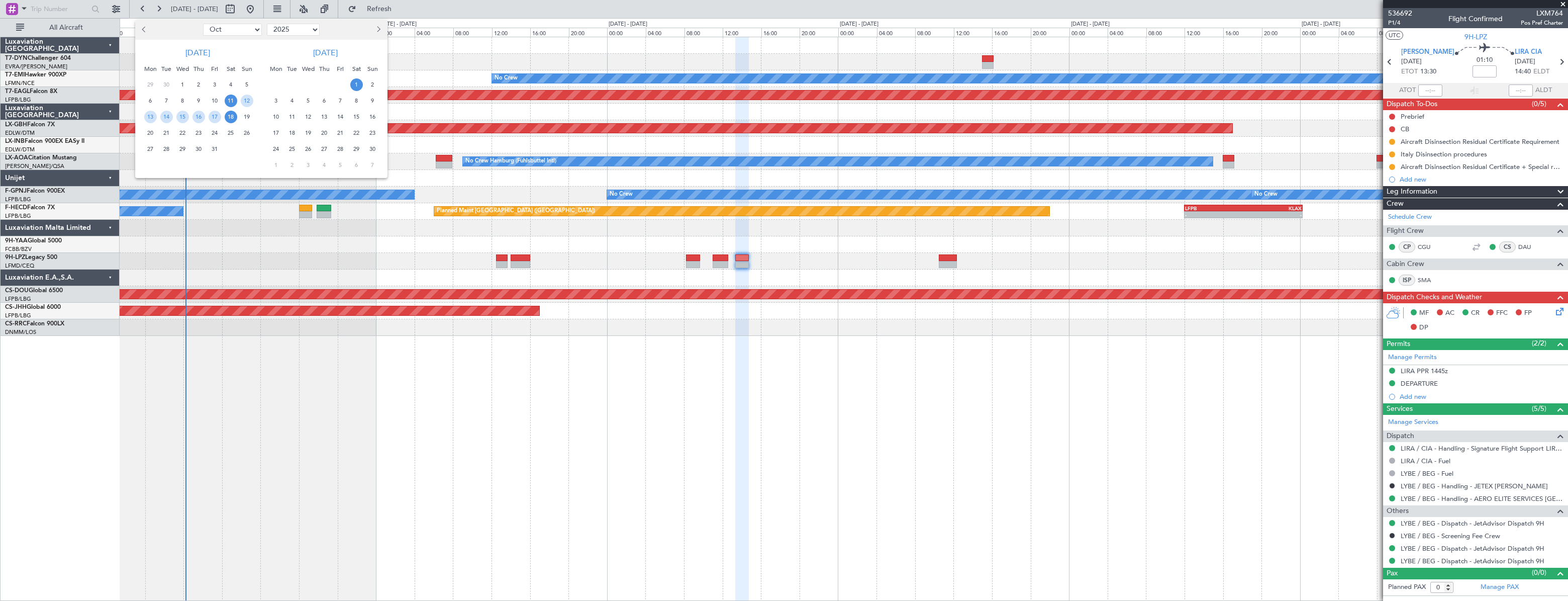
click at [359, 79] on span "1" at bounding box center [356, 85] width 13 height 13
click at [357, 80] on span "1" at bounding box center [356, 85] width 13 height 13
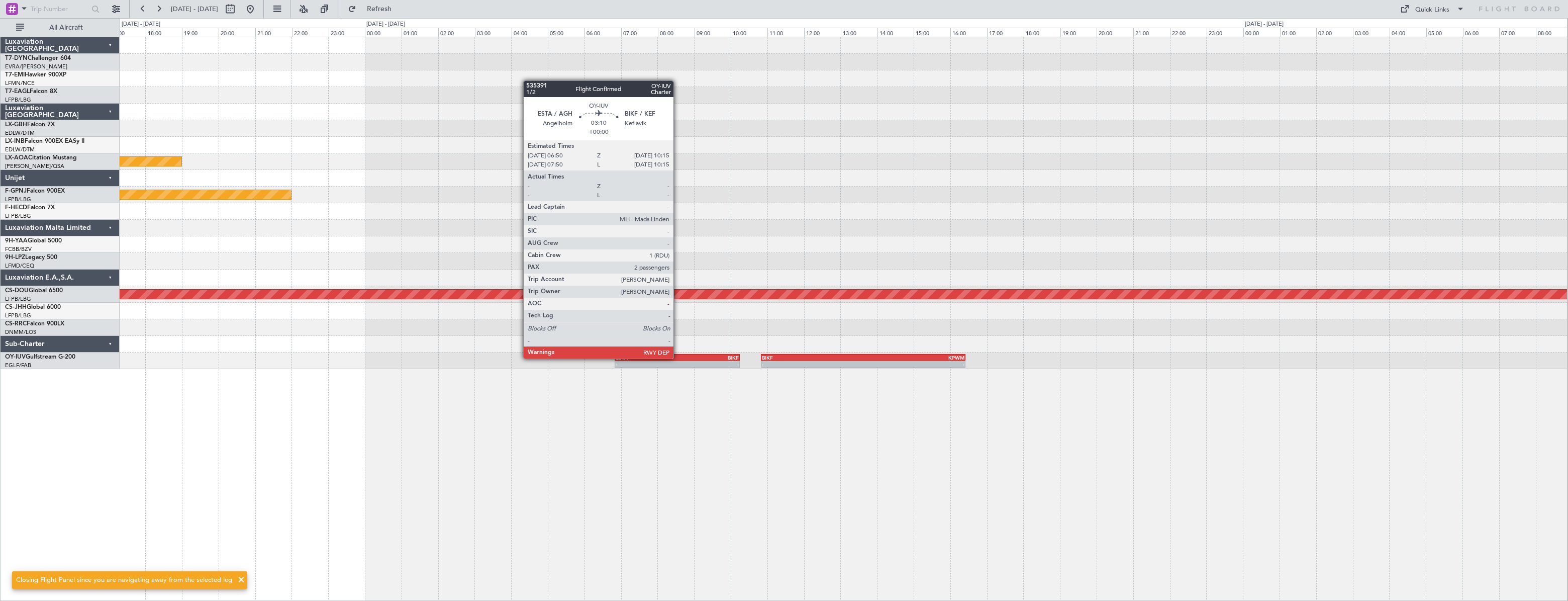
click at [678, 357] on div "BIKF" at bounding box center [709, 357] width 62 height 6
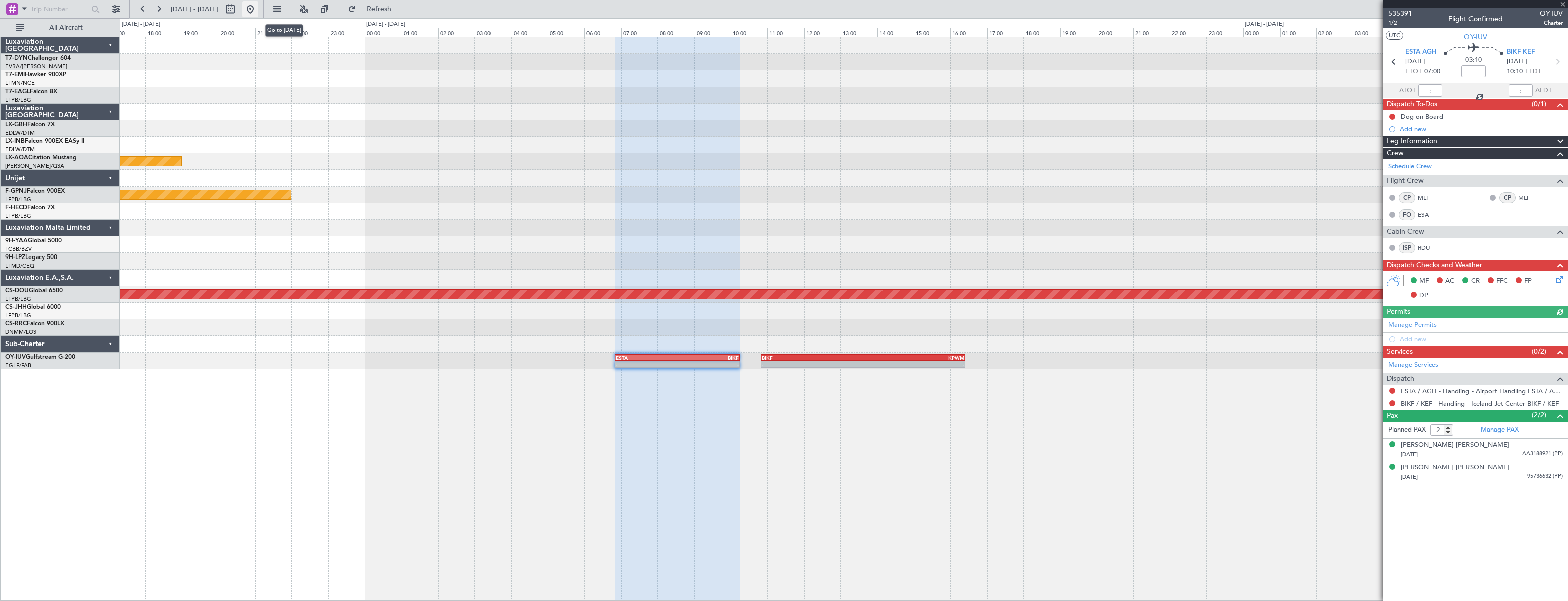
click at [258, 4] on button at bounding box center [250, 9] width 16 height 16
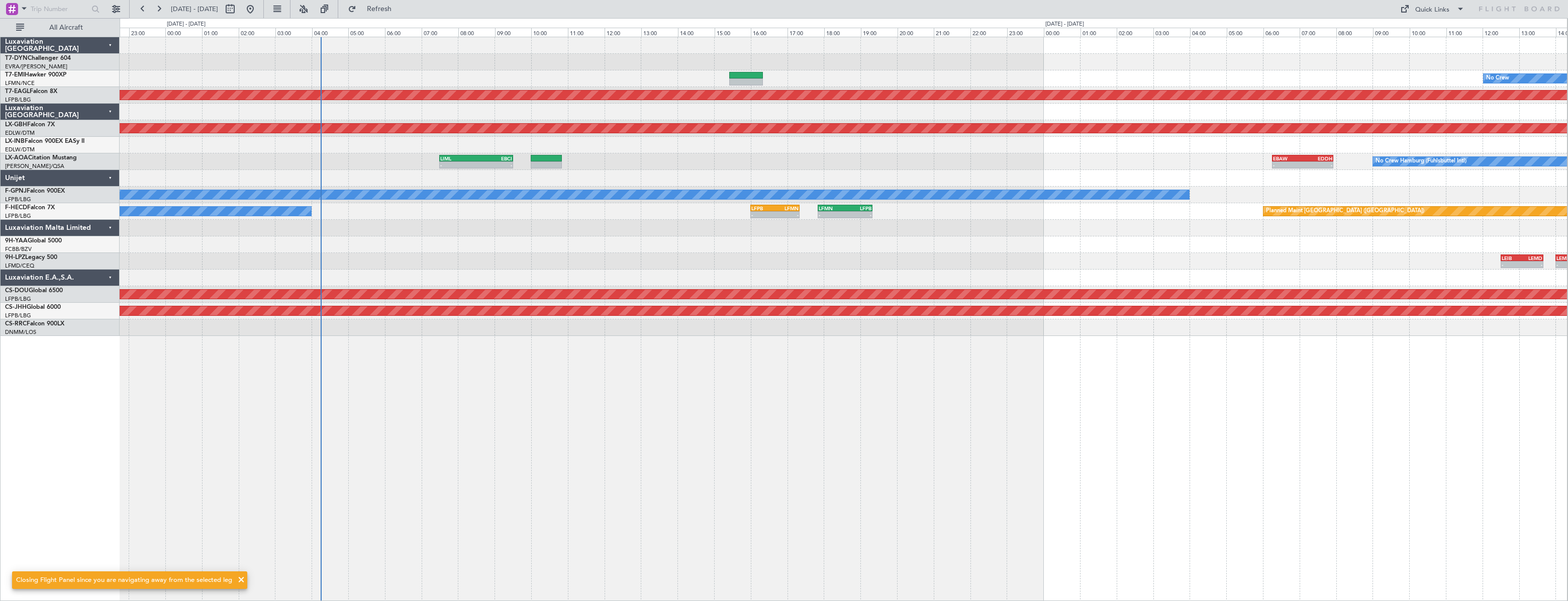
click at [400, 310] on div "No Crew LFPB 14:00 Z LFMN 15:10 Z 13:52 Z 15:17 Z Planned Maint [GEOGRAPHIC_DAT…" at bounding box center [844, 318] width 1448 height 564
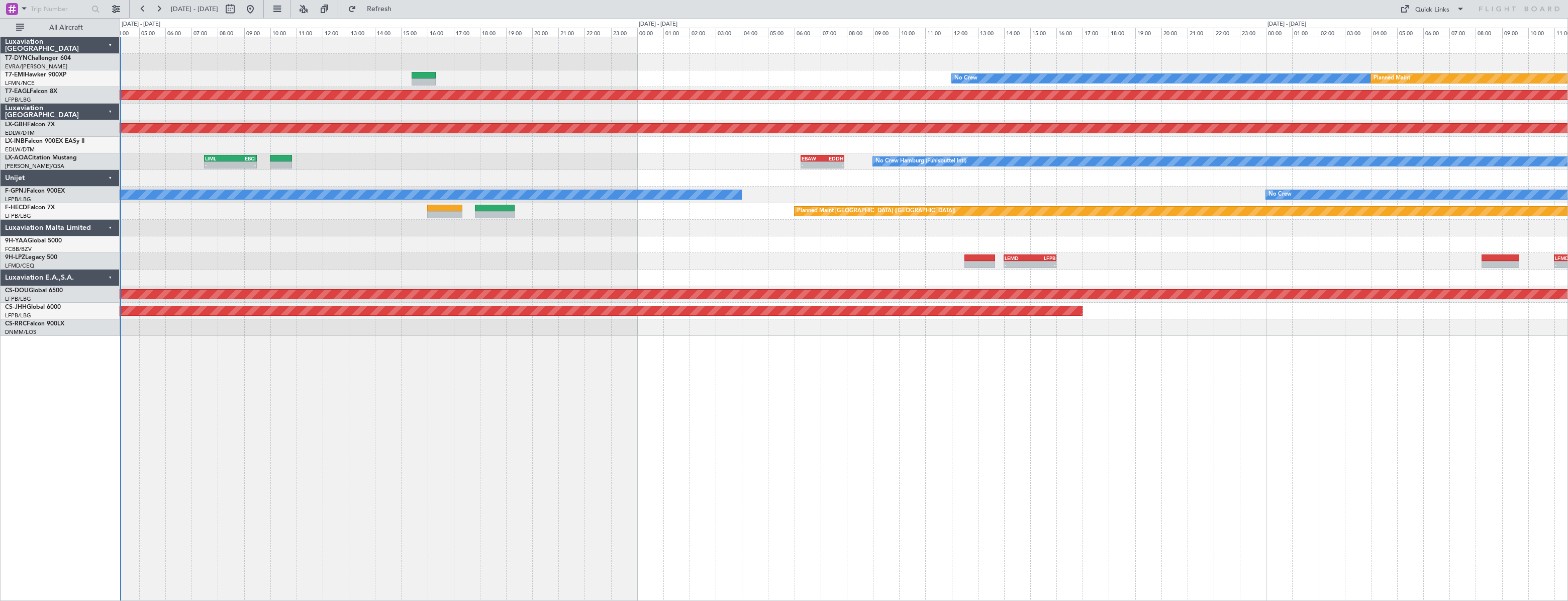
click at [563, 164] on div "No Crew Hamburg (Fuhlsbuttel Intl) - - LIML 07:30 Z EBCI 09:30 Z - - EBAW 06:15…" at bounding box center [844, 161] width 1448 height 16
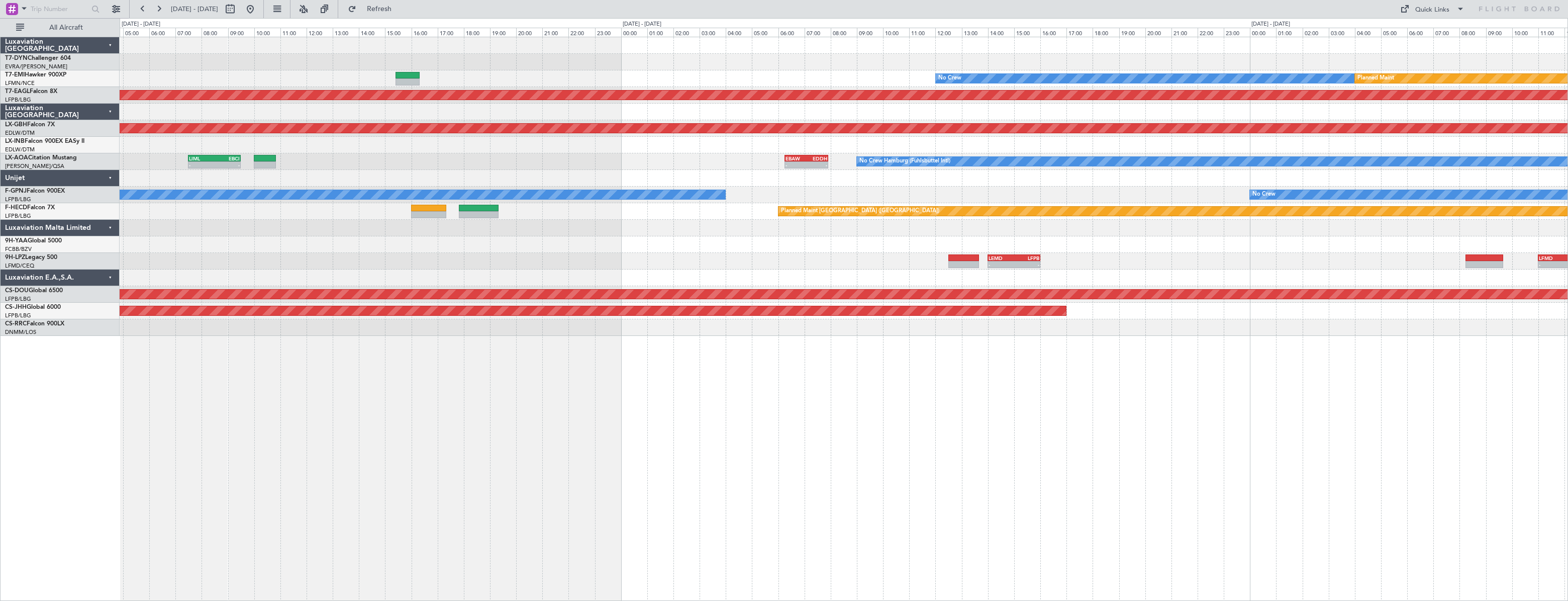
click at [275, 187] on div "No Crew No Crew" at bounding box center [844, 194] width 1448 height 16
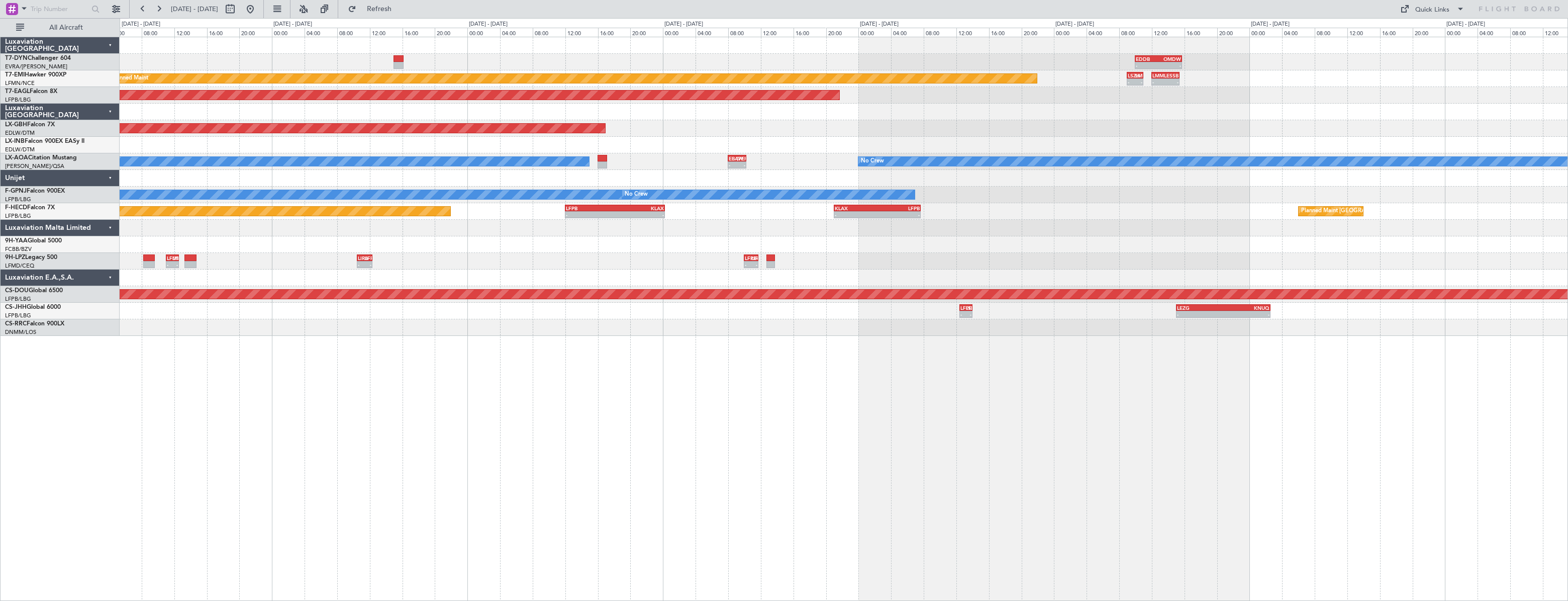
click at [640, 174] on div at bounding box center [844, 178] width 1448 height 16
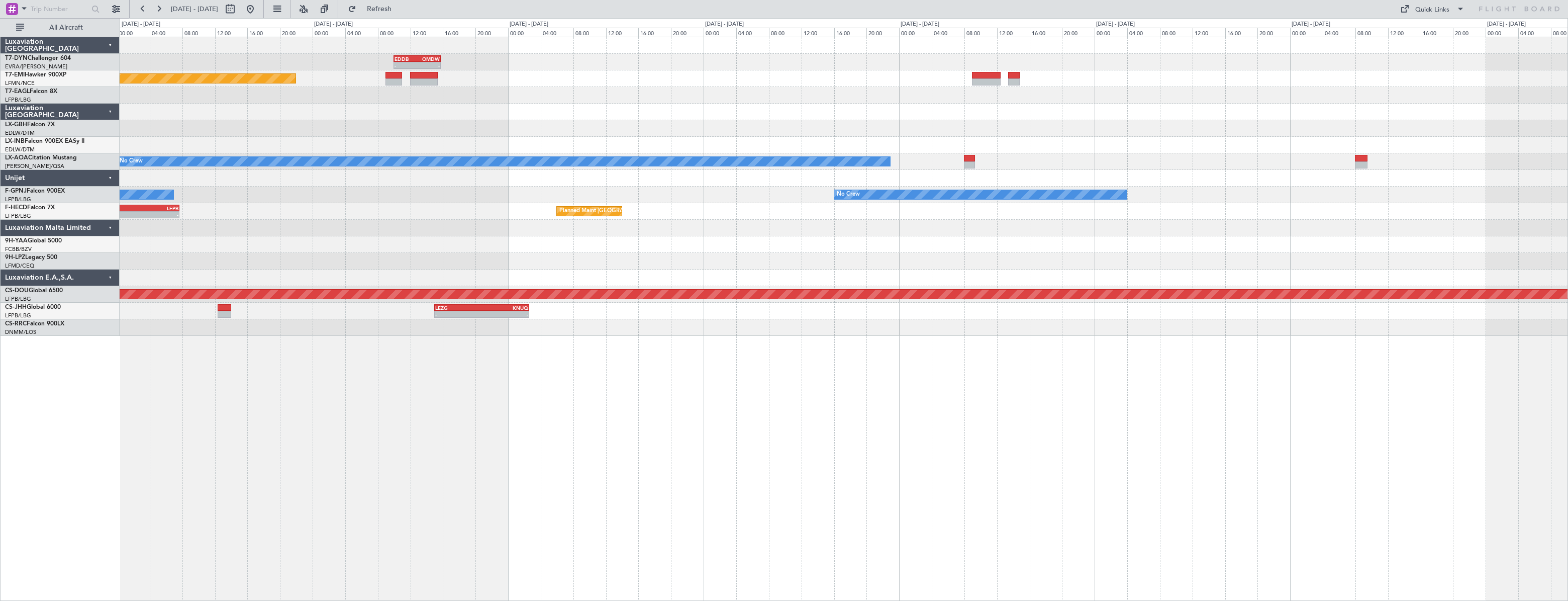
click at [192, 174] on div at bounding box center [844, 178] width 1448 height 16
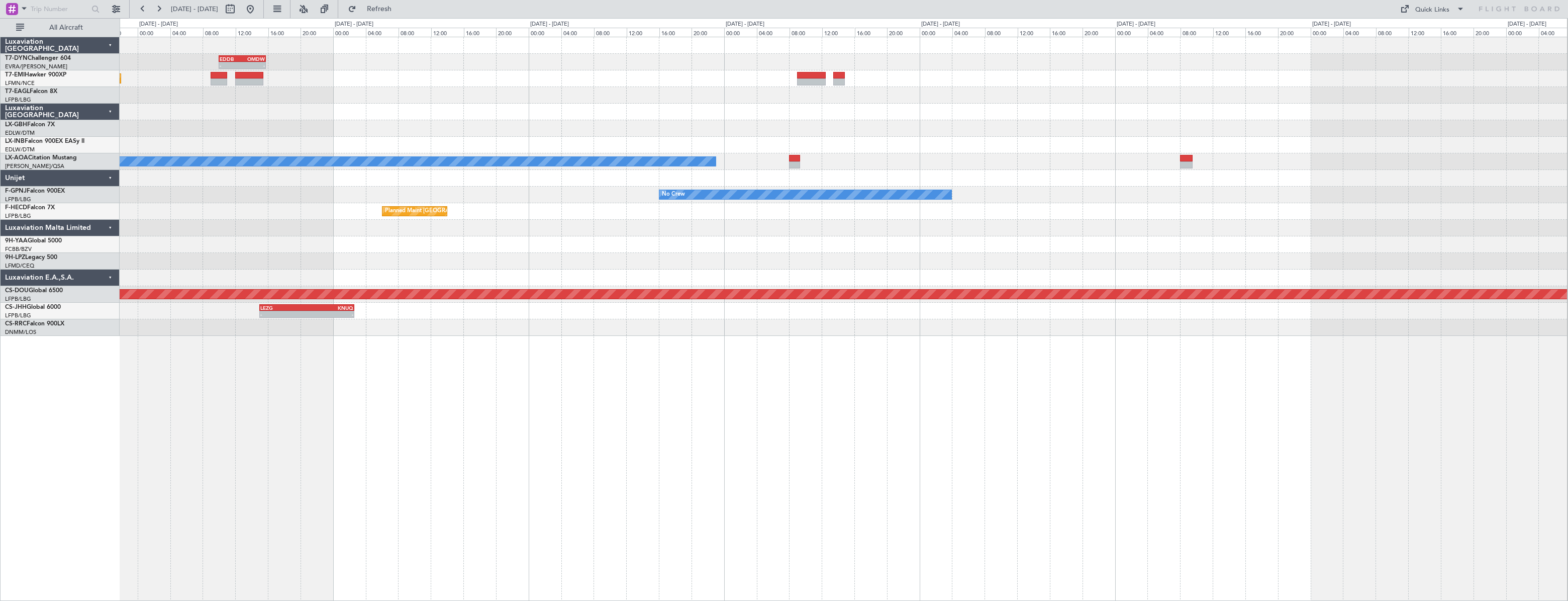
click at [569, 188] on div "- - EDDB 10:00 Z OMDW 15:45 Z Planned Maint No Crew Planned Maint [GEOGRAPHIC_D…" at bounding box center [844, 186] width 1447 height 298
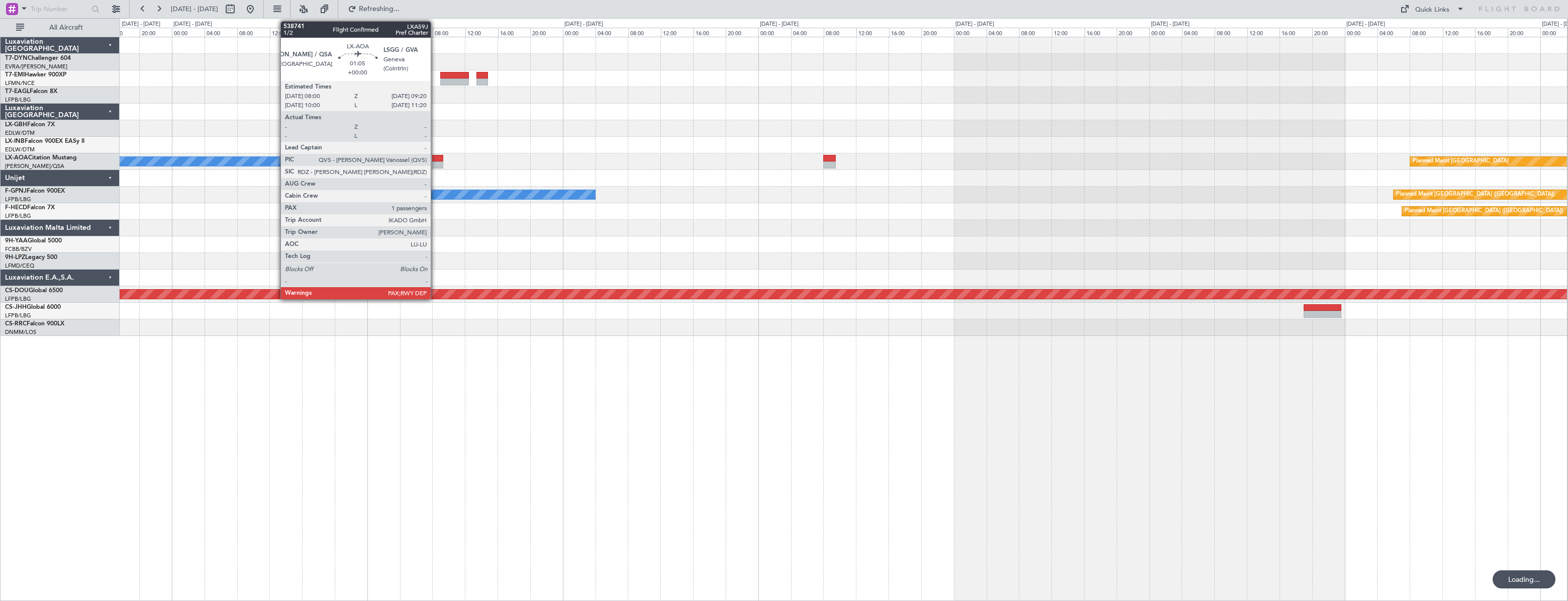
click at [435, 160] on div at bounding box center [438, 158] width 11 height 7
